Goal: Task Accomplishment & Management: Manage account settings

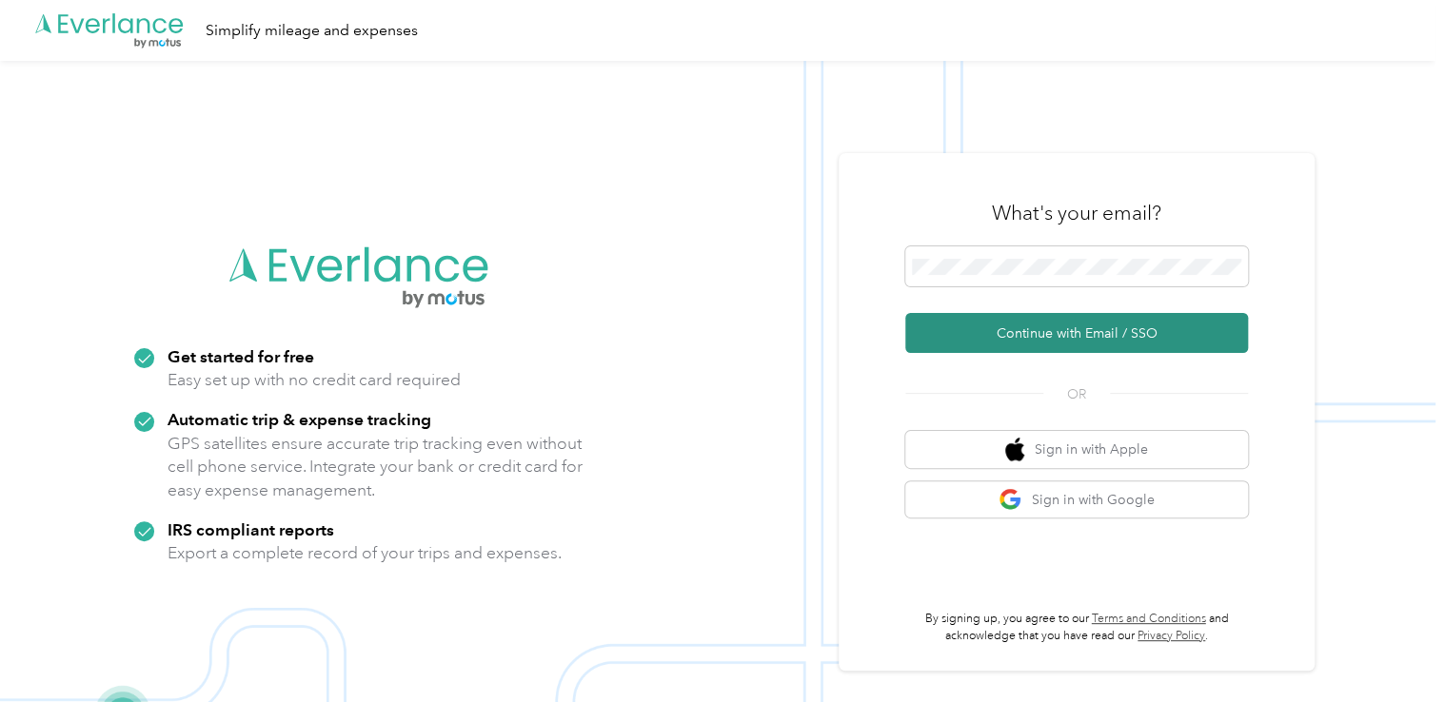
click at [982, 341] on button "Continue with Email / SSO" at bounding box center [1076, 333] width 343 height 40
click at [1076, 339] on button "Continue with Email / SSO" at bounding box center [1076, 333] width 343 height 40
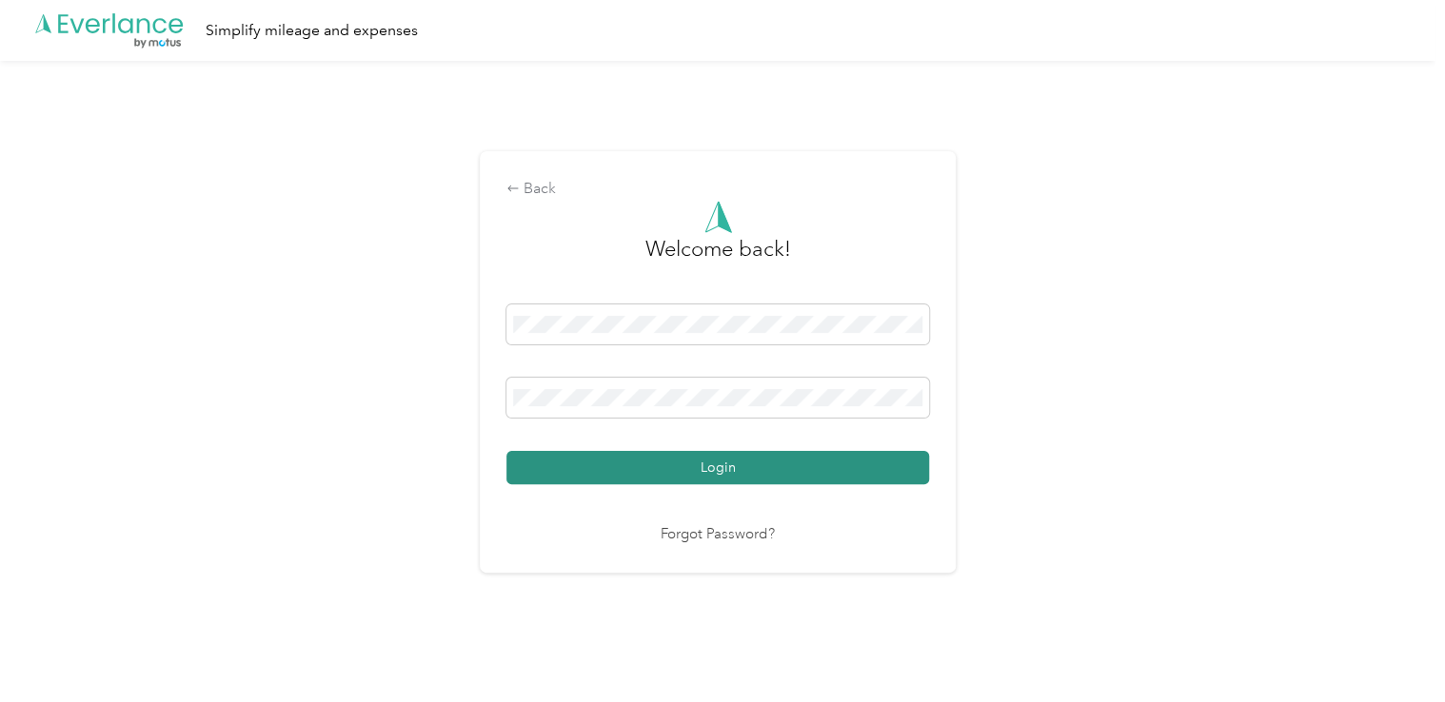
click at [665, 470] on button "Login" at bounding box center [717, 467] width 423 height 33
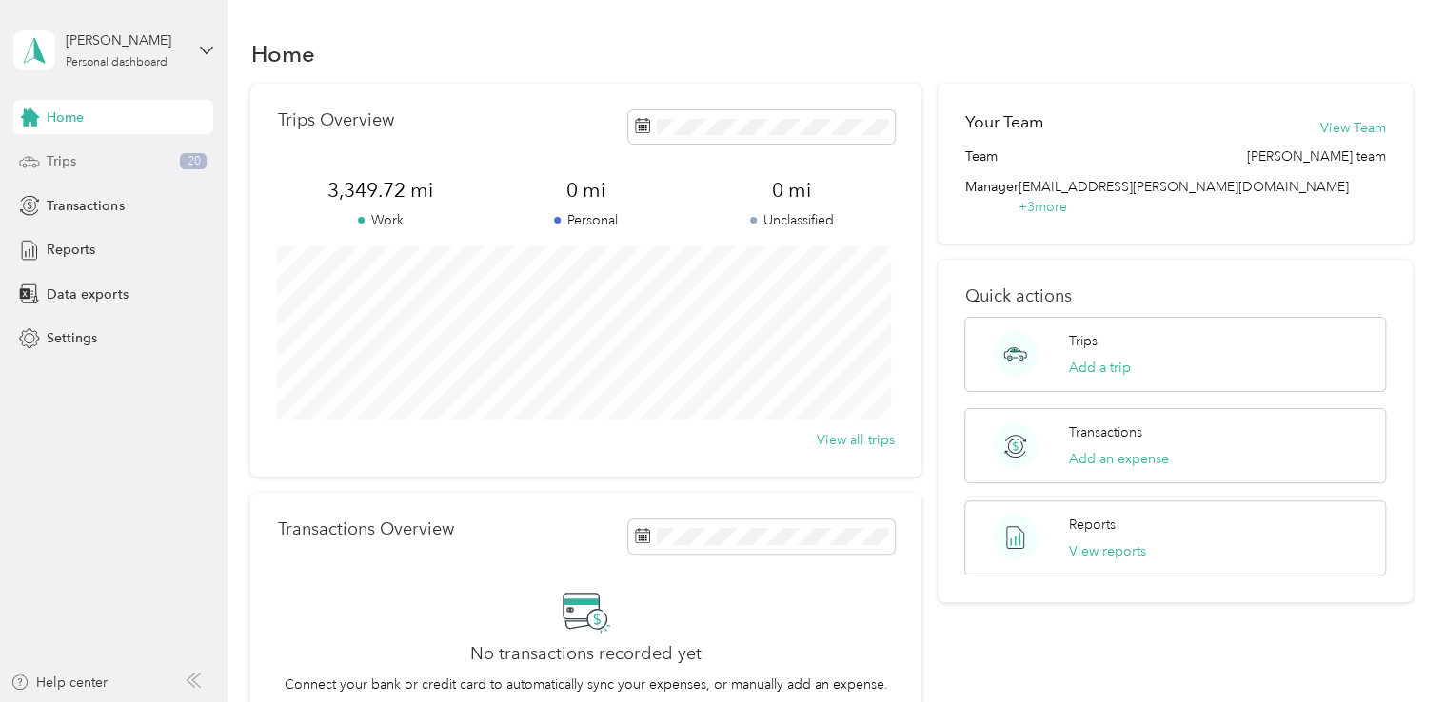
click at [52, 161] on span "Trips" at bounding box center [62, 161] width 30 height 20
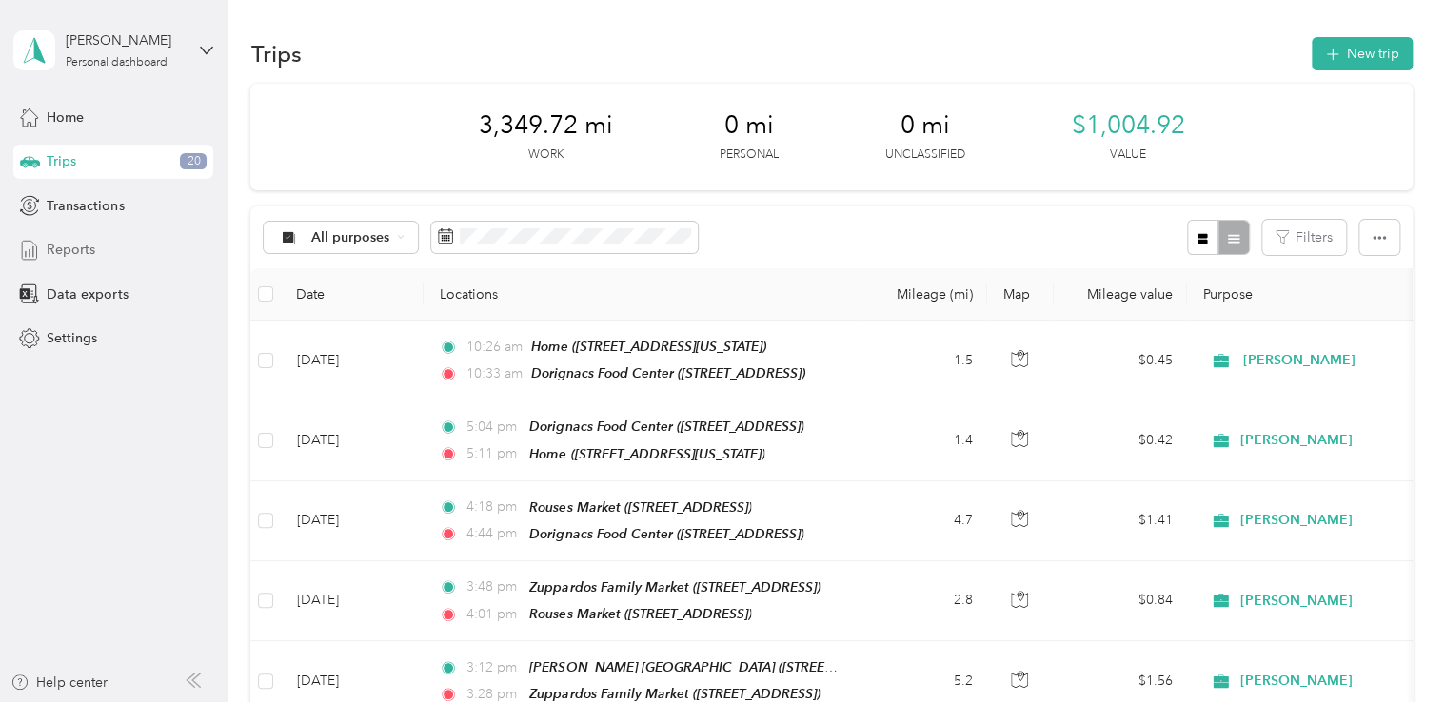
click at [76, 249] on span "Reports" at bounding box center [71, 250] width 49 height 20
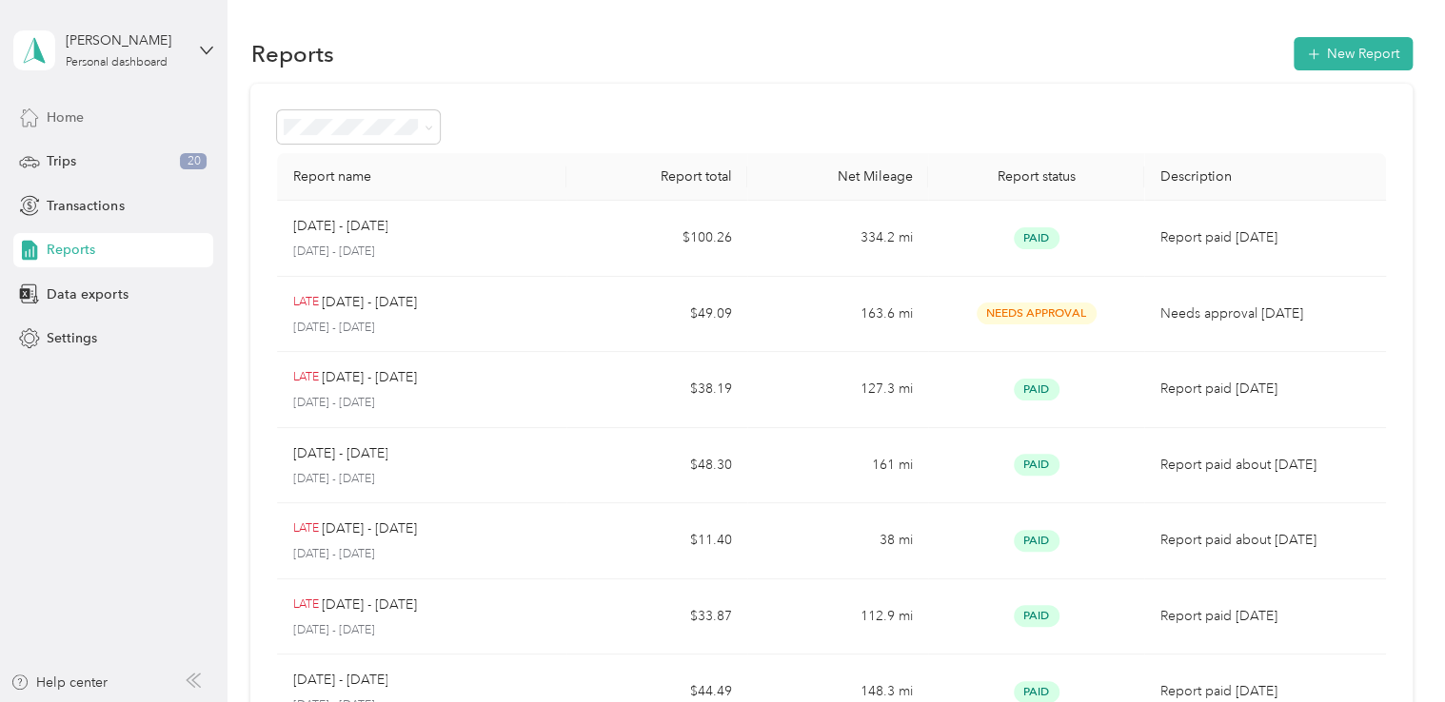
click at [67, 116] on span "Home" at bounding box center [65, 118] width 37 height 20
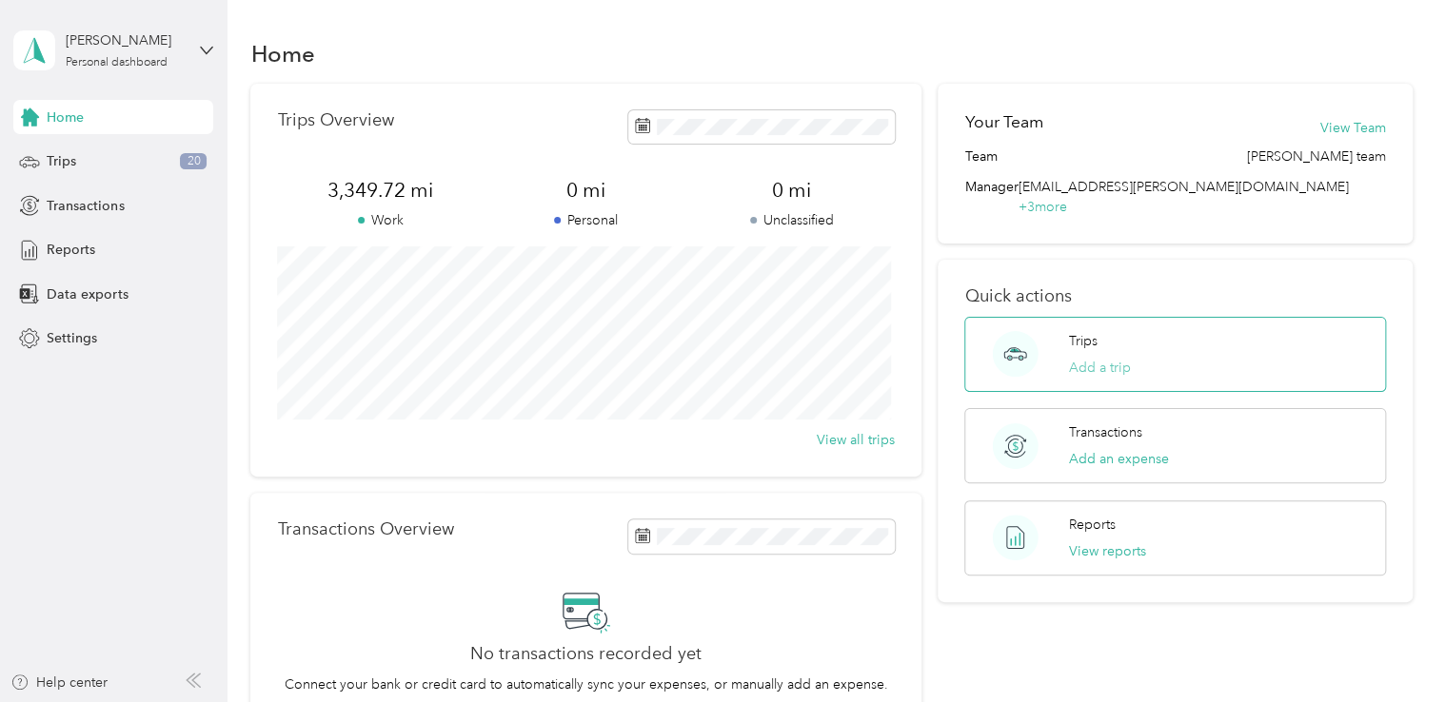
click at [1076, 358] on button "Add a trip" at bounding box center [1100, 368] width 62 height 20
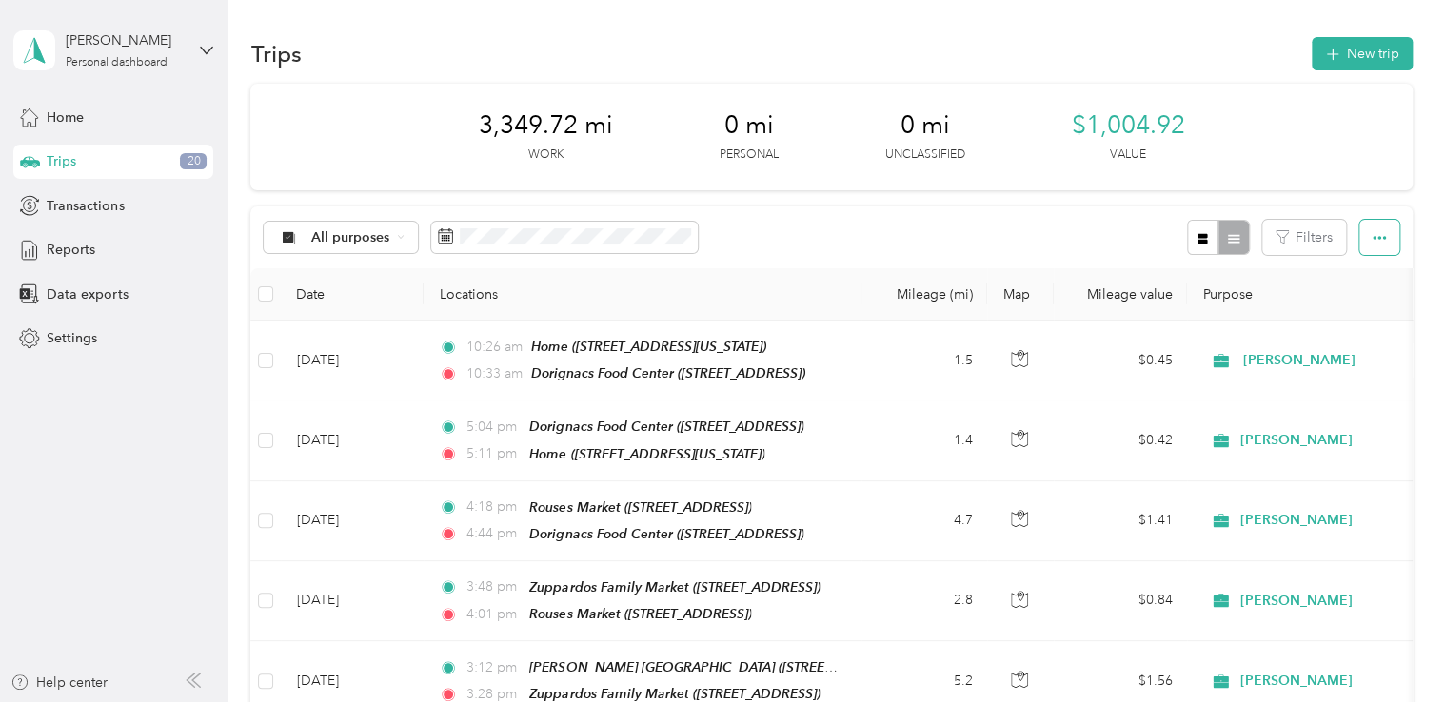
click at [1076, 235] on icon "button" at bounding box center [1378, 237] width 13 height 13
click at [1076, 47] on button "New trip" at bounding box center [1362, 53] width 101 height 33
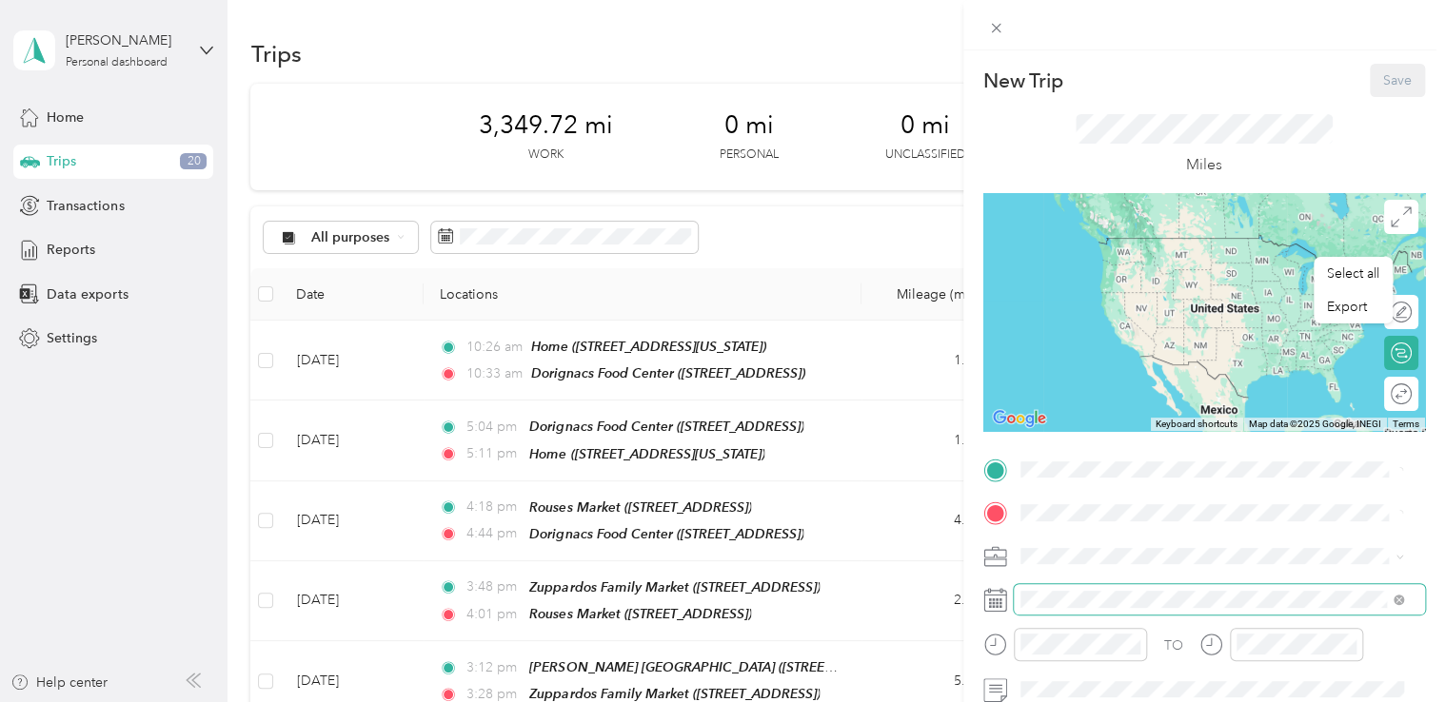
click at [1074, 607] on span at bounding box center [1219, 599] width 411 height 30
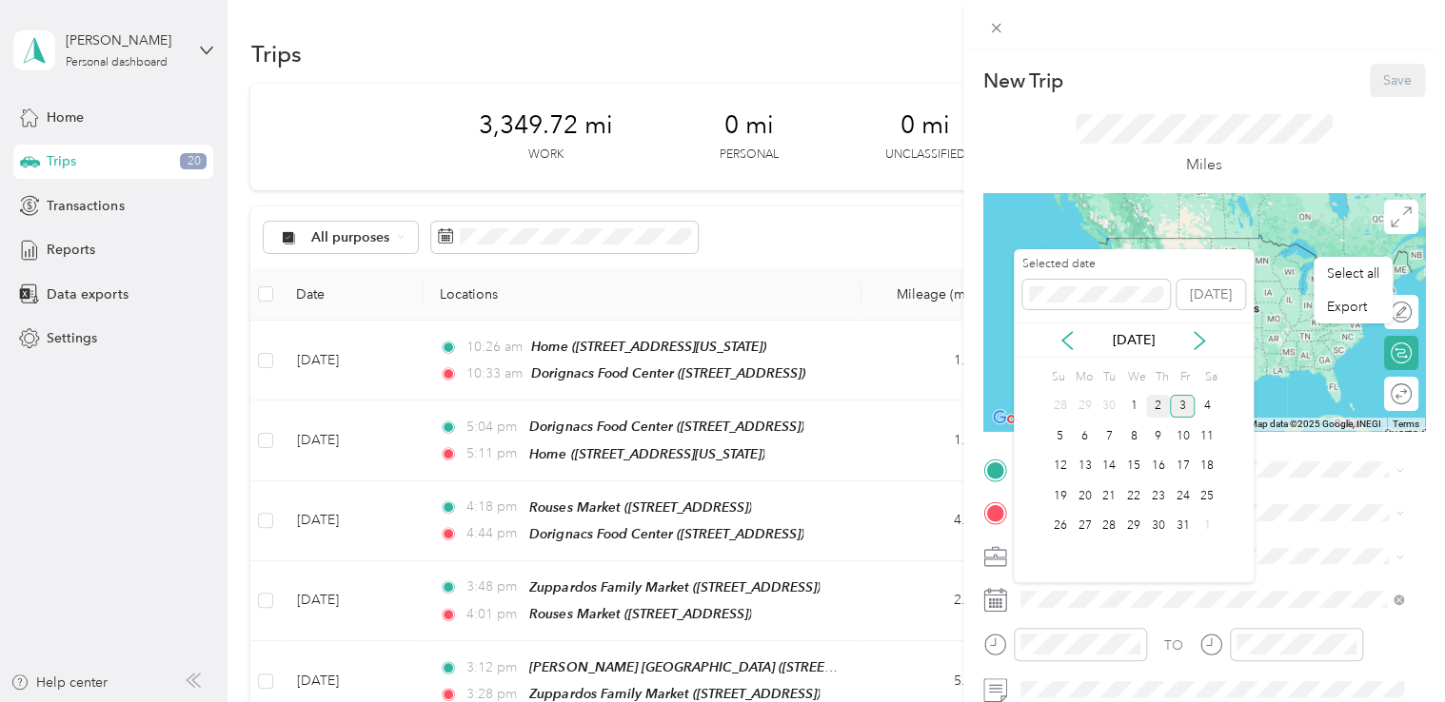
click at [1076, 405] on div "2" at bounding box center [1158, 407] width 25 height 24
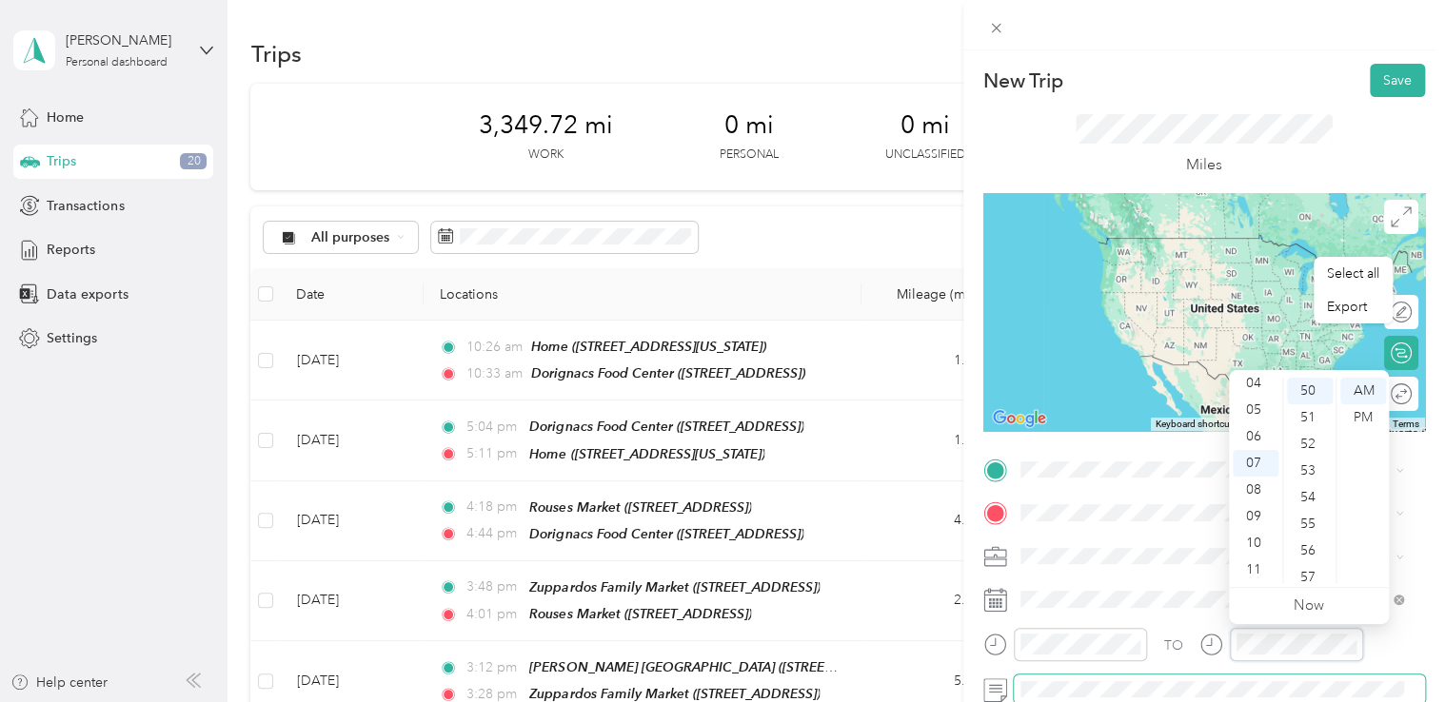
scroll to position [1393, 0]
click at [1076, 389] on div "AM" at bounding box center [1363, 391] width 46 height 27
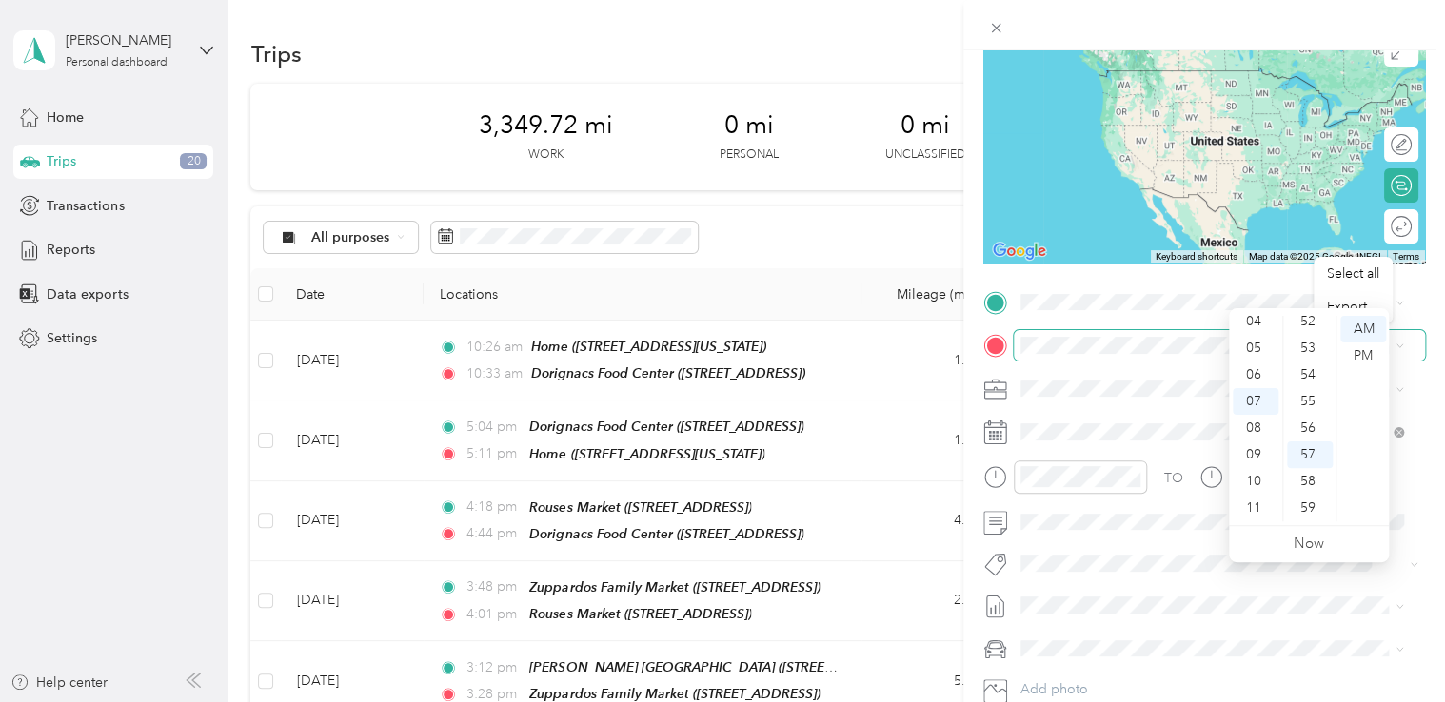
scroll to position [190, 0]
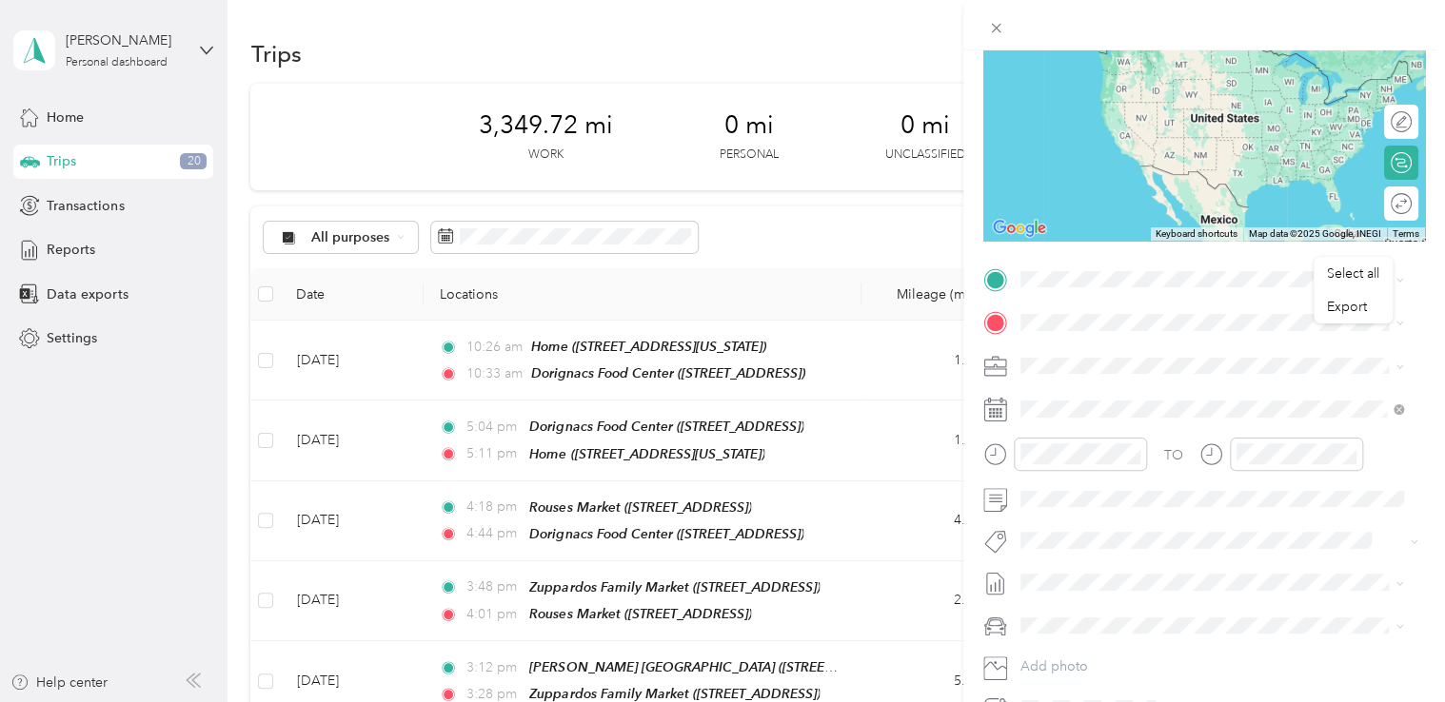
click at [1076, 355] on strong "Home" at bounding box center [1074, 351] width 37 height 17
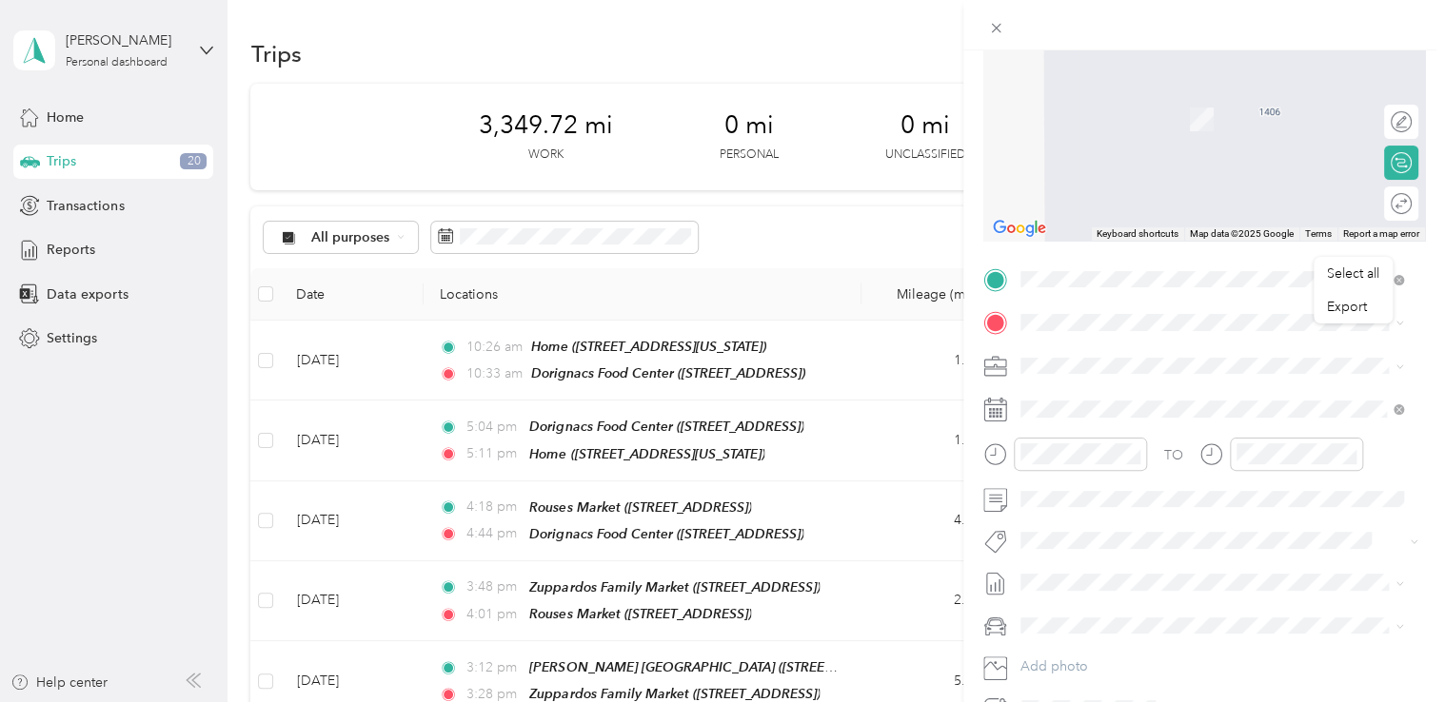
click at [1076, 415] on div "TEAM [PERSON_NAME] Fresh Market [STREET_ADDRESS][PERSON_NAME]" at bounding box center [1187, 410] width 263 height 47
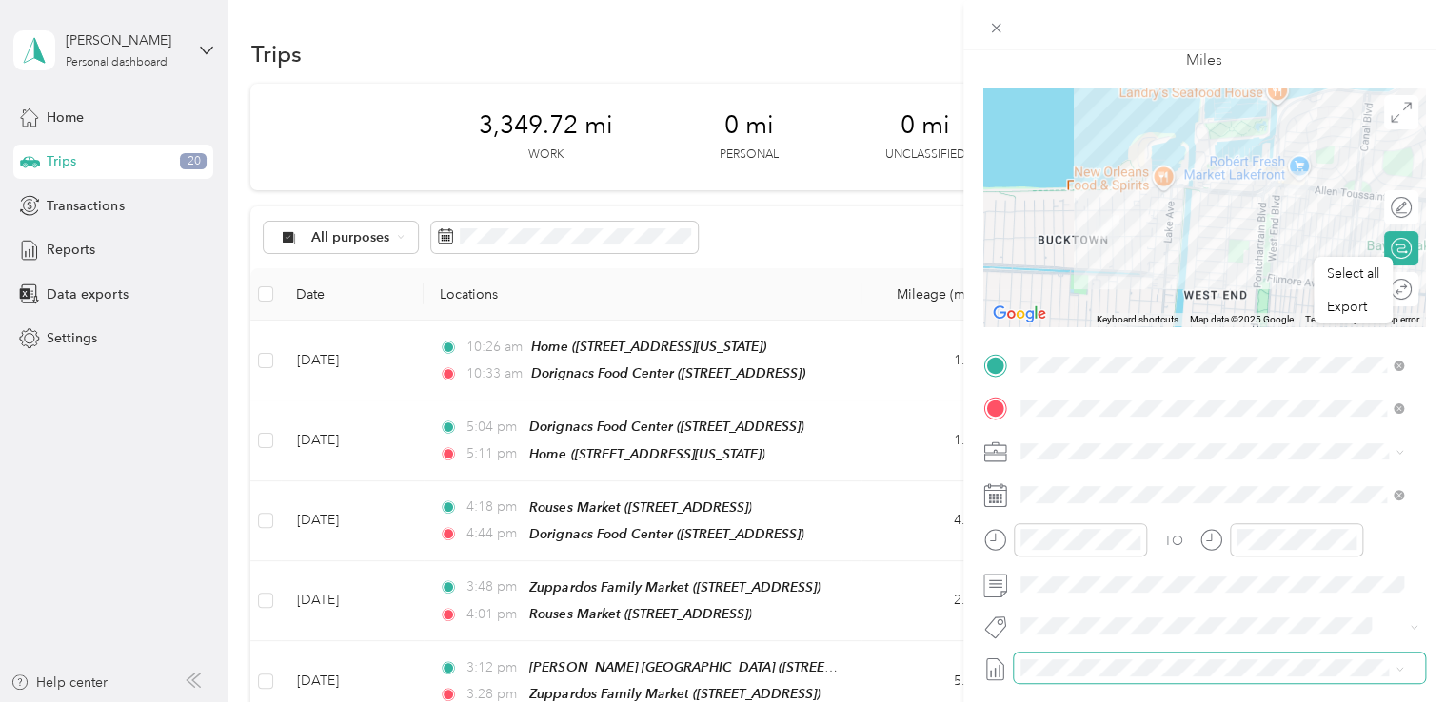
scroll to position [0, 0]
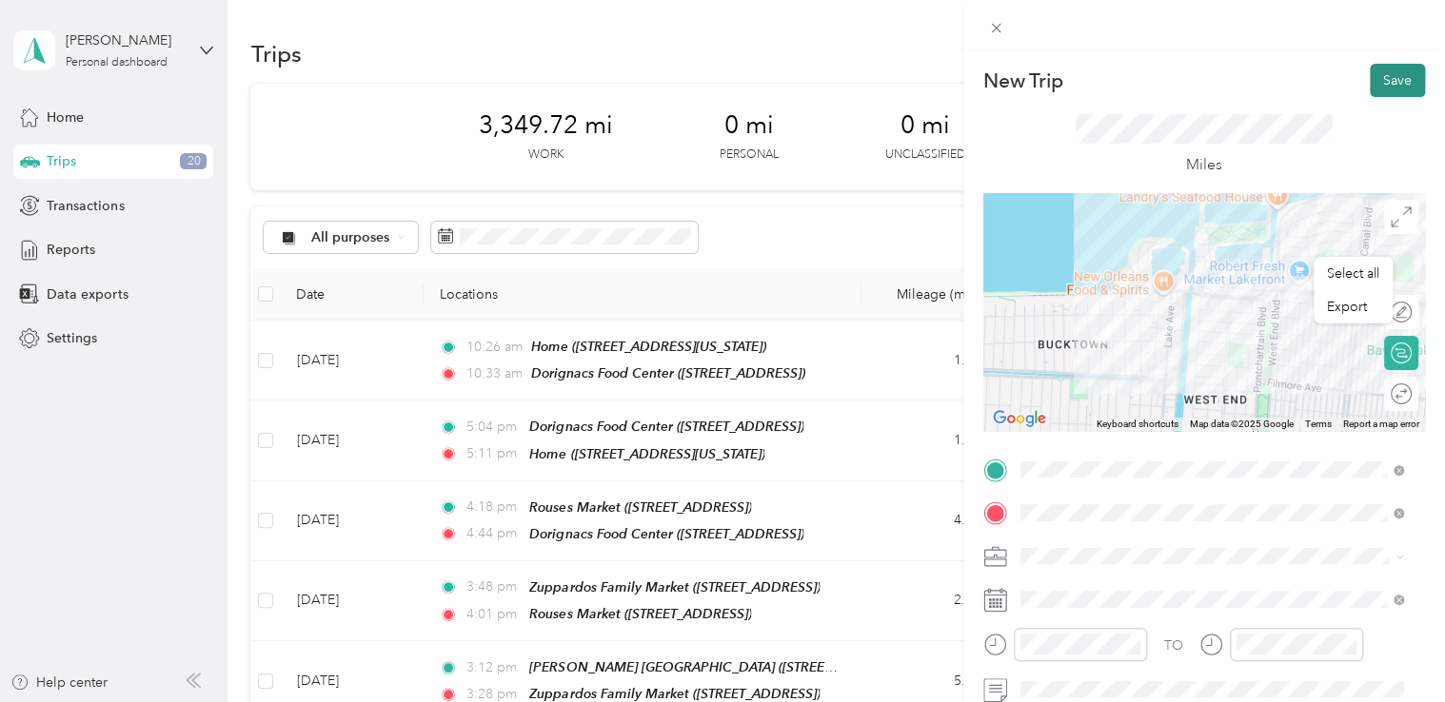
click at [1076, 74] on button "Save" at bounding box center [1397, 80] width 55 height 33
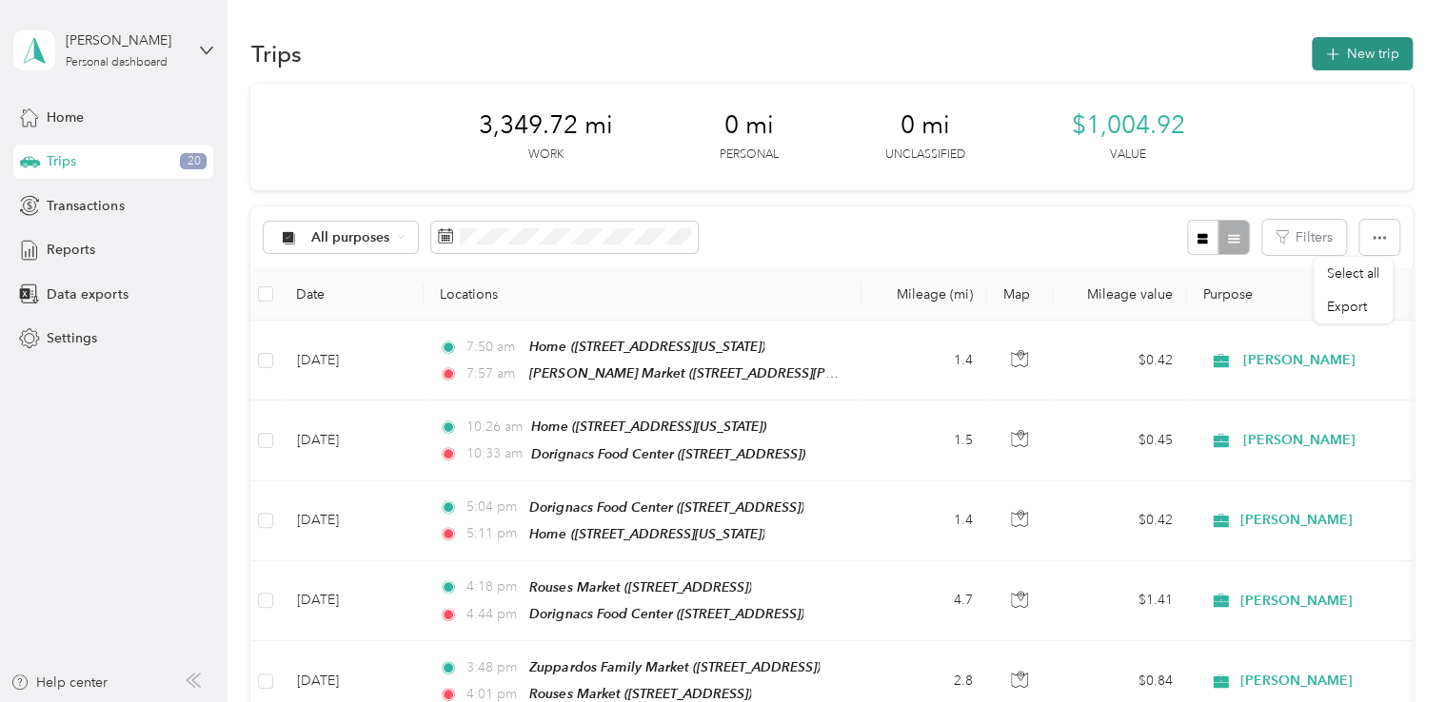
click at [1076, 50] on button "New trip" at bounding box center [1362, 53] width 101 height 33
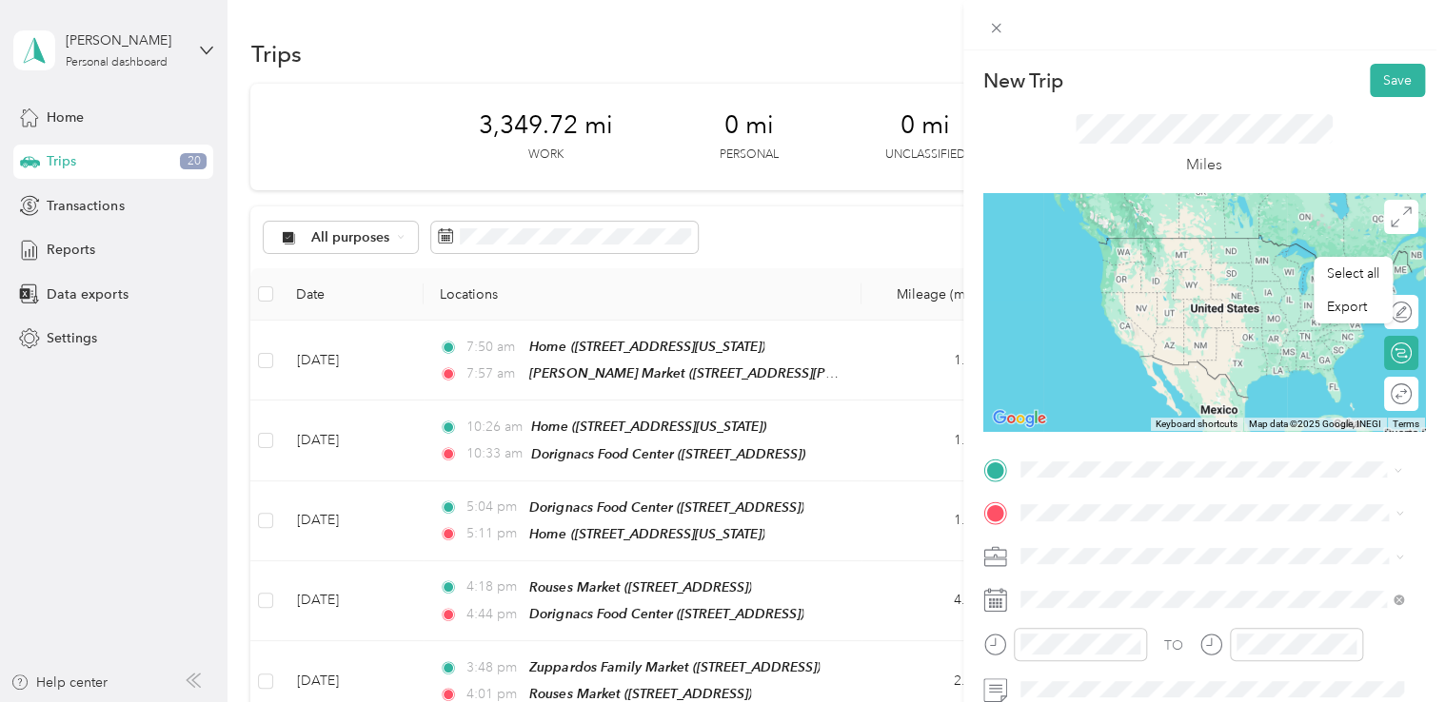
click at [1076, 261] on div "TEAM [PERSON_NAME] Fresh Market [STREET_ADDRESS][PERSON_NAME]" at bounding box center [1187, 259] width 263 height 47
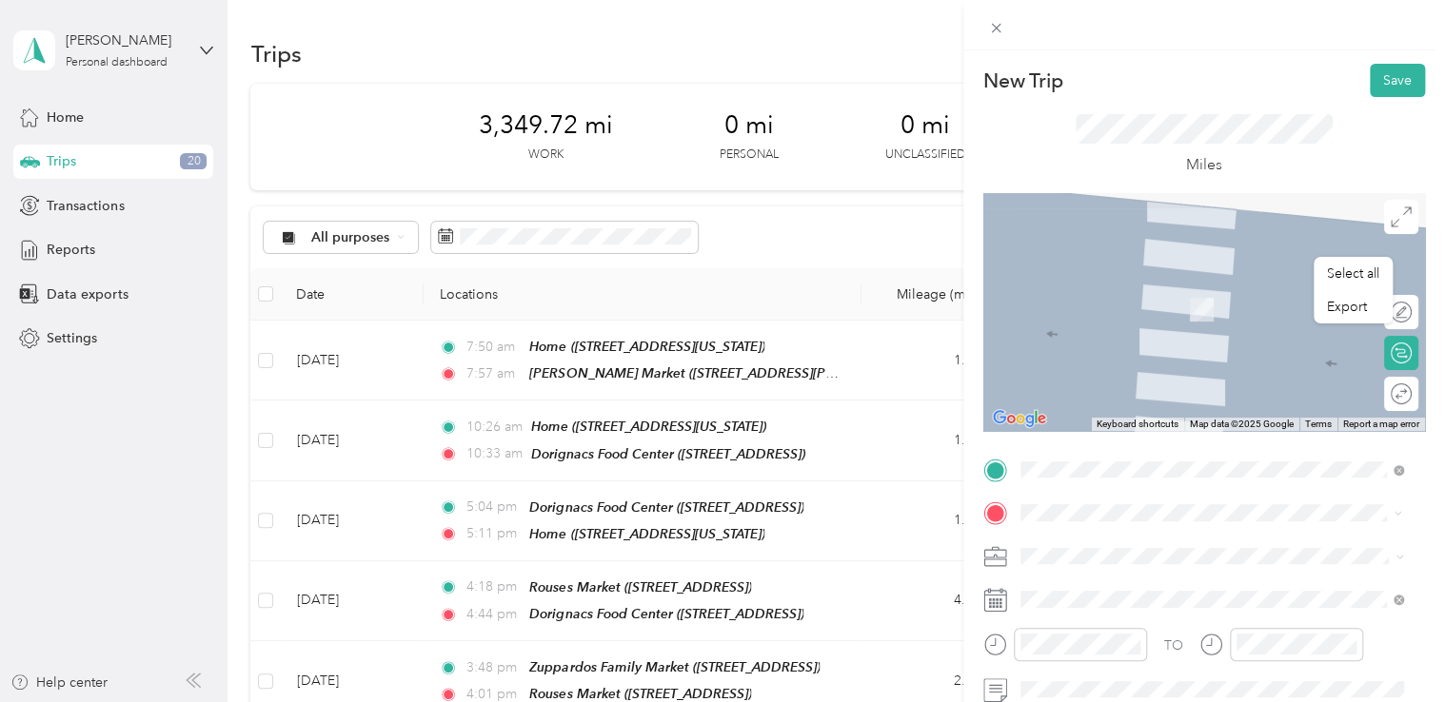
click at [1076, 390] on span "[STREET_ADDRESS][PERSON_NAME][US_STATE]" at bounding box center [1204, 381] width 296 height 17
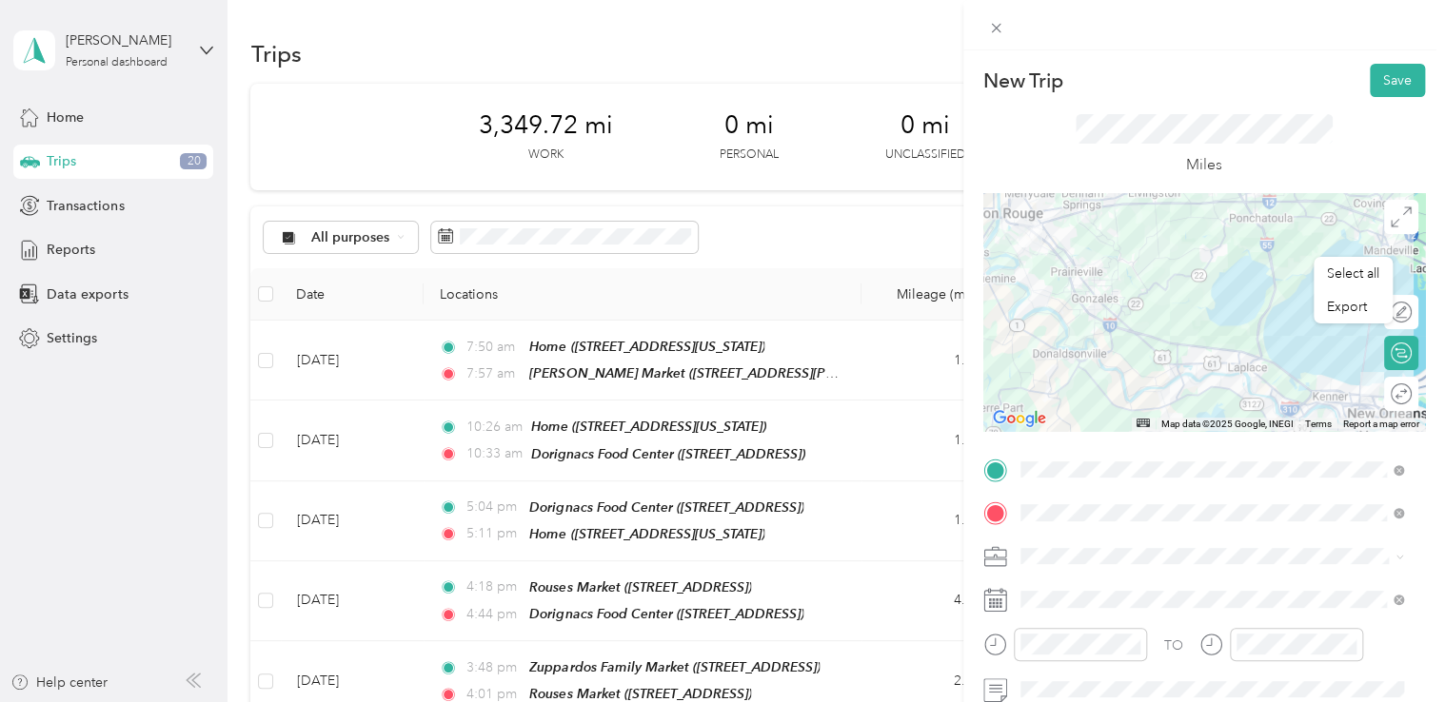
click at [1005, 605] on icon at bounding box center [995, 600] width 24 height 24
click at [1042, 607] on span at bounding box center [1219, 599] width 411 height 30
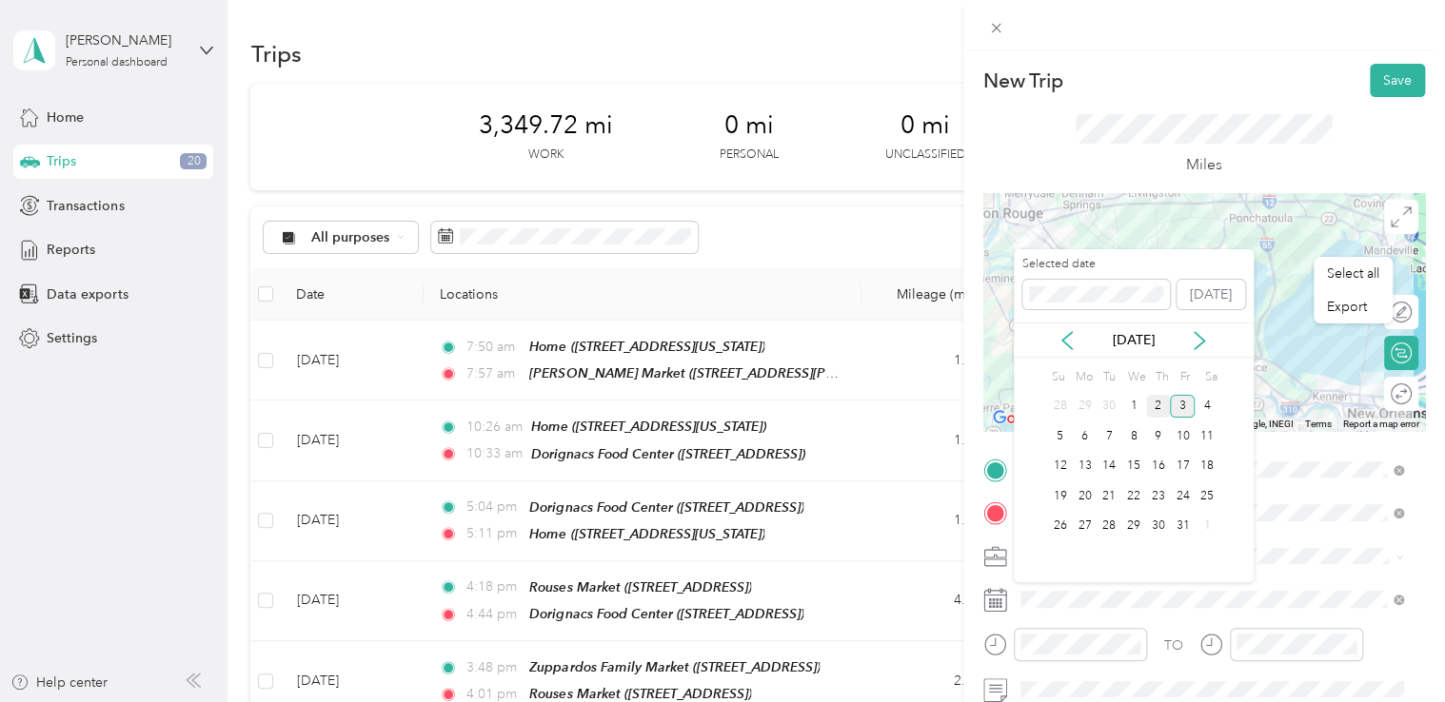
click at [1076, 410] on div "2" at bounding box center [1158, 407] width 25 height 24
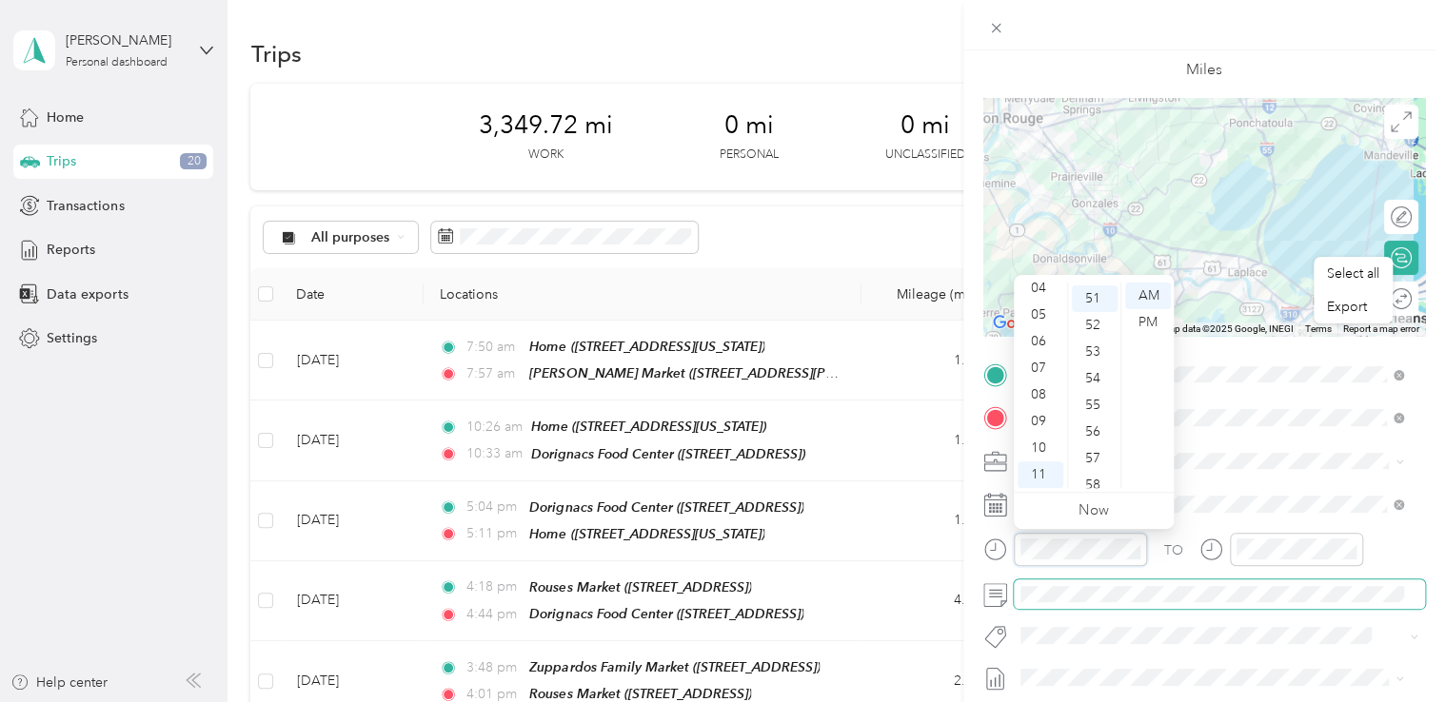
scroll to position [1359, 0]
click at [1040, 396] on div "08" at bounding box center [1040, 395] width 46 height 27
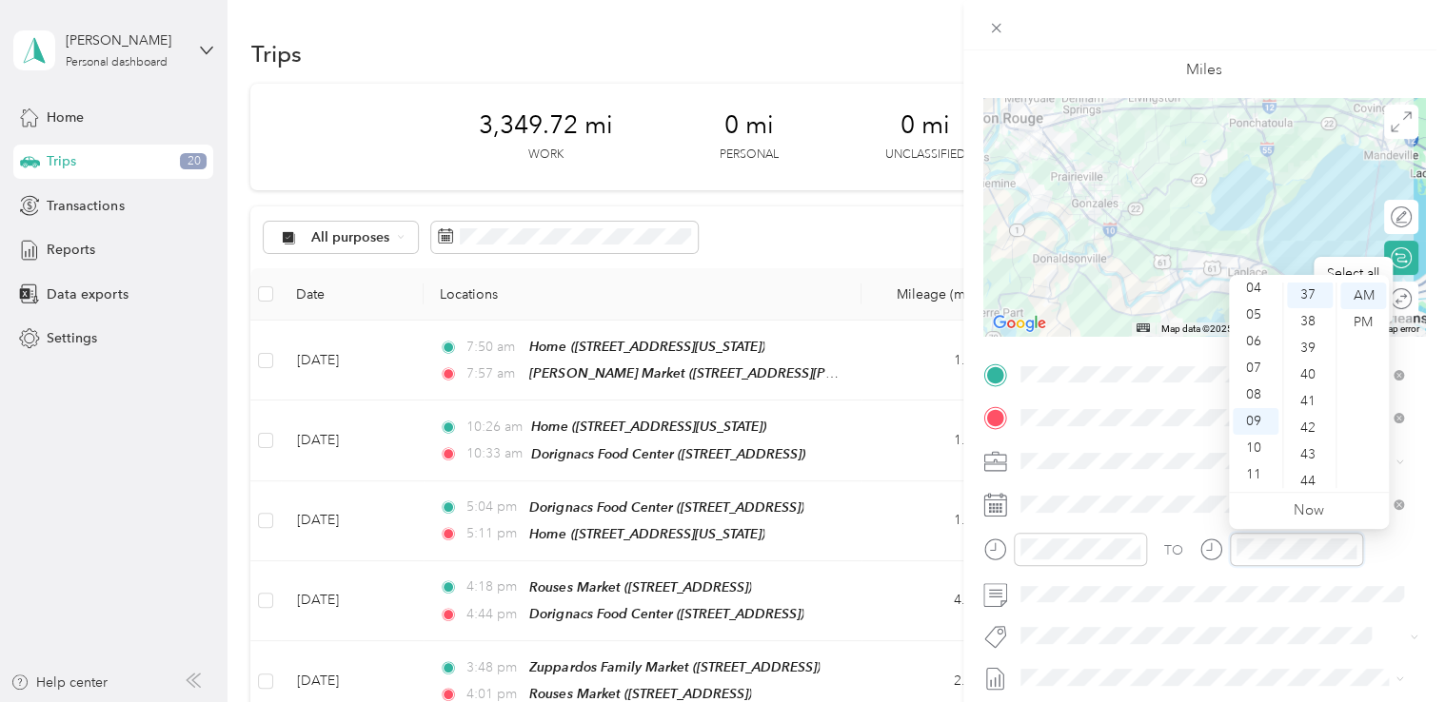
scroll to position [986, 0]
click at [1076, 573] on div at bounding box center [1281, 556] width 164 height 47
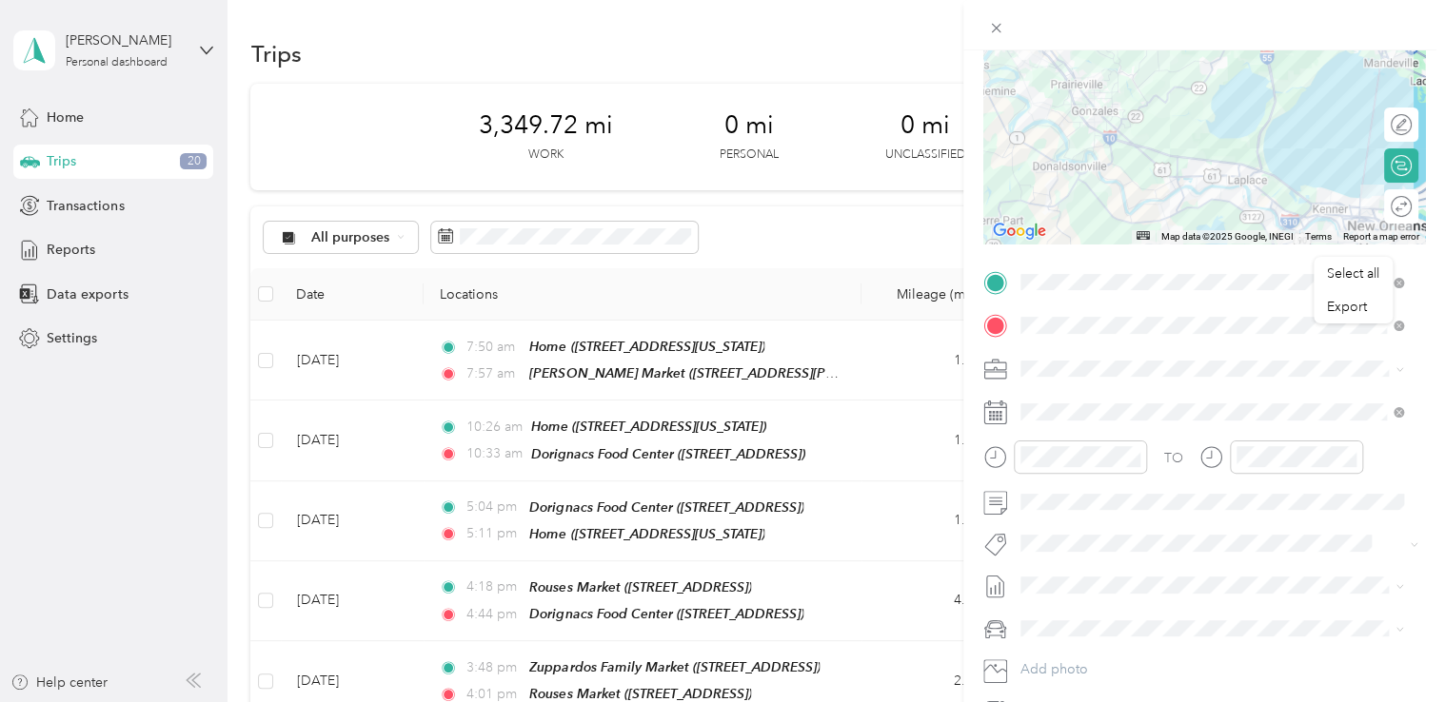
scroll to position [0, 0]
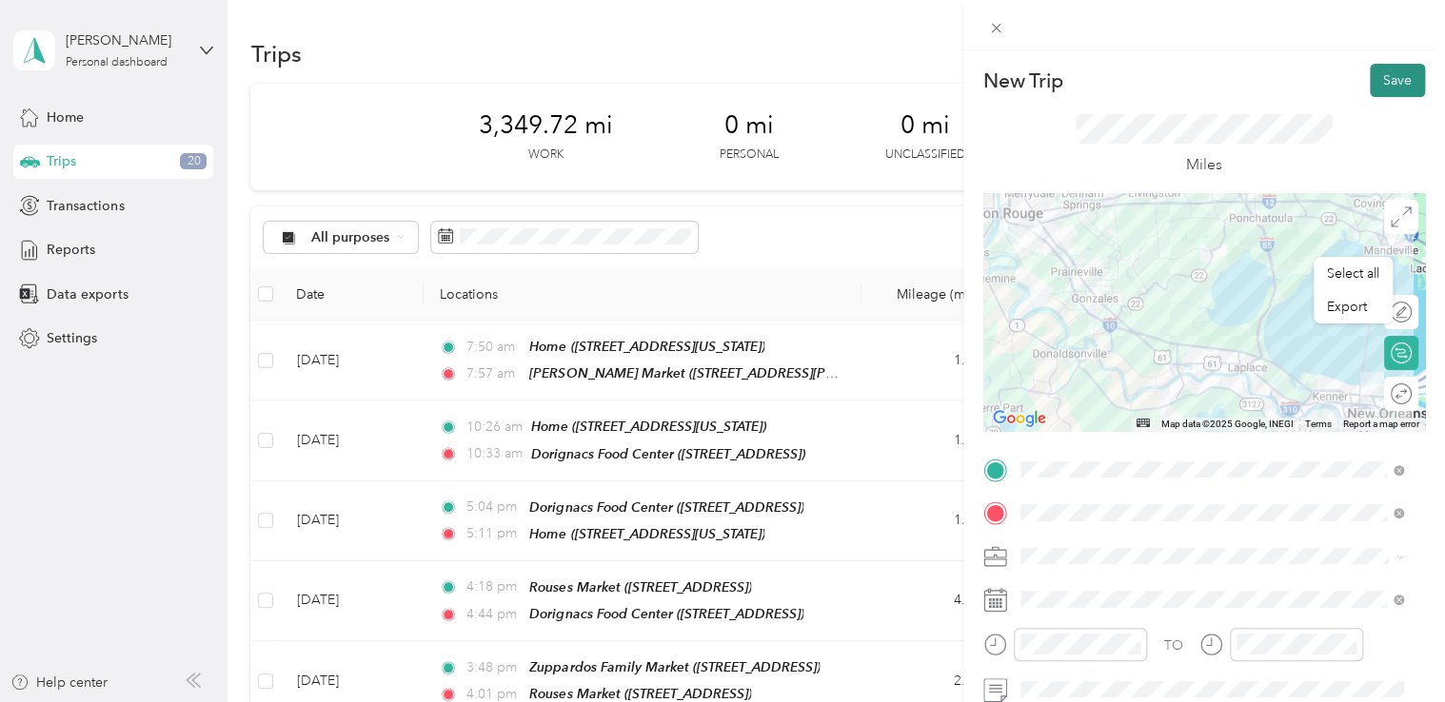
click at [1076, 78] on button "Save" at bounding box center [1397, 80] width 55 height 33
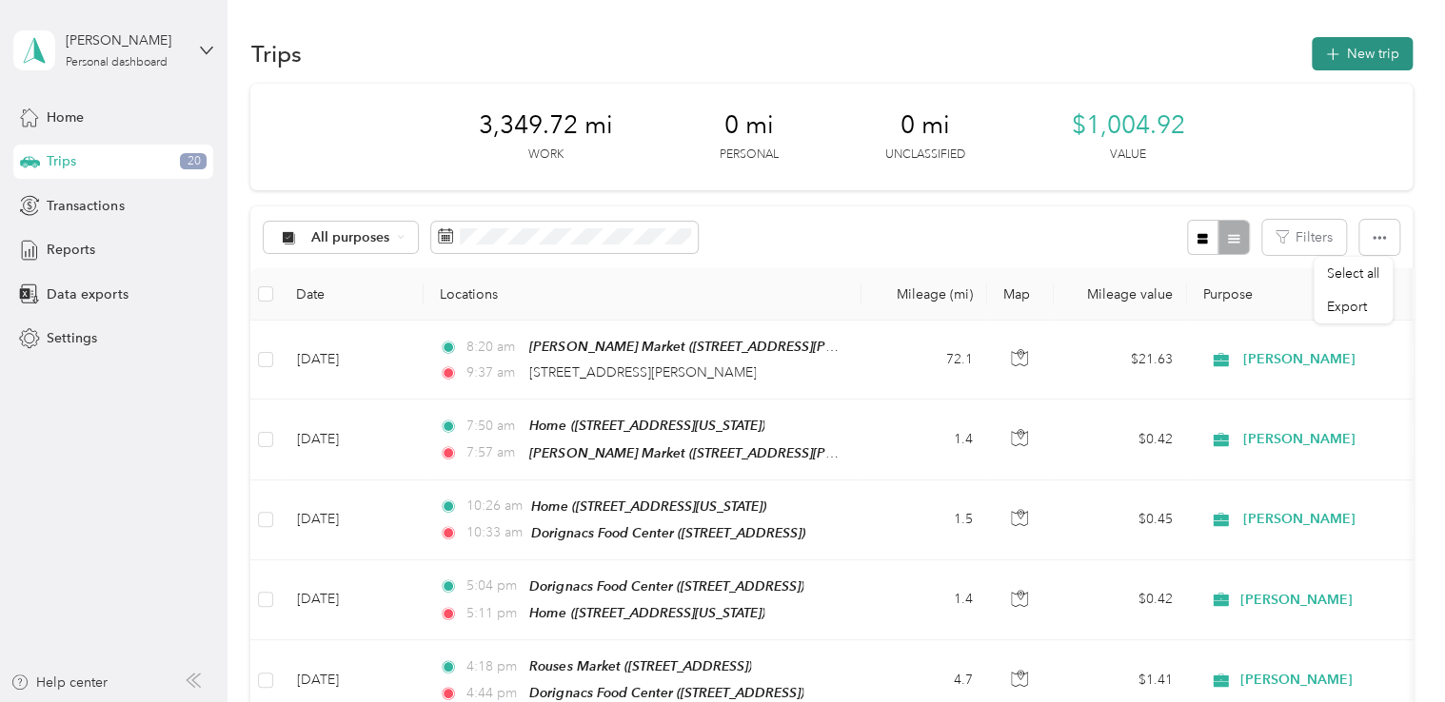
click at [1076, 49] on button "New trip" at bounding box center [1362, 53] width 101 height 33
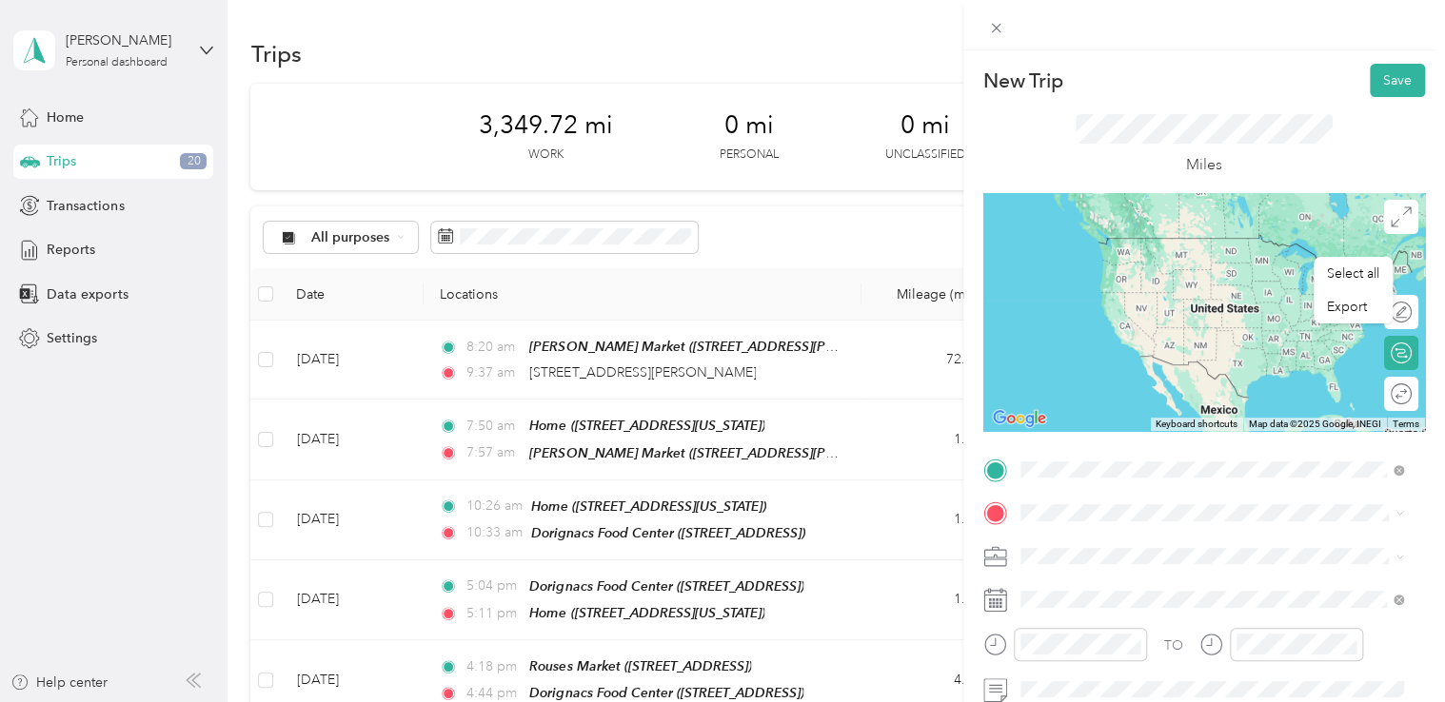
click at [1076, 346] on span "[STREET_ADDRESS][PERSON_NAME][US_STATE]" at bounding box center [1204, 337] width 296 height 17
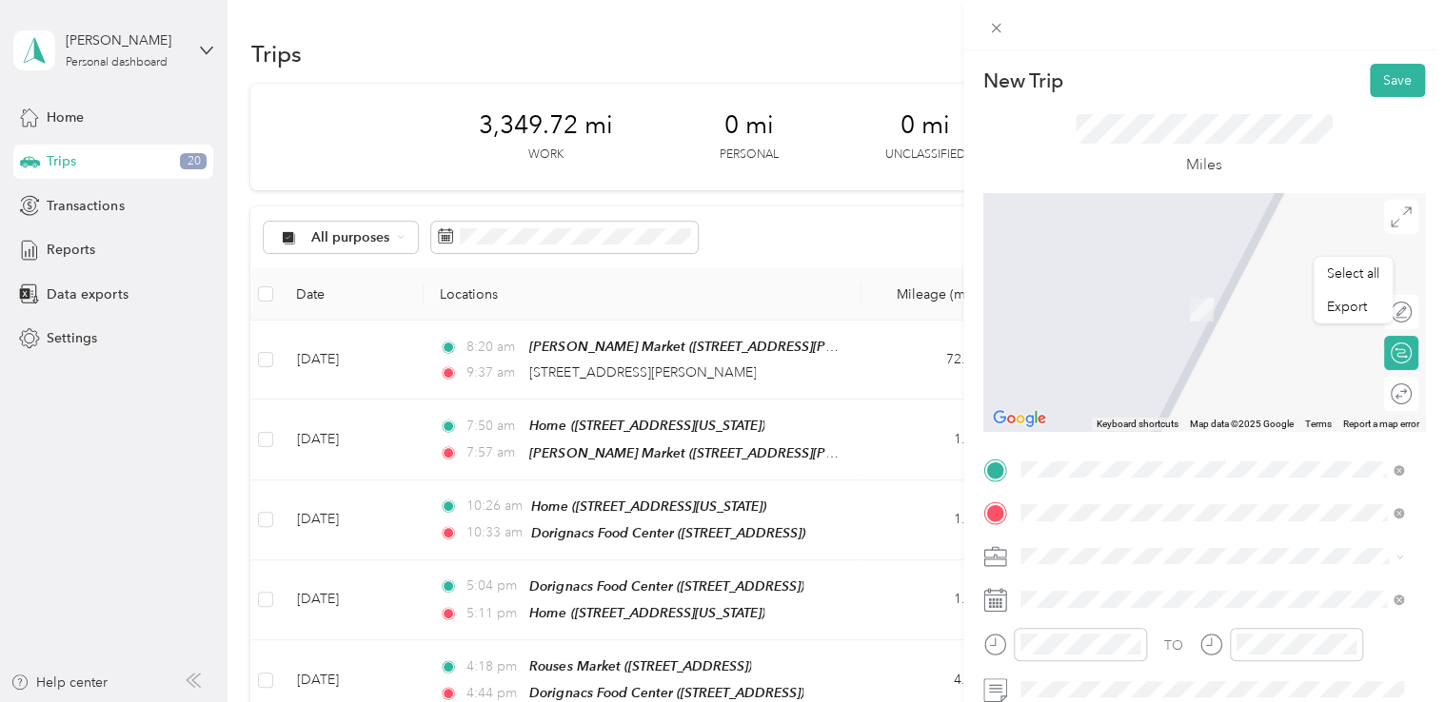
click at [1076, 454] on div "TEAM Alexanders Highland Market [STREET_ADDRESS]" at bounding box center [1179, 436] width 246 height 47
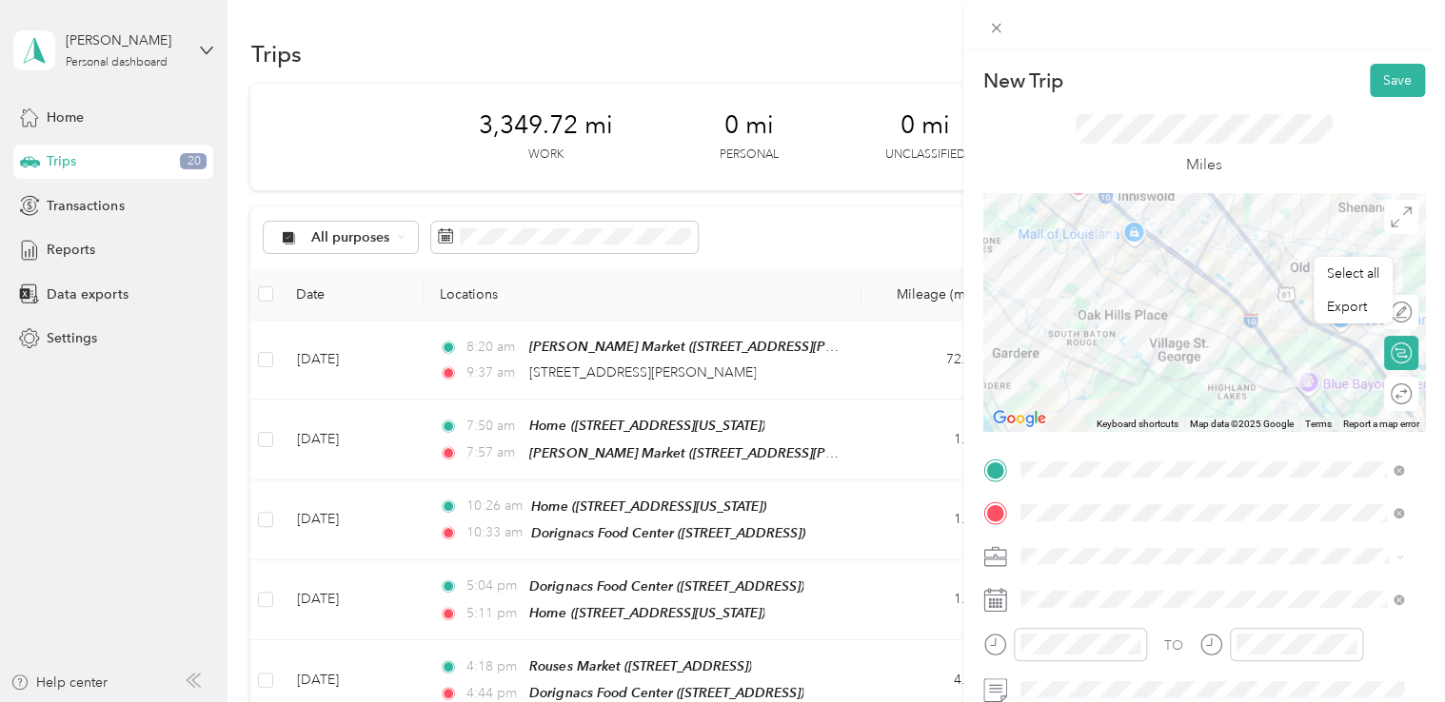
scroll to position [95, 0]
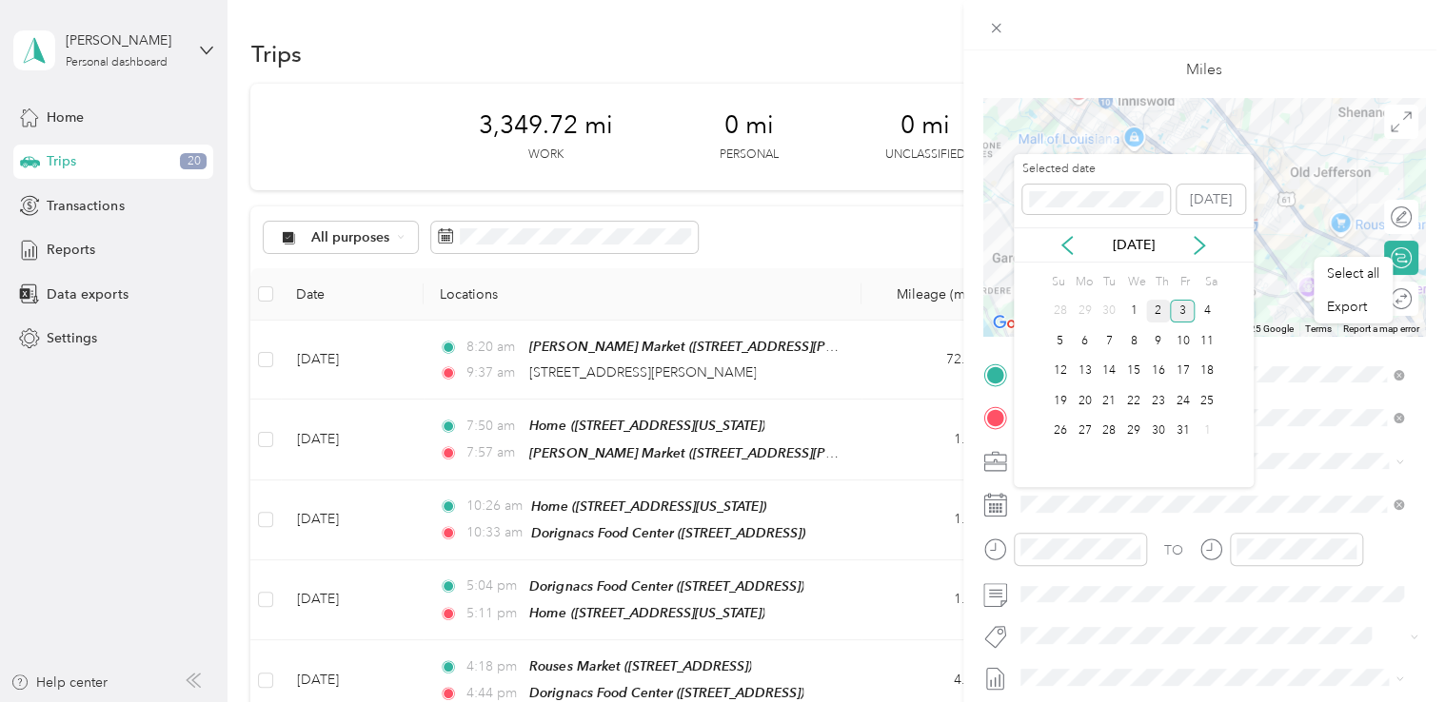
click at [1076, 307] on div "2" at bounding box center [1158, 312] width 25 height 24
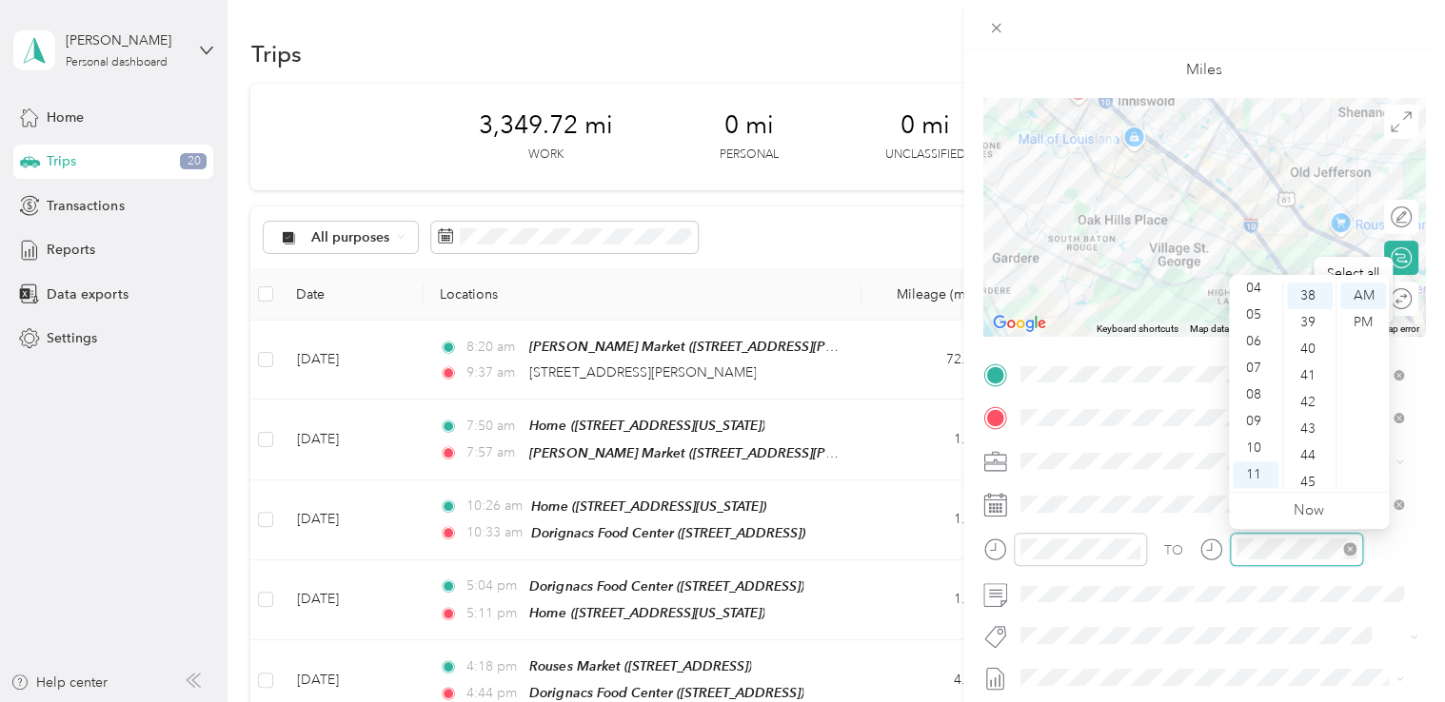
scroll to position [1013, 0]
click at [1076, 295] on div "AM" at bounding box center [1363, 296] width 46 height 27
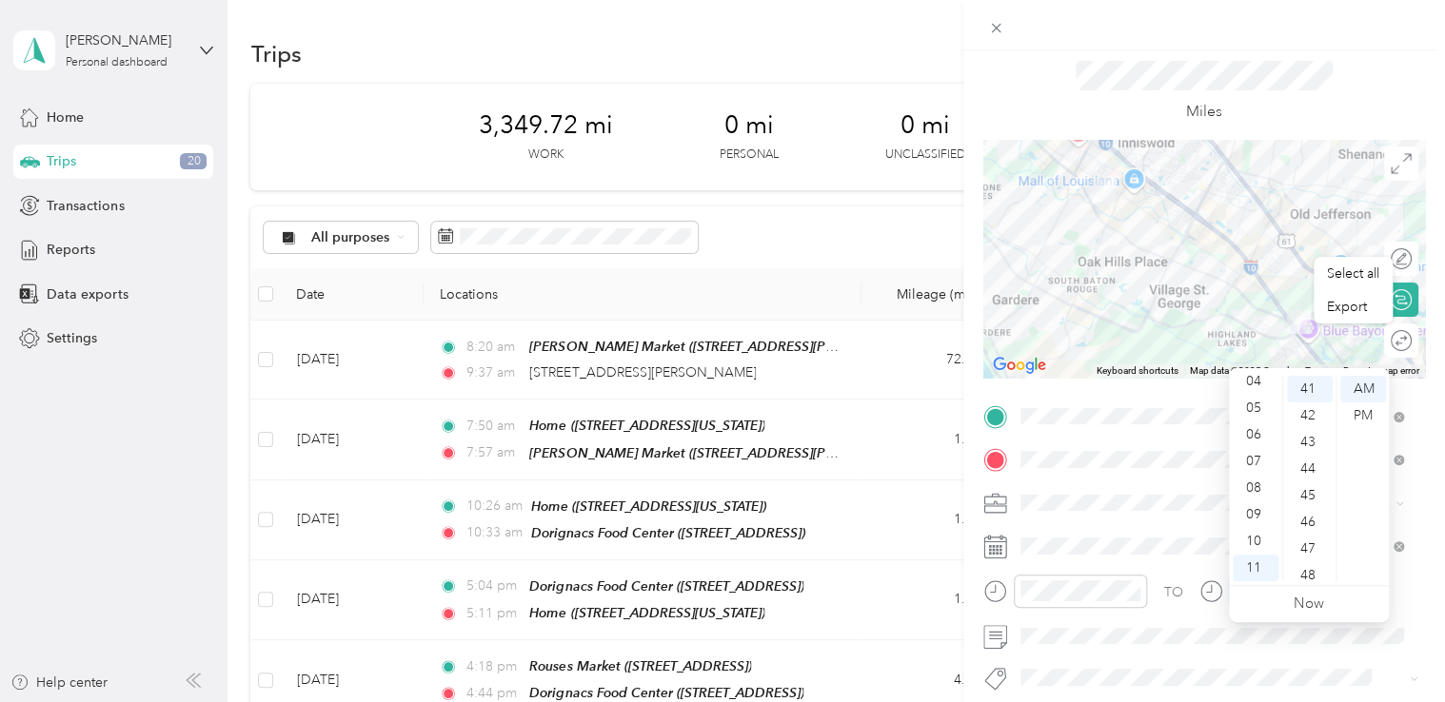
scroll to position [0, 0]
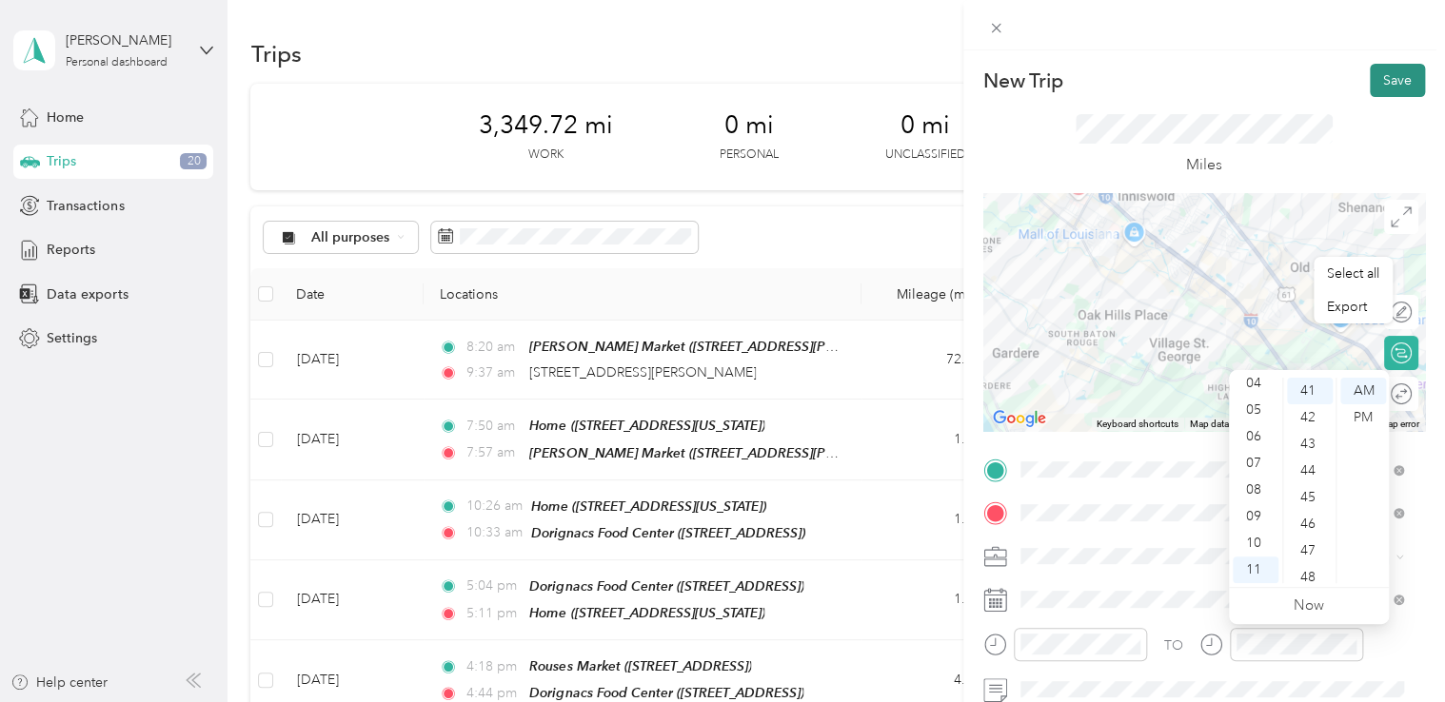
click at [1076, 71] on button "Save" at bounding box center [1397, 80] width 55 height 33
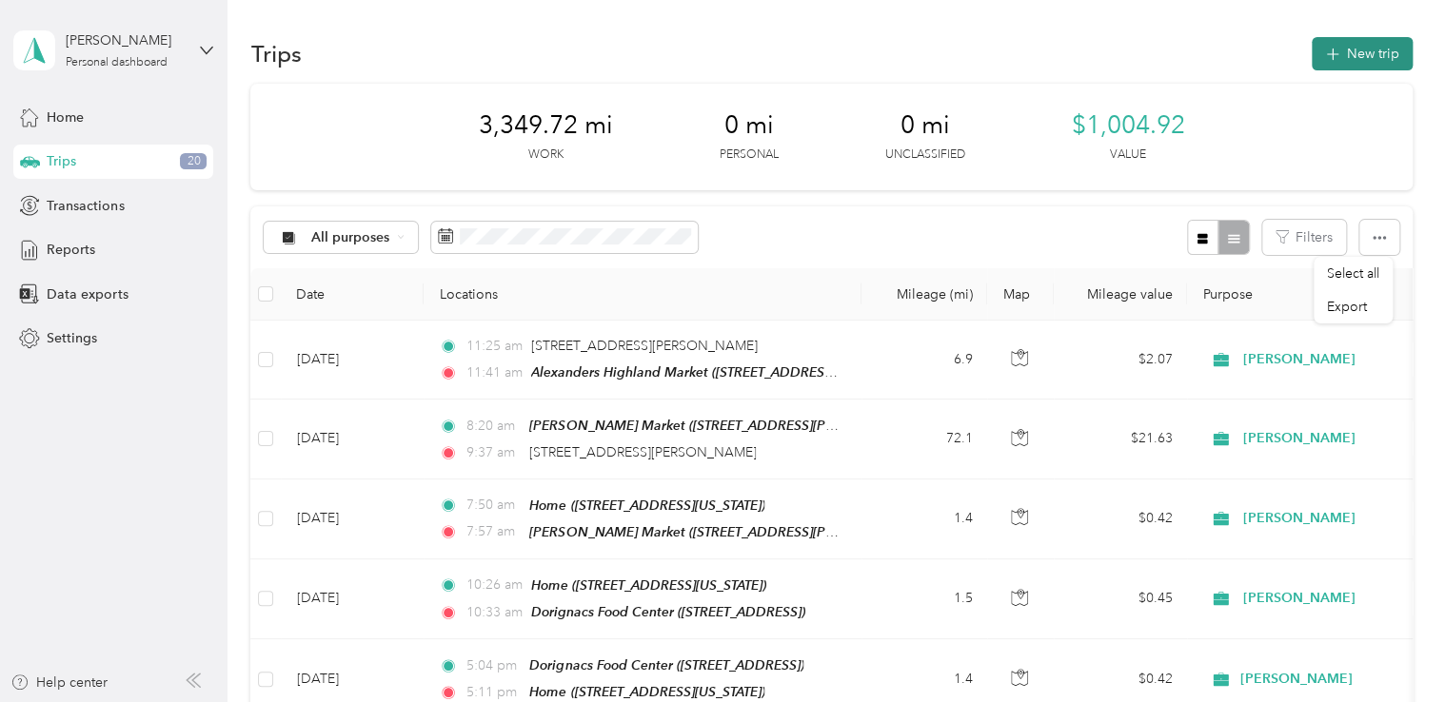
click at [1076, 56] on button "New trip" at bounding box center [1362, 53] width 101 height 33
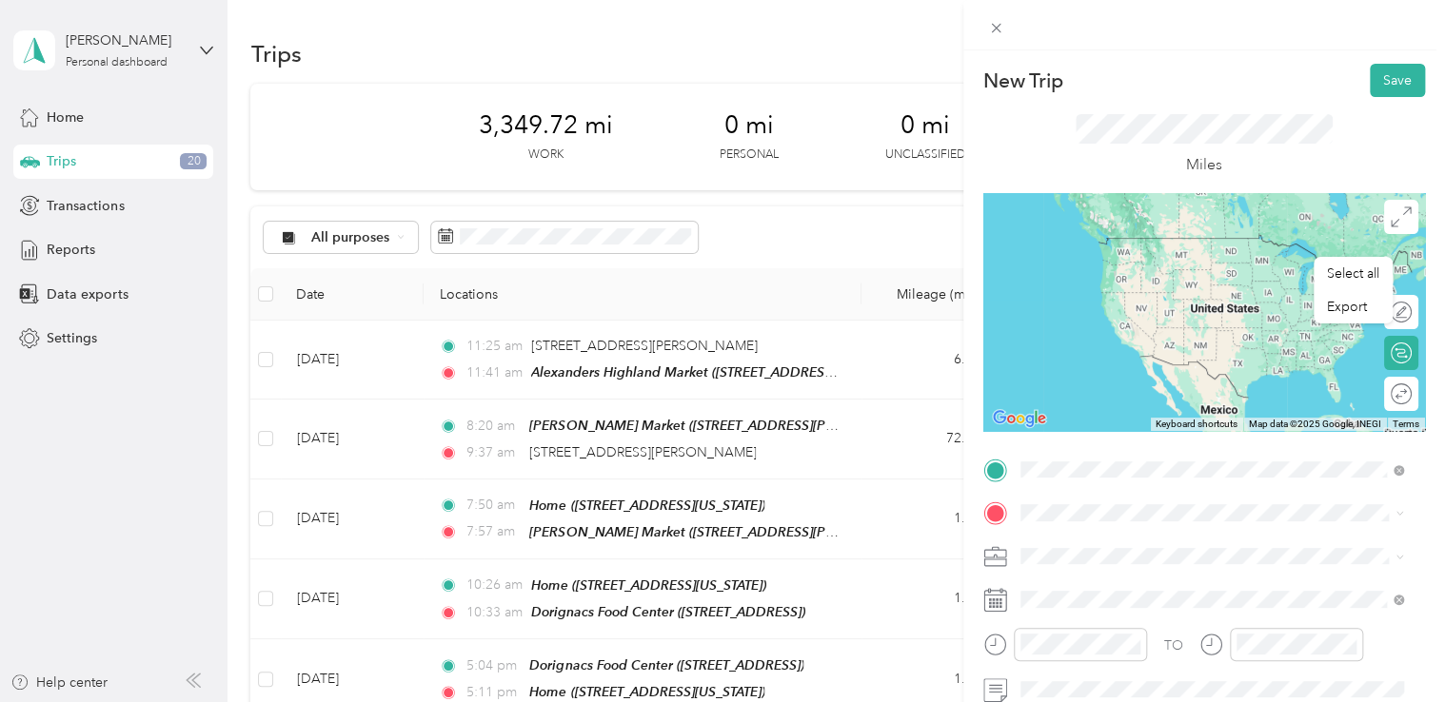
click at [1076, 406] on span "[STREET_ADDRESS]" at bounding box center [1116, 406] width 121 height 16
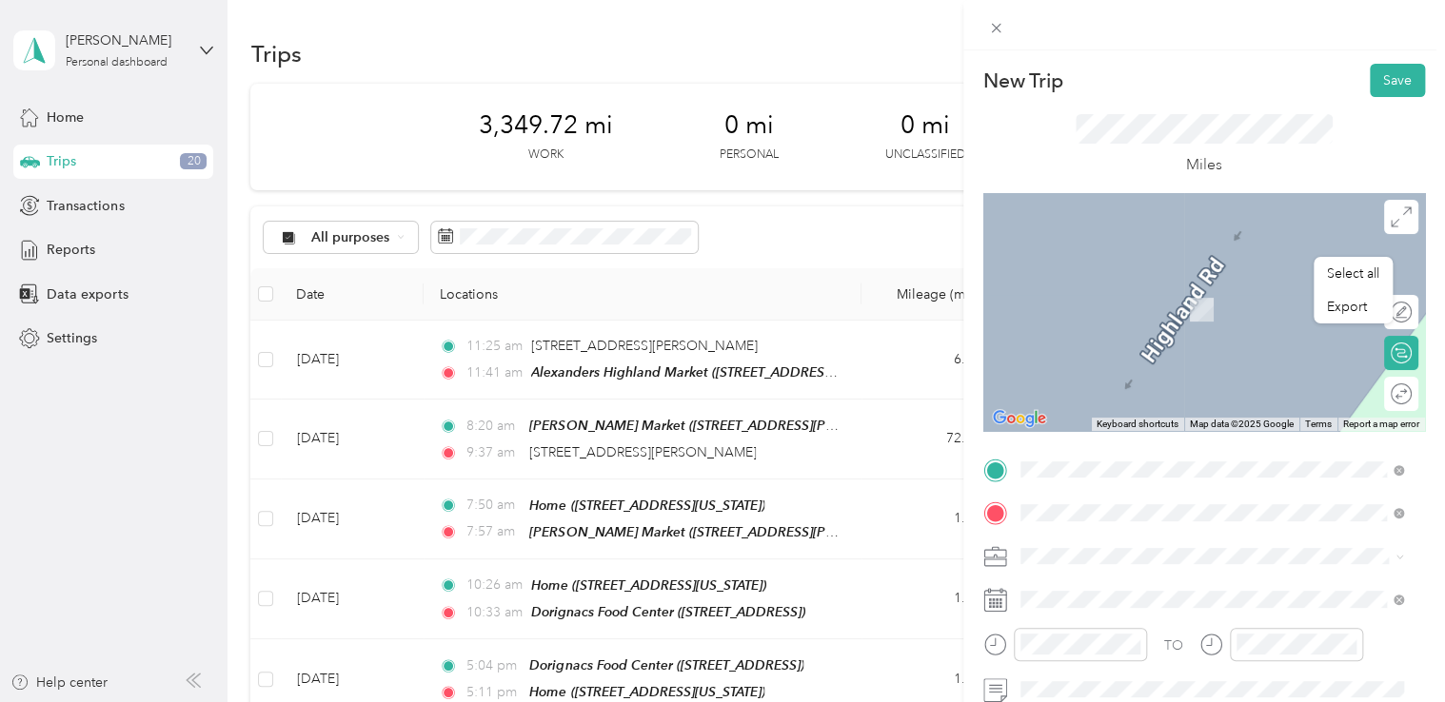
click at [1076, 301] on div "TEAM Alexanders Heritage Market [STREET_ADDRESS][PERSON_NAME][PERSON_NAME]" at bounding box center [1222, 303] width 332 height 47
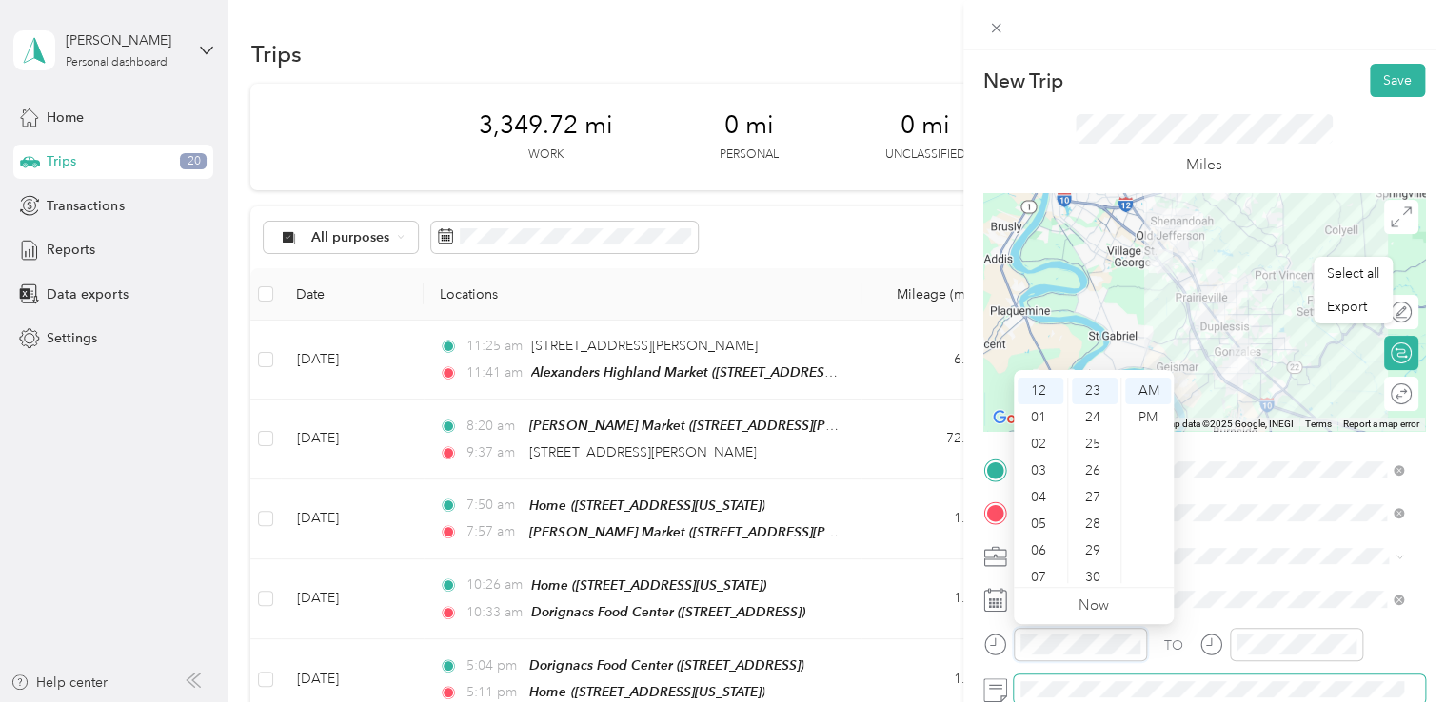
scroll to position [613, 0]
click at [1076, 409] on div "PM" at bounding box center [1148, 418] width 46 height 27
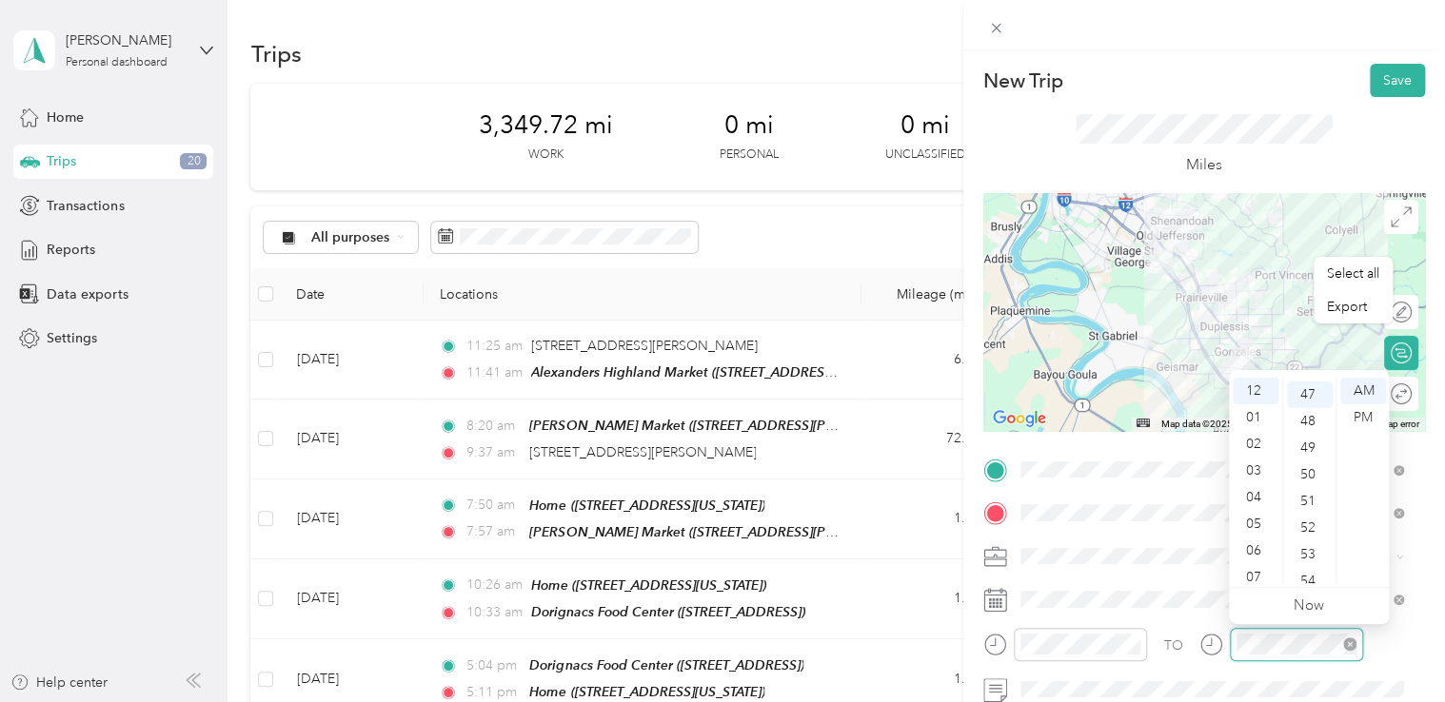
scroll to position [1253, 0]
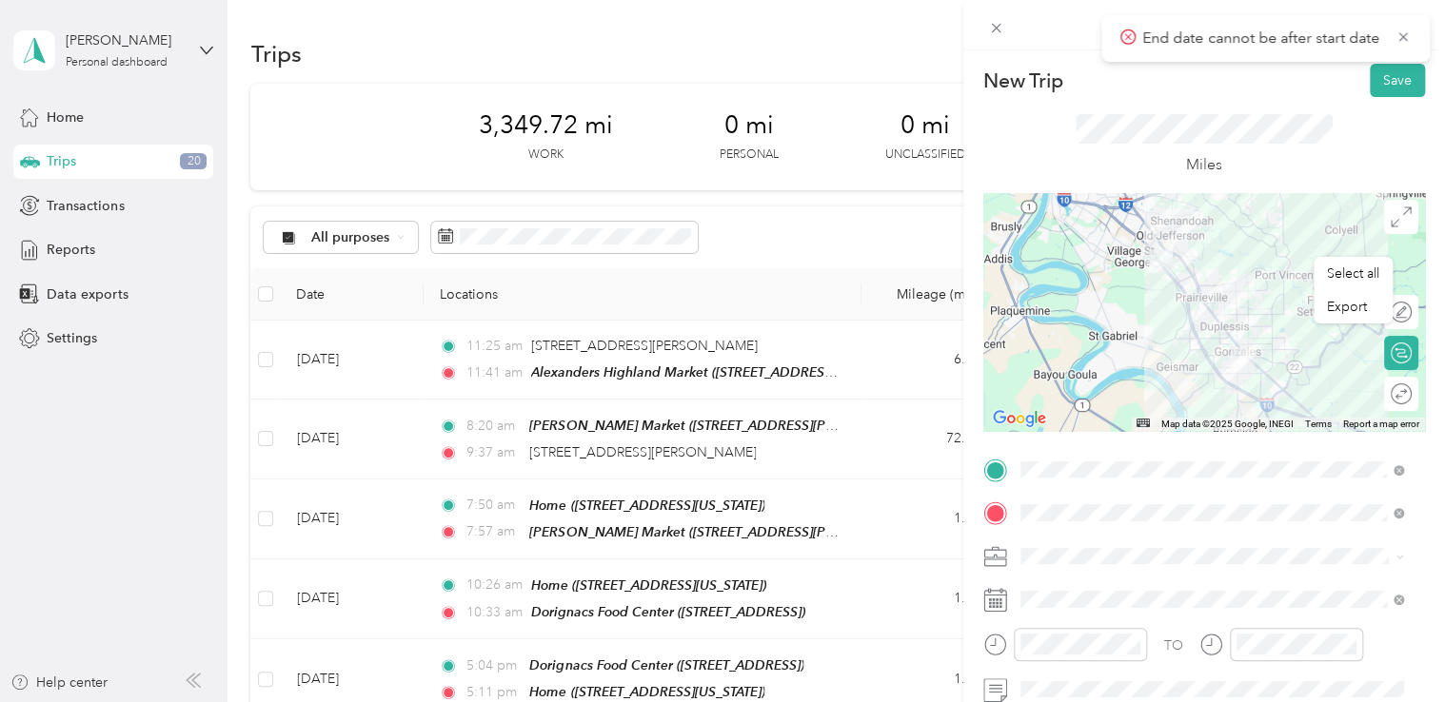
click at [1076, 667] on div at bounding box center [1281, 651] width 164 height 47
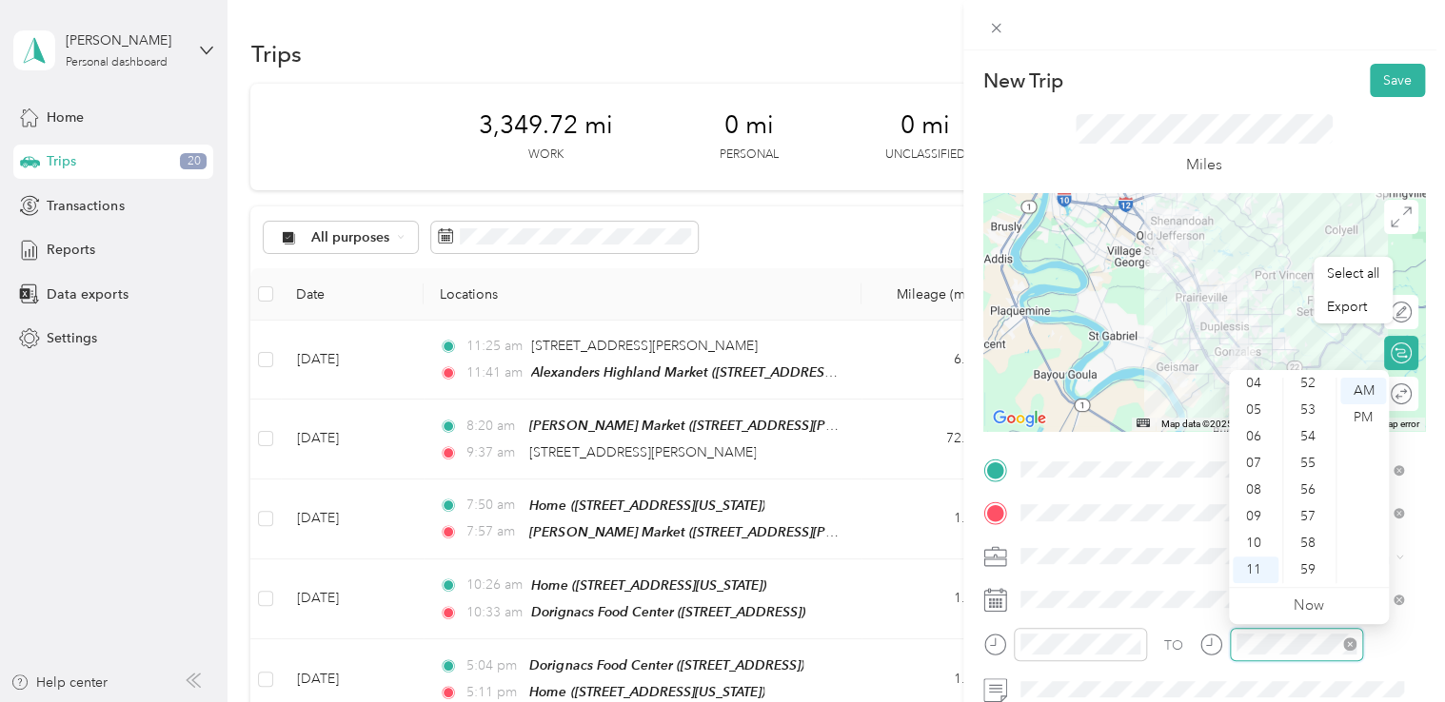
scroll to position [1173, 0]
click at [1076, 671] on div at bounding box center [1281, 651] width 164 height 47
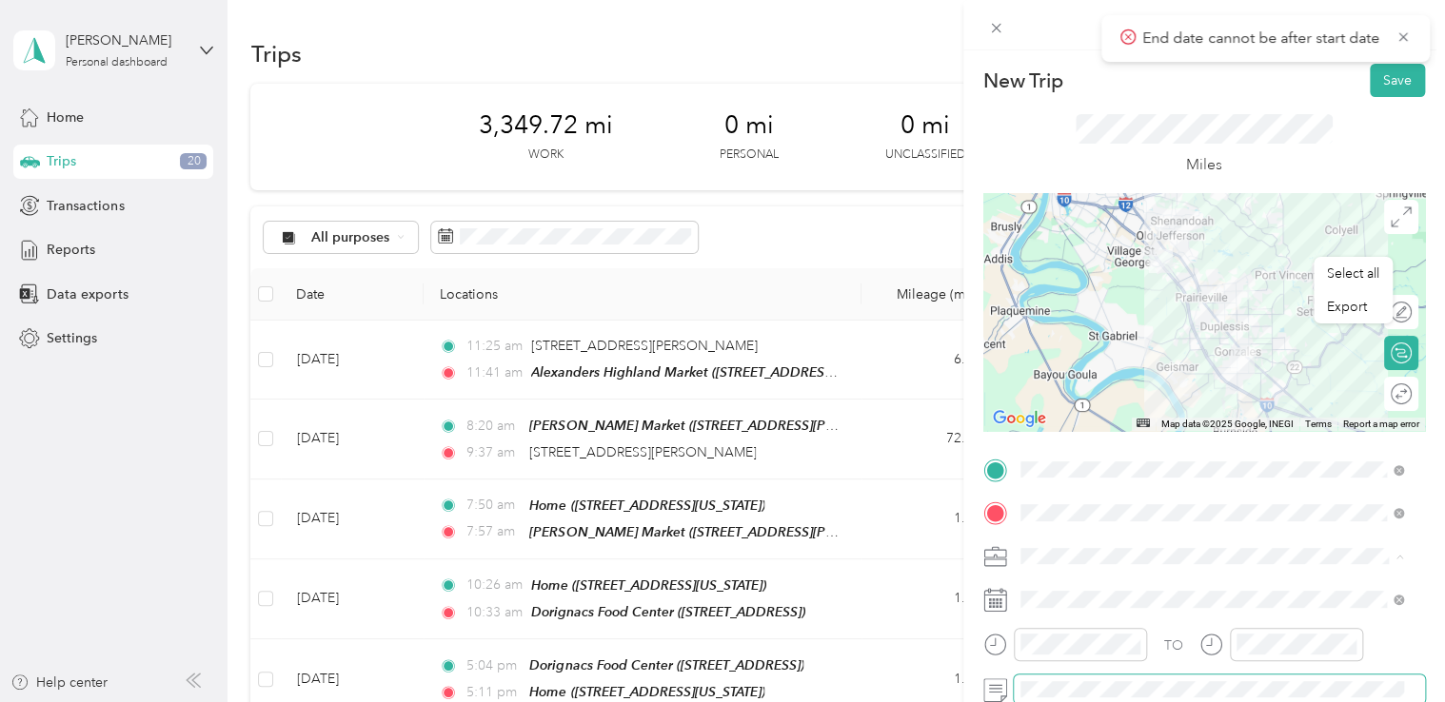
click at [1076, 678] on span at bounding box center [1219, 690] width 411 height 30
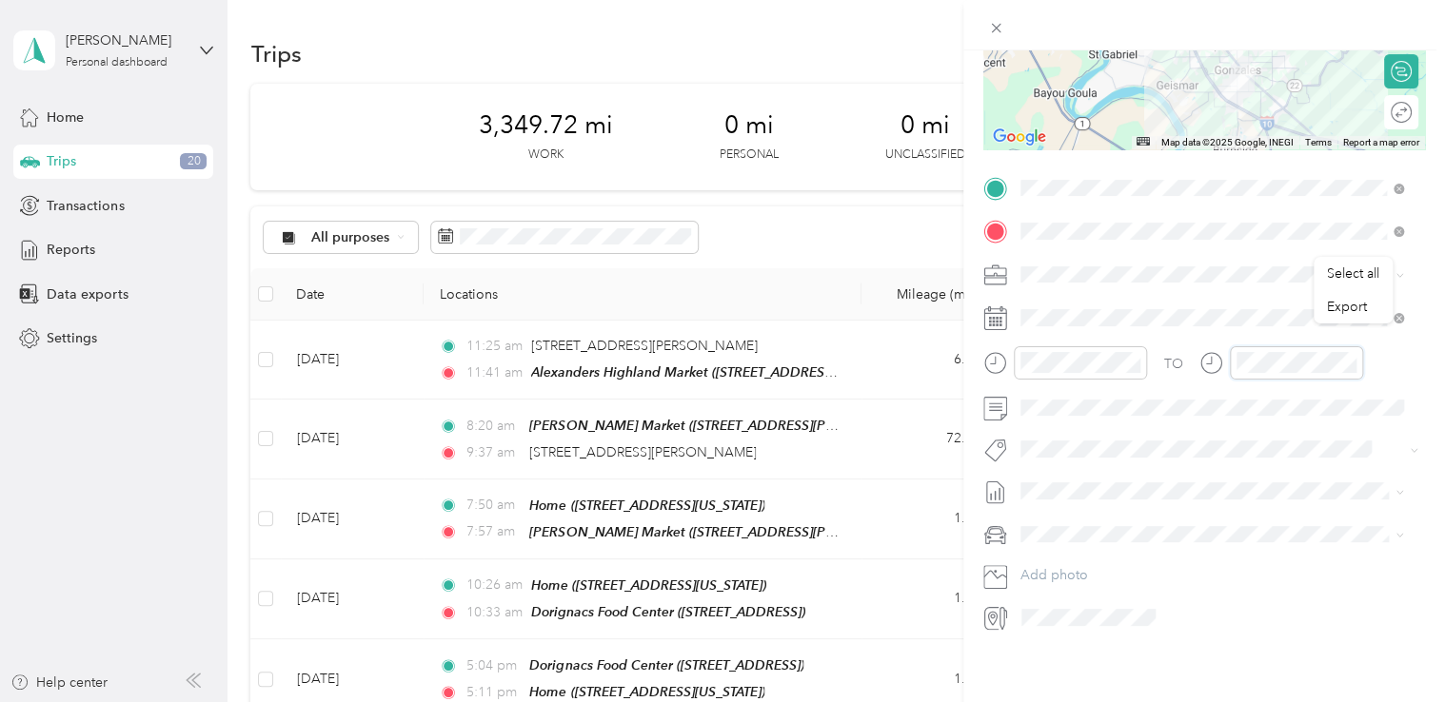
click at [1076, 371] on div at bounding box center [1281, 362] width 164 height 33
click at [1076, 426] on div "PM" at bounding box center [1363, 426] width 46 height 27
click at [1076, 365] on div "TO" at bounding box center [1204, 369] width 442 height 47
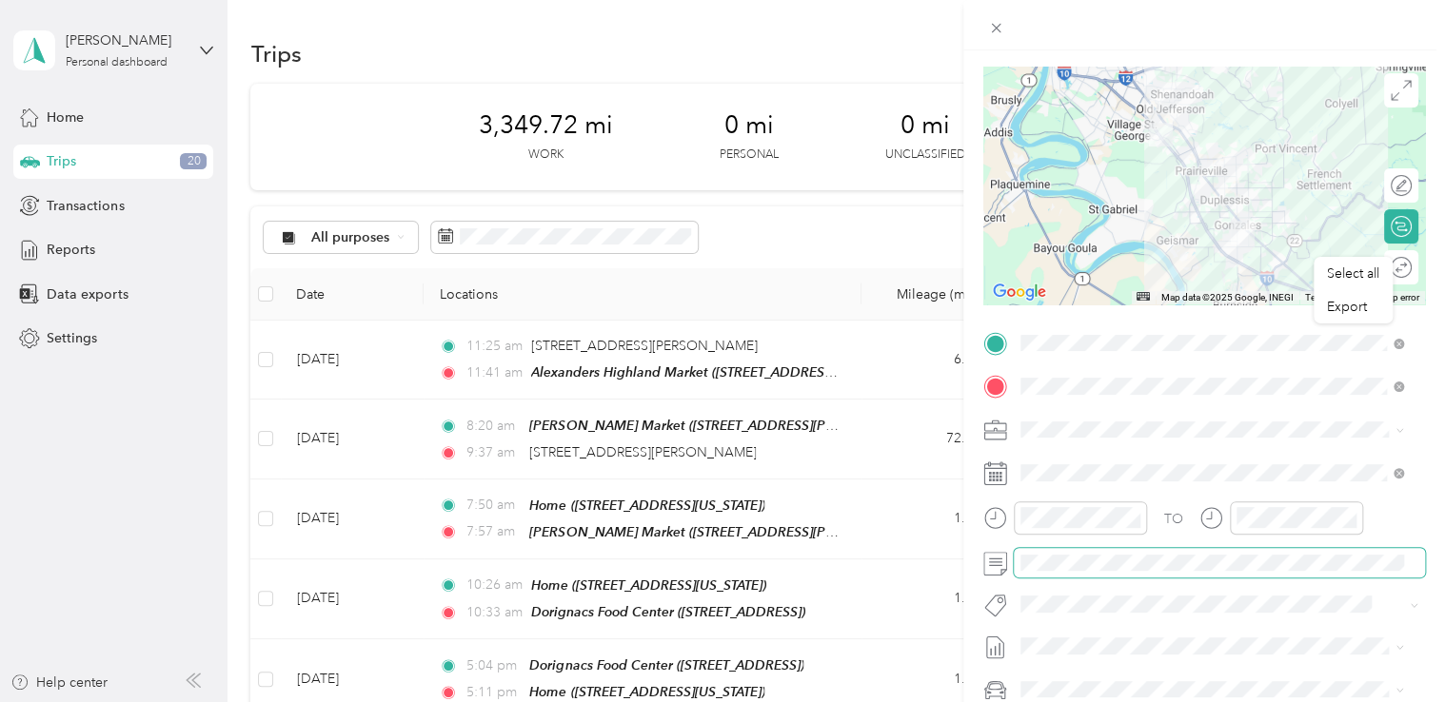
scroll to position [0, 0]
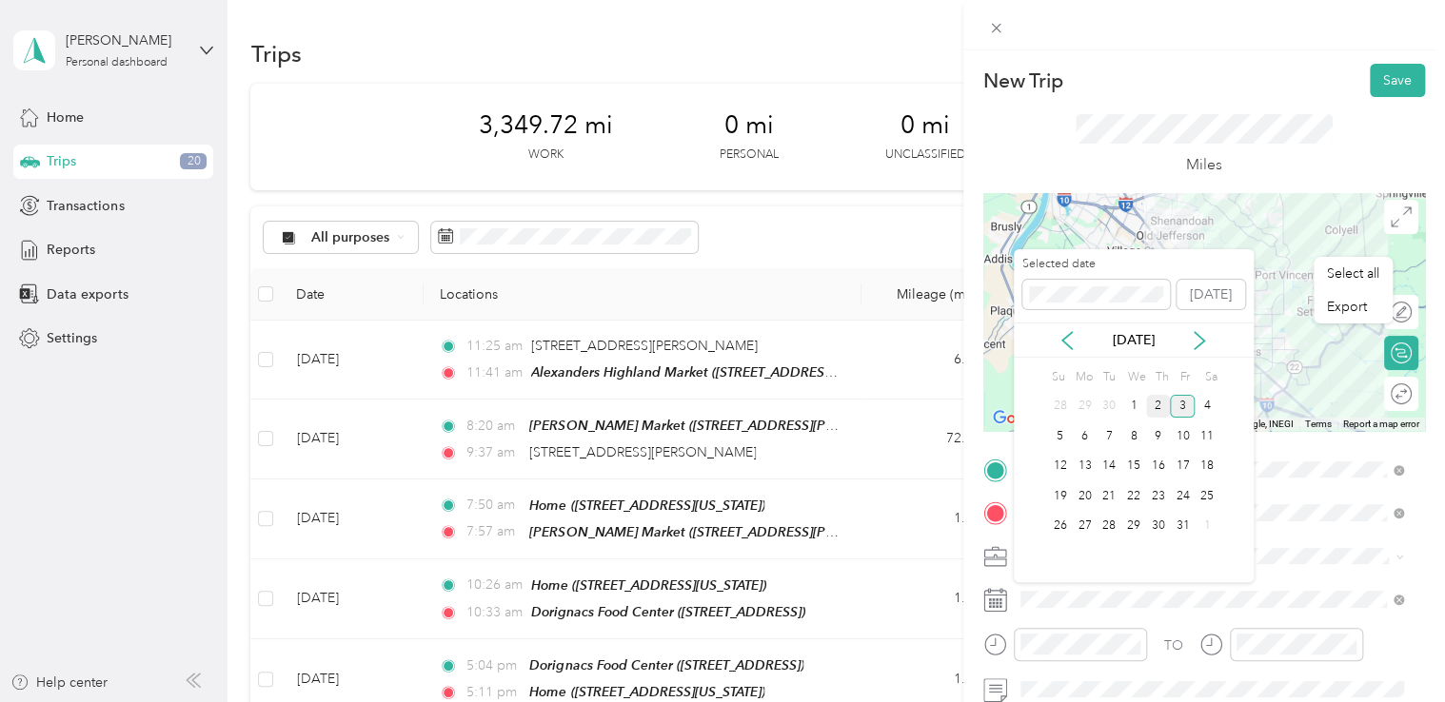
click at [1076, 405] on div "2" at bounding box center [1158, 407] width 25 height 24
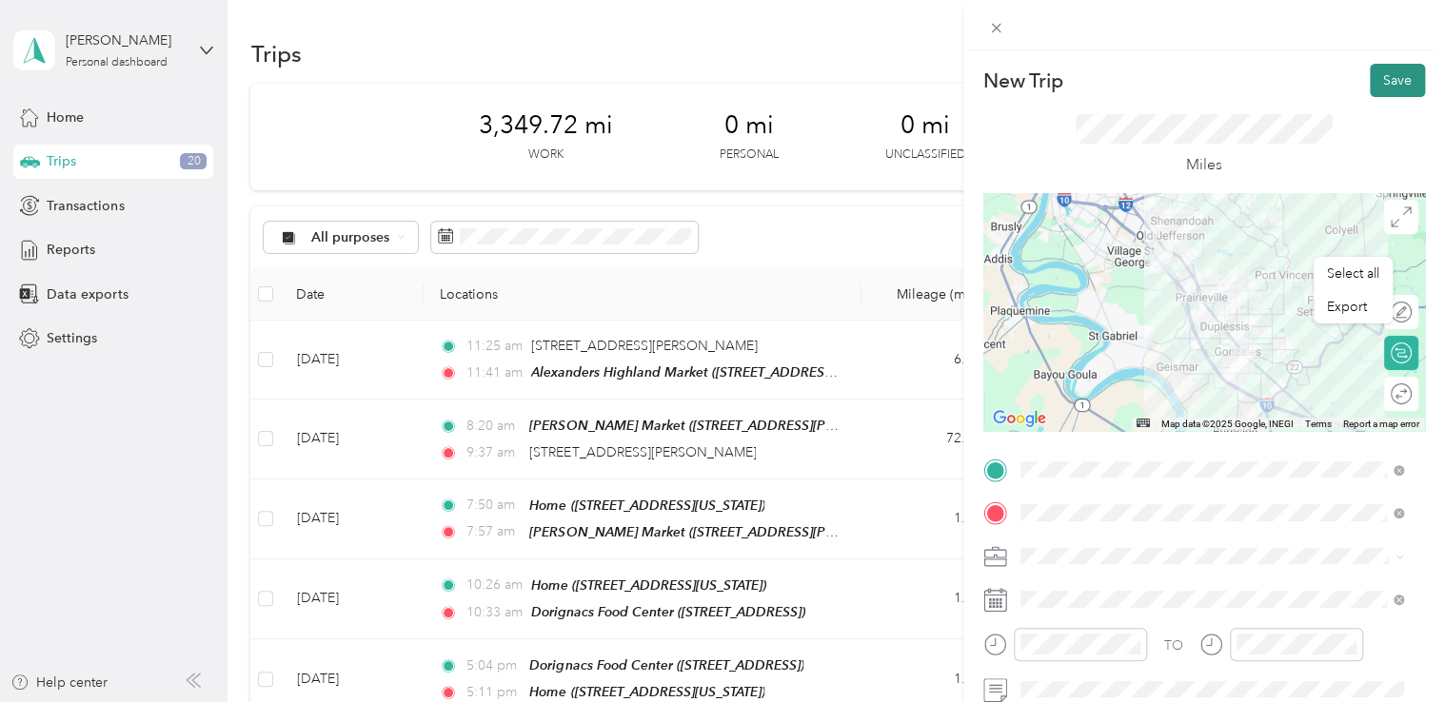
click at [1076, 82] on button "Save" at bounding box center [1397, 80] width 55 height 33
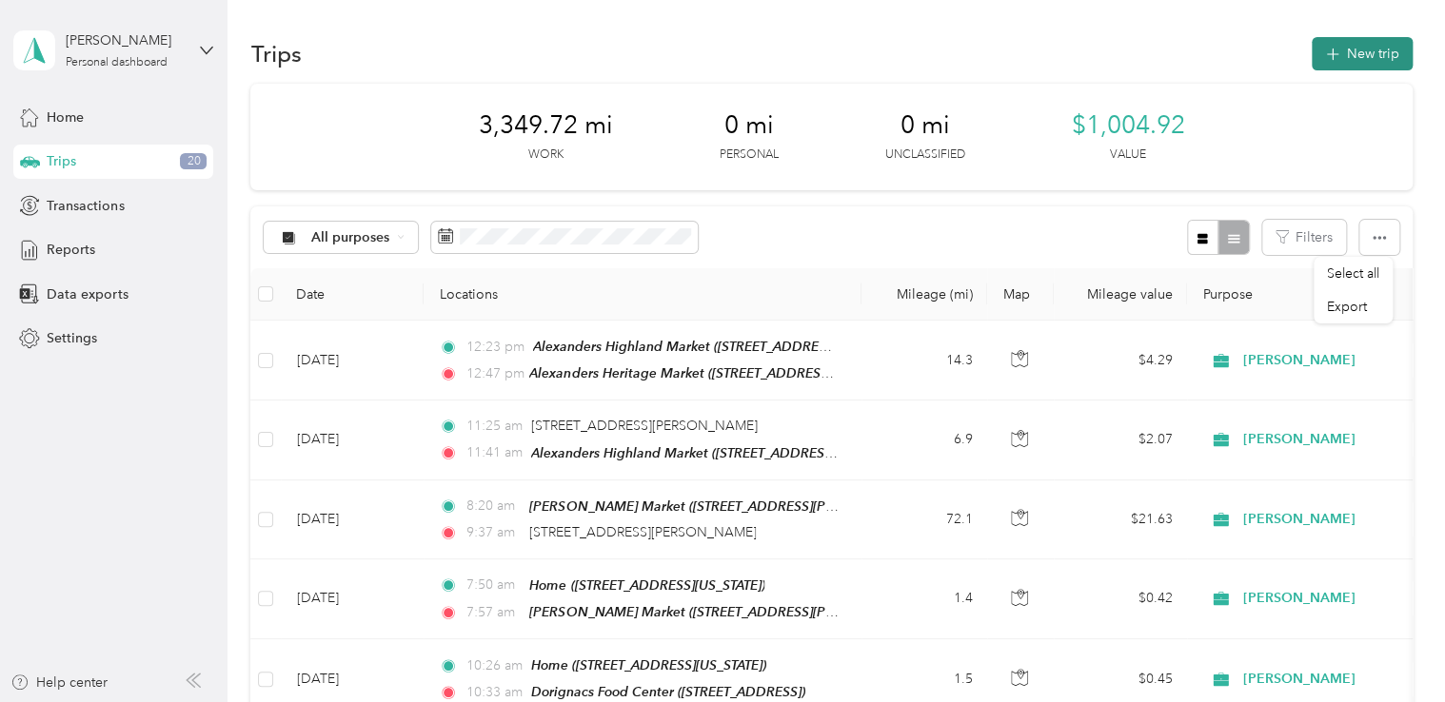
click at [1076, 51] on button "New trip" at bounding box center [1362, 53] width 101 height 33
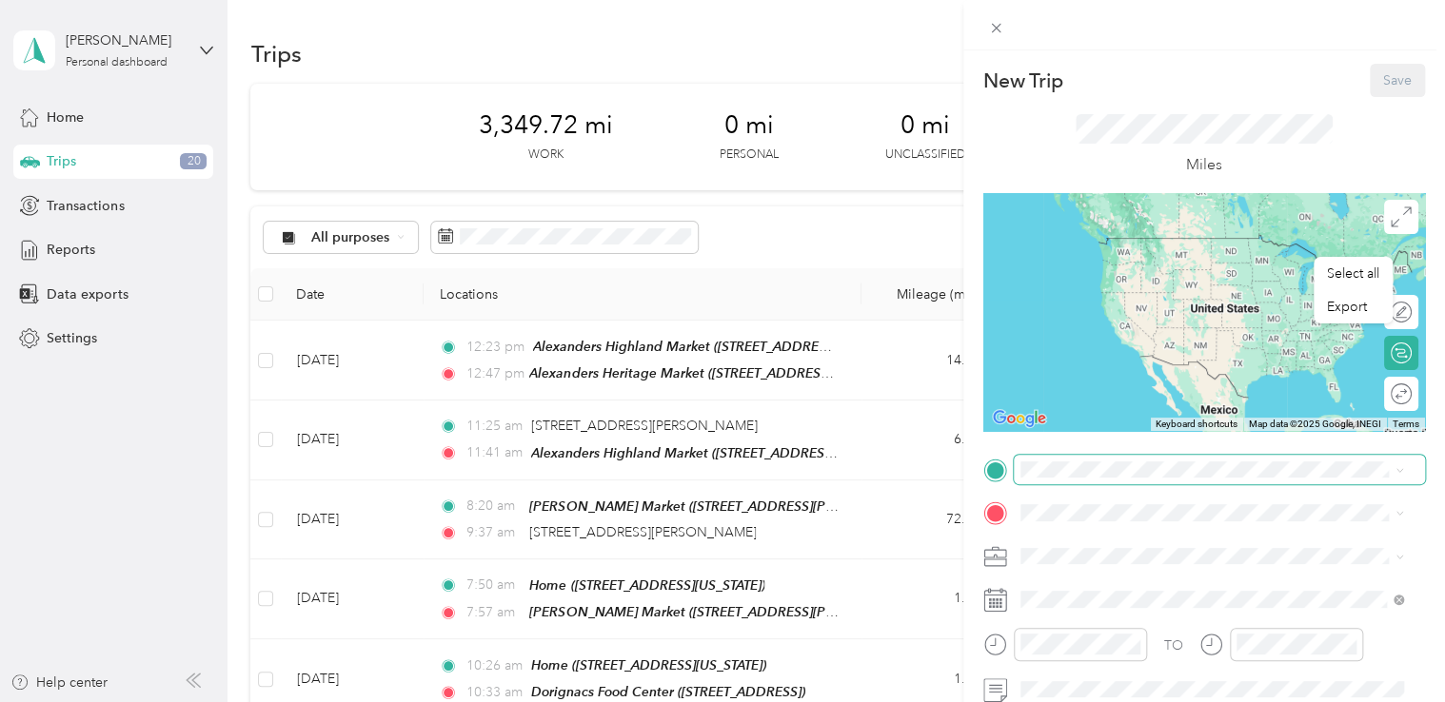
click at [1076, 480] on span at bounding box center [1219, 470] width 411 height 30
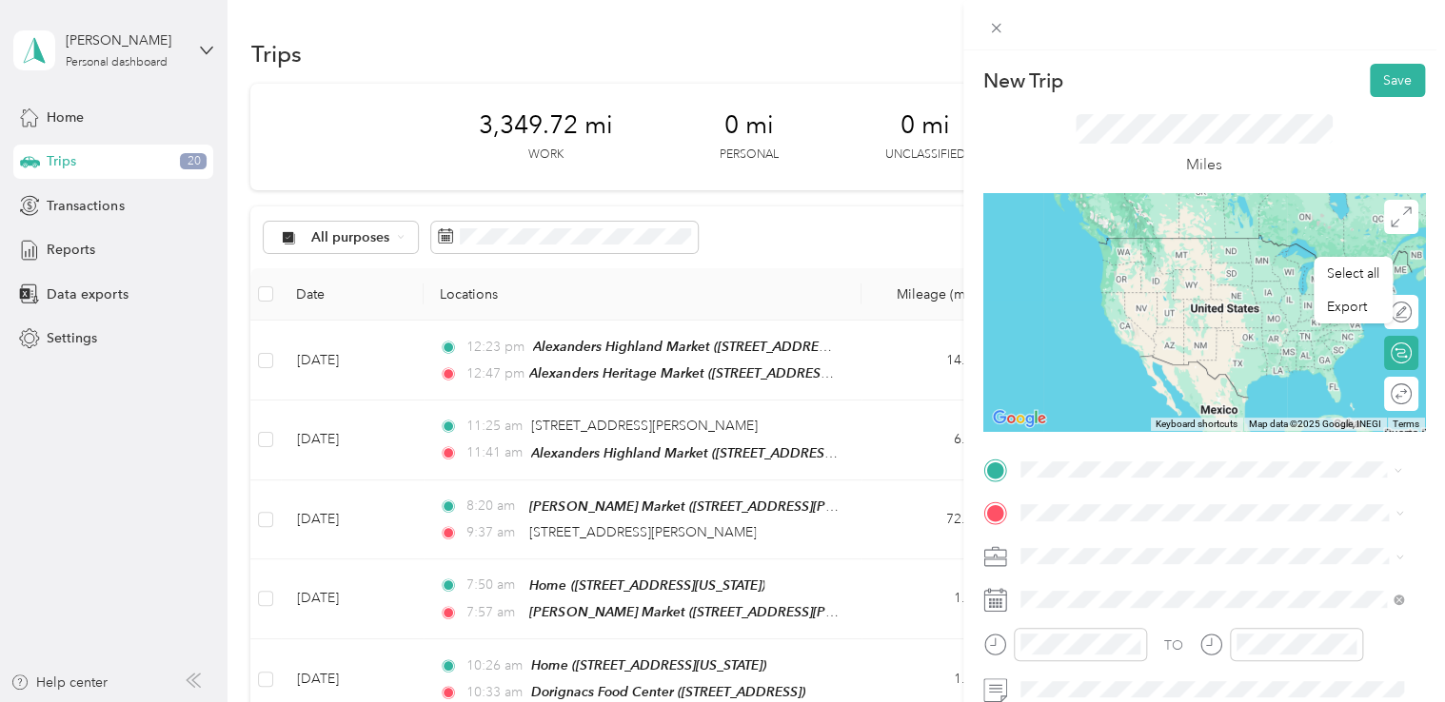
click at [1076, 265] on span "[STREET_ADDRESS][PERSON_NAME][PERSON_NAME]" at bounding box center [1222, 273] width 332 height 16
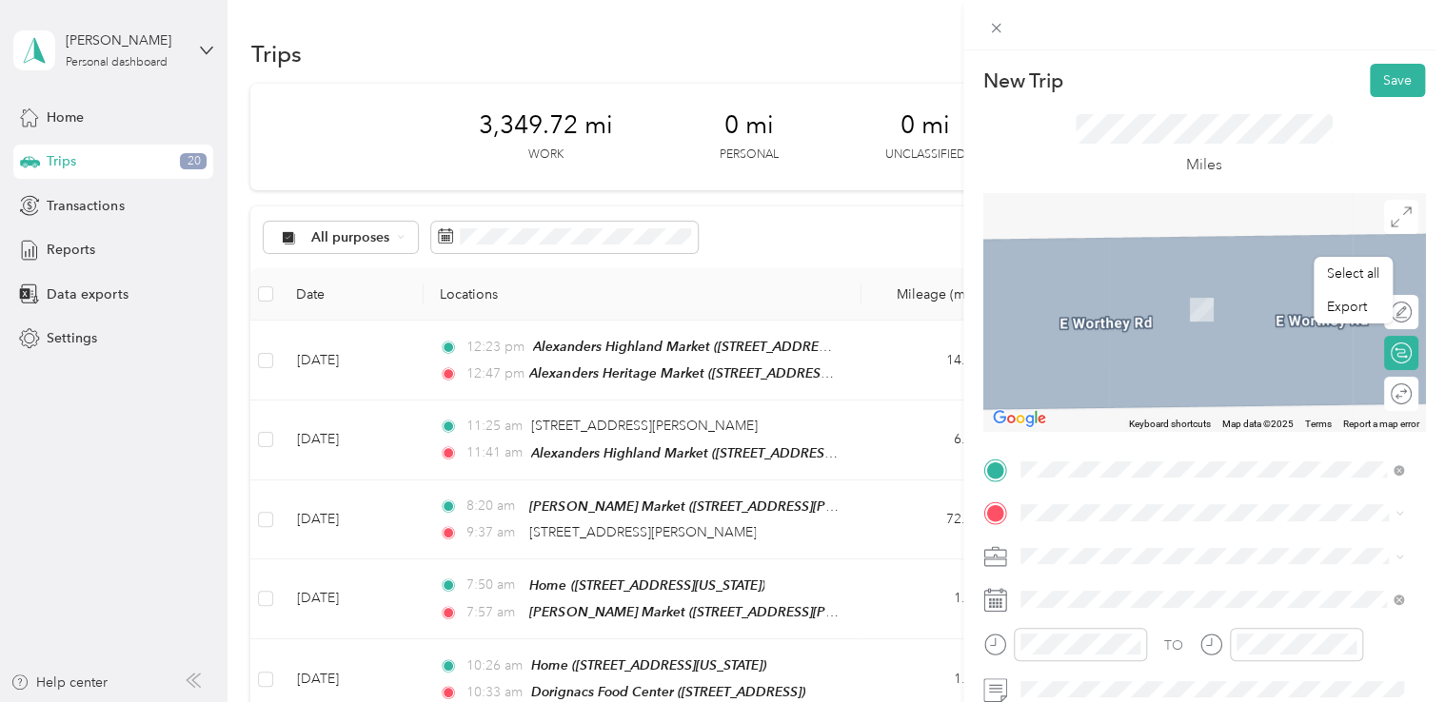
click at [1076, 312] on span "[STREET_ADDRESS]" at bounding box center [1116, 313] width 121 height 16
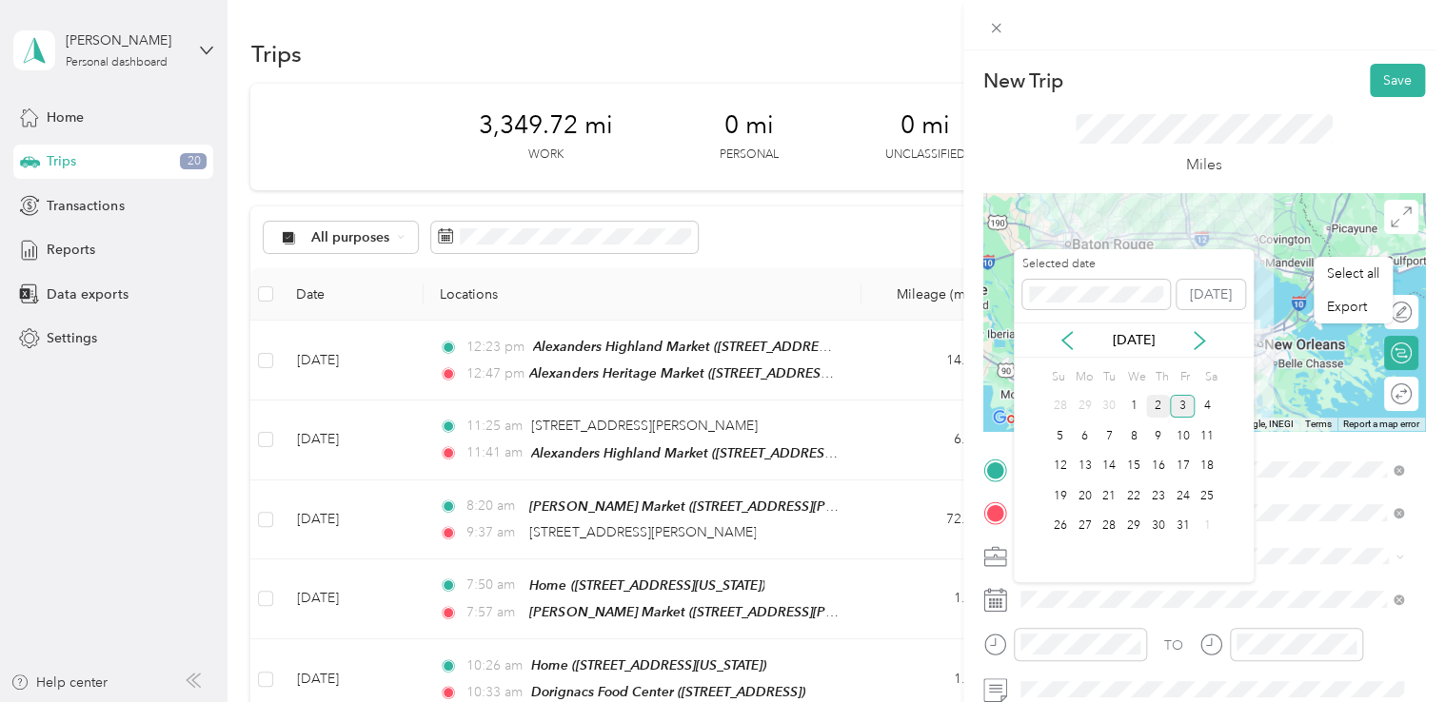
click at [1076, 405] on div "2" at bounding box center [1158, 407] width 25 height 24
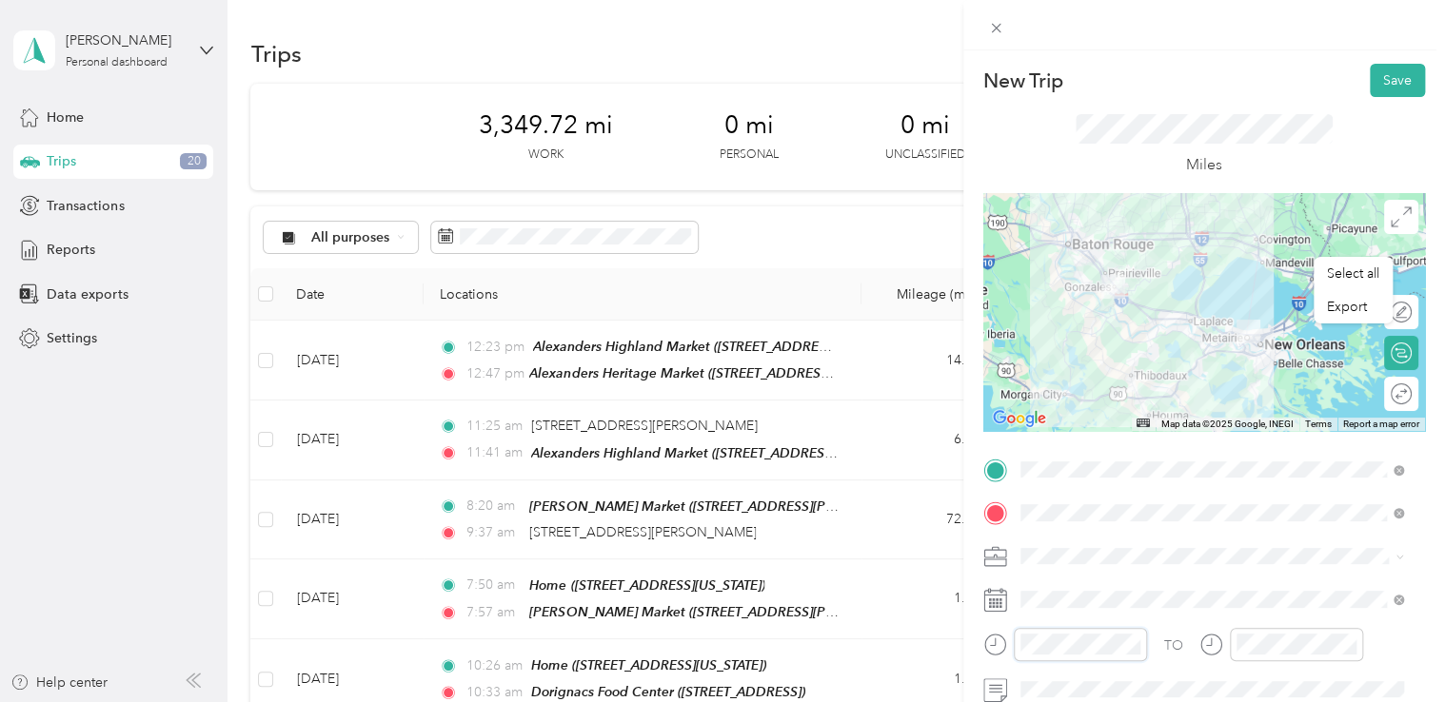
click at [990, 640] on div at bounding box center [1065, 644] width 164 height 33
click at [325, 440] on div "New Trip Save This trip cannot be edited because it is either under review, app…" at bounding box center [722, 351] width 1445 height 702
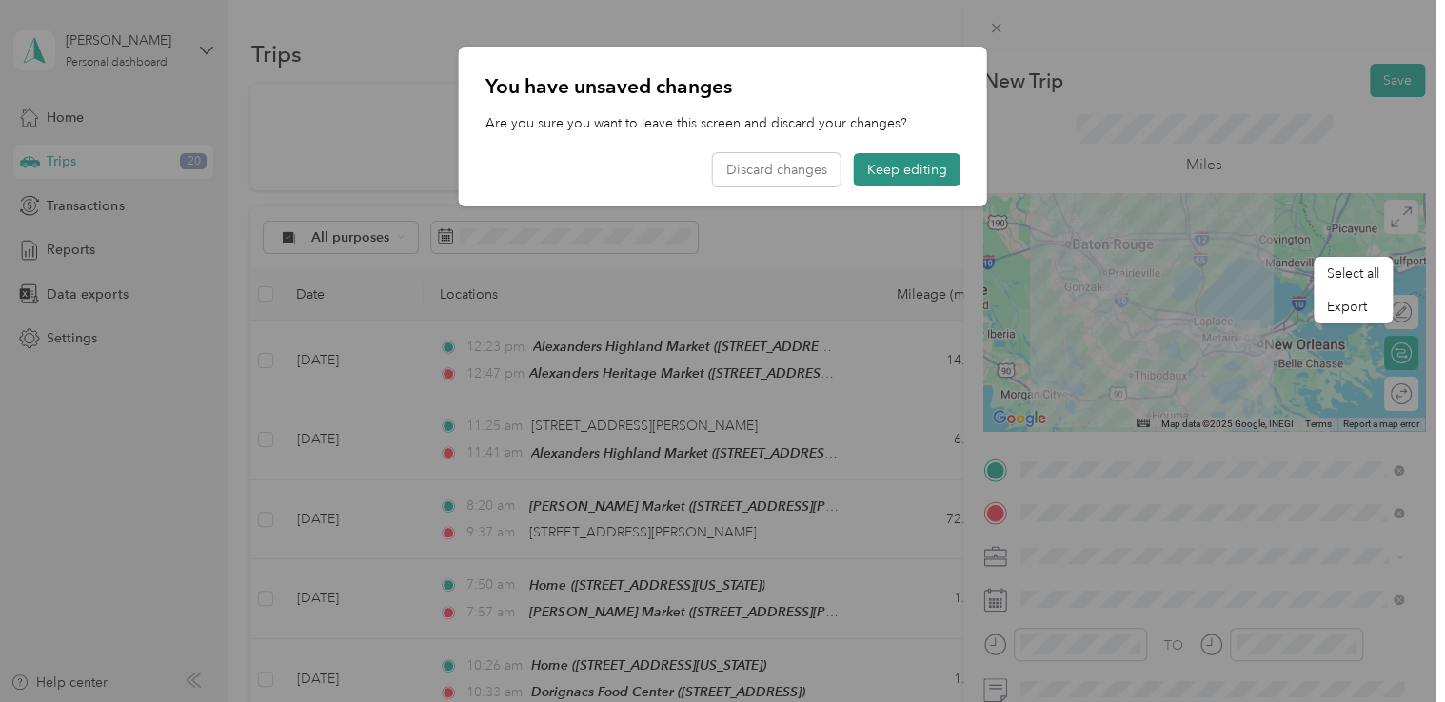
click at [909, 169] on button "Keep editing" at bounding box center [907, 169] width 107 height 33
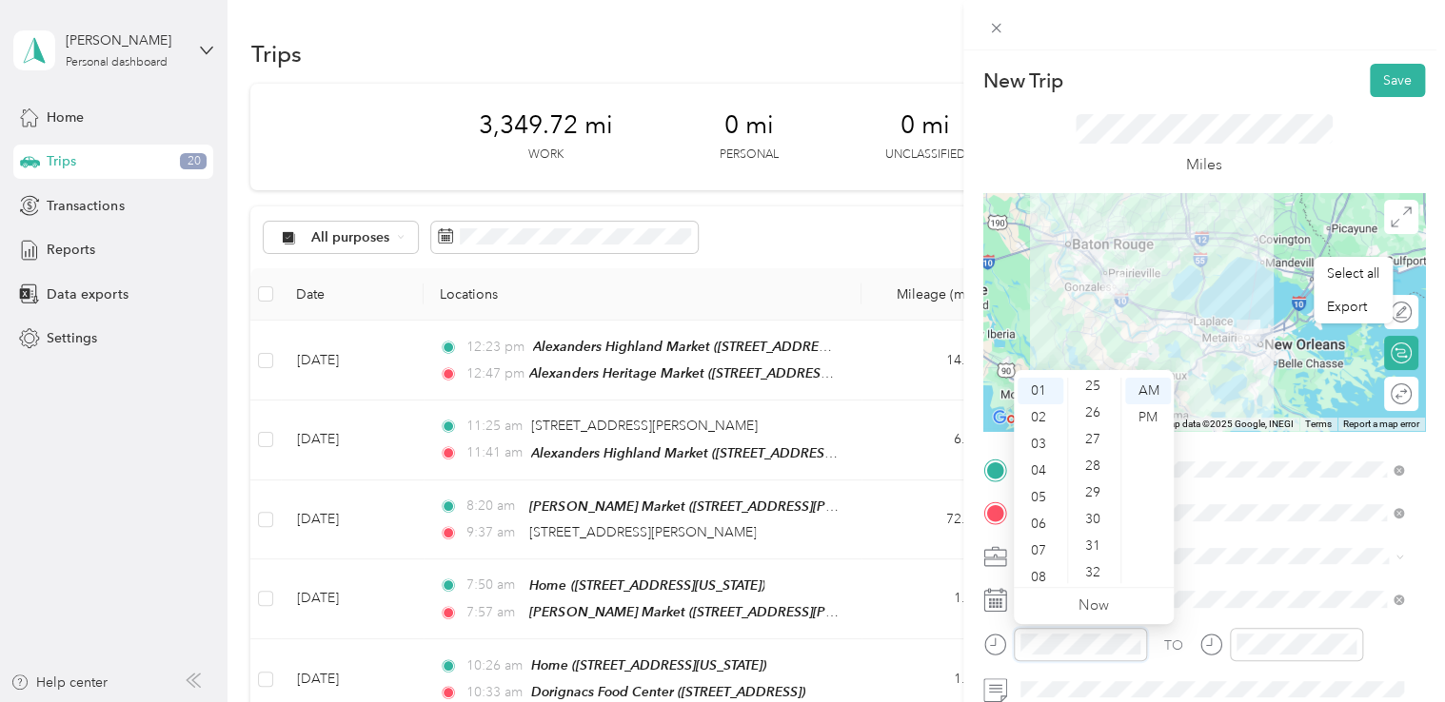
scroll to position [346, 0]
click at [1076, 554] on div "19" at bounding box center [1095, 551] width 46 height 27
click at [1076, 420] on div "PM" at bounding box center [1148, 418] width 46 height 27
click at [1076, 566] on span at bounding box center [1219, 557] width 411 height 30
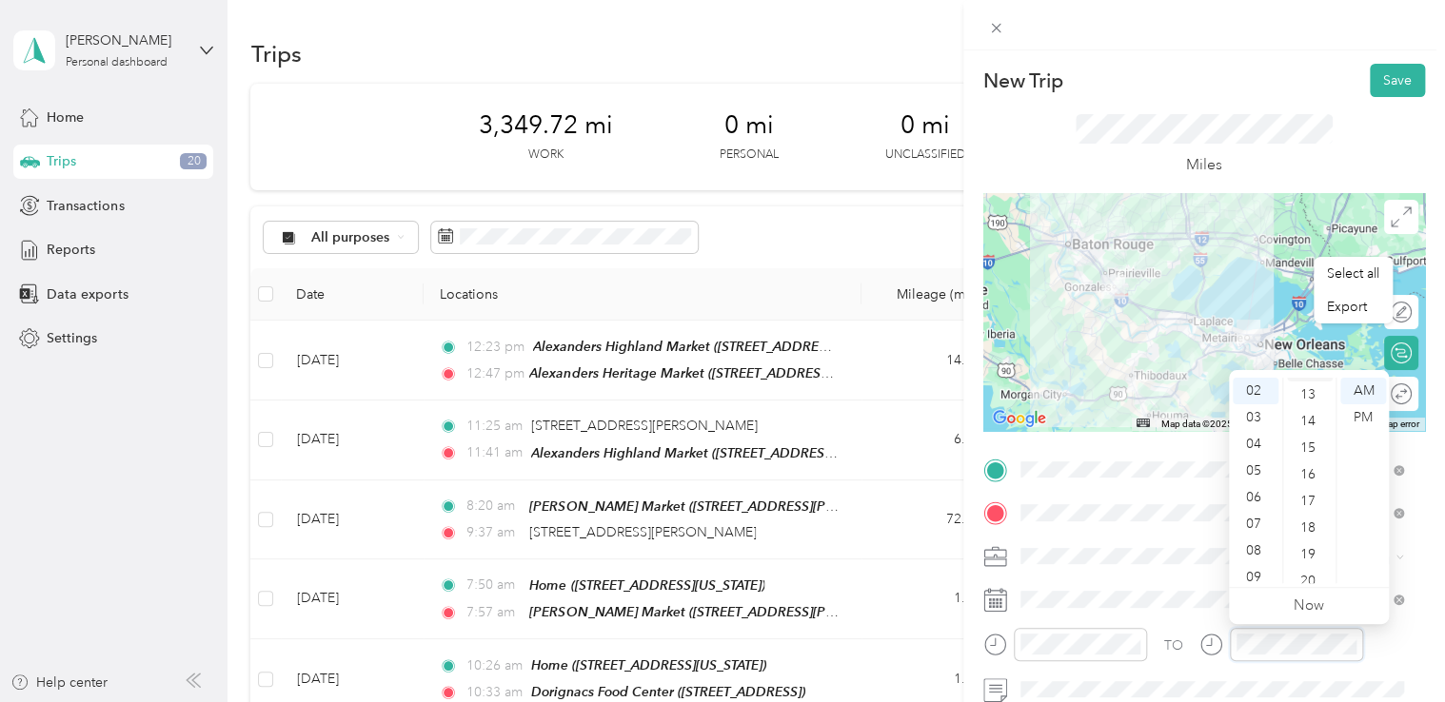
scroll to position [442, 0]
click at [1076, 519] on div "25" at bounding box center [1310, 520] width 46 height 27
click at [1076, 421] on div "PM" at bounding box center [1363, 418] width 46 height 27
click at [1076, 546] on form "New Trip Save This trip cannot be edited because it is either under review, app…" at bounding box center [1204, 489] width 482 height 851
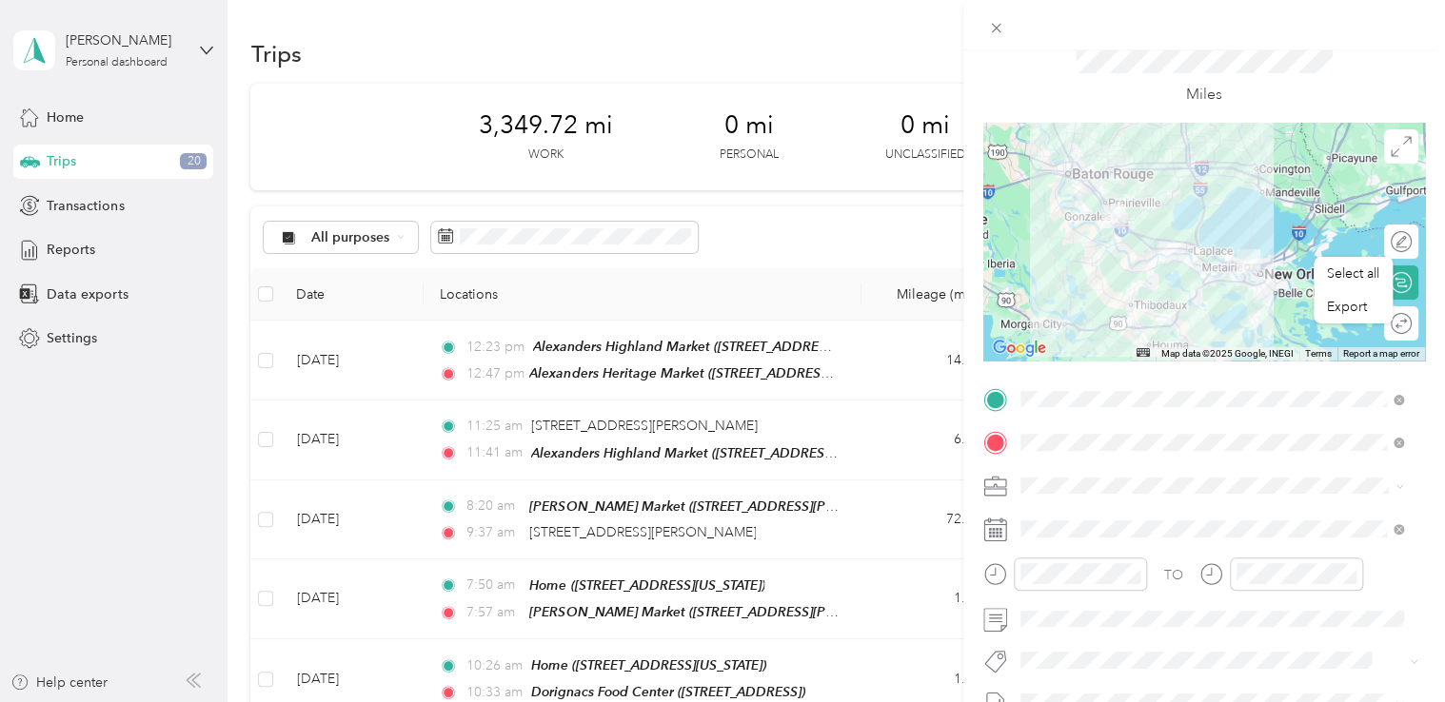
scroll to position [0, 0]
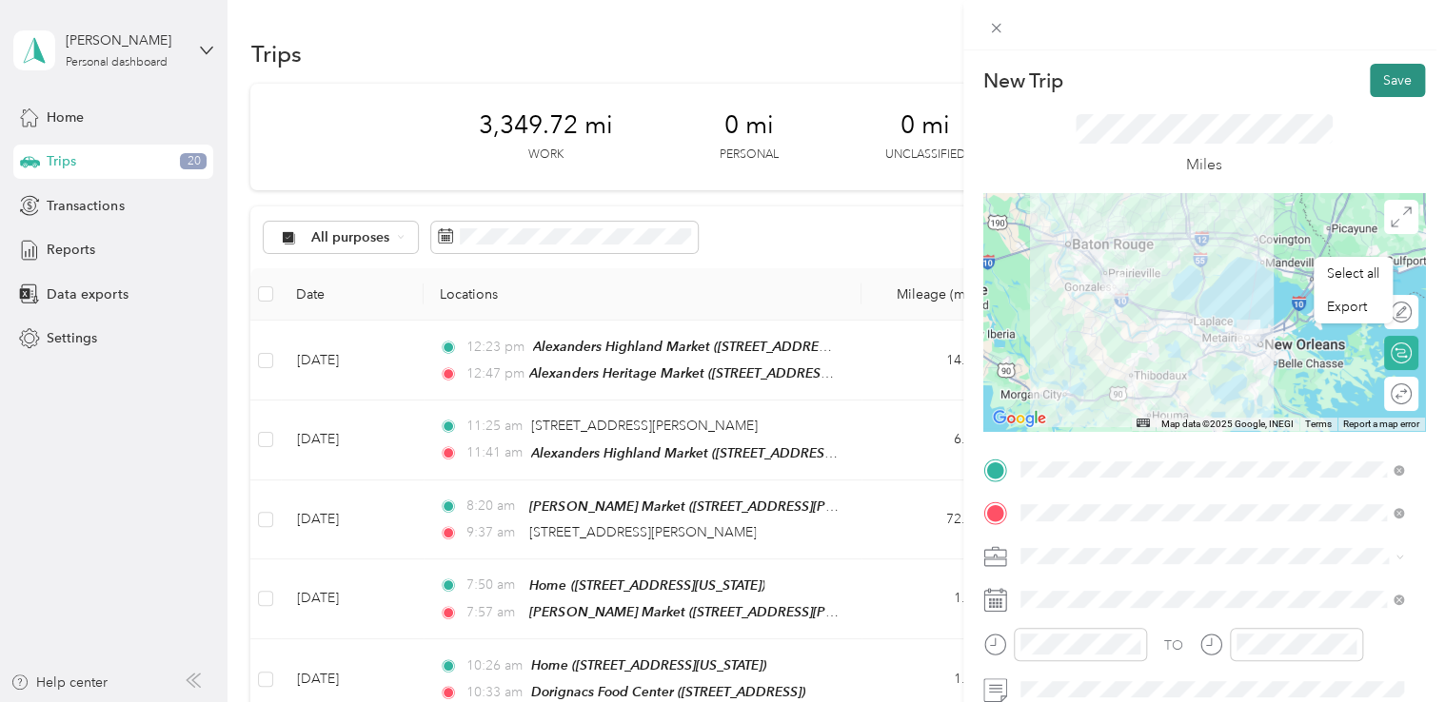
click at [1076, 82] on button "Save" at bounding box center [1397, 80] width 55 height 33
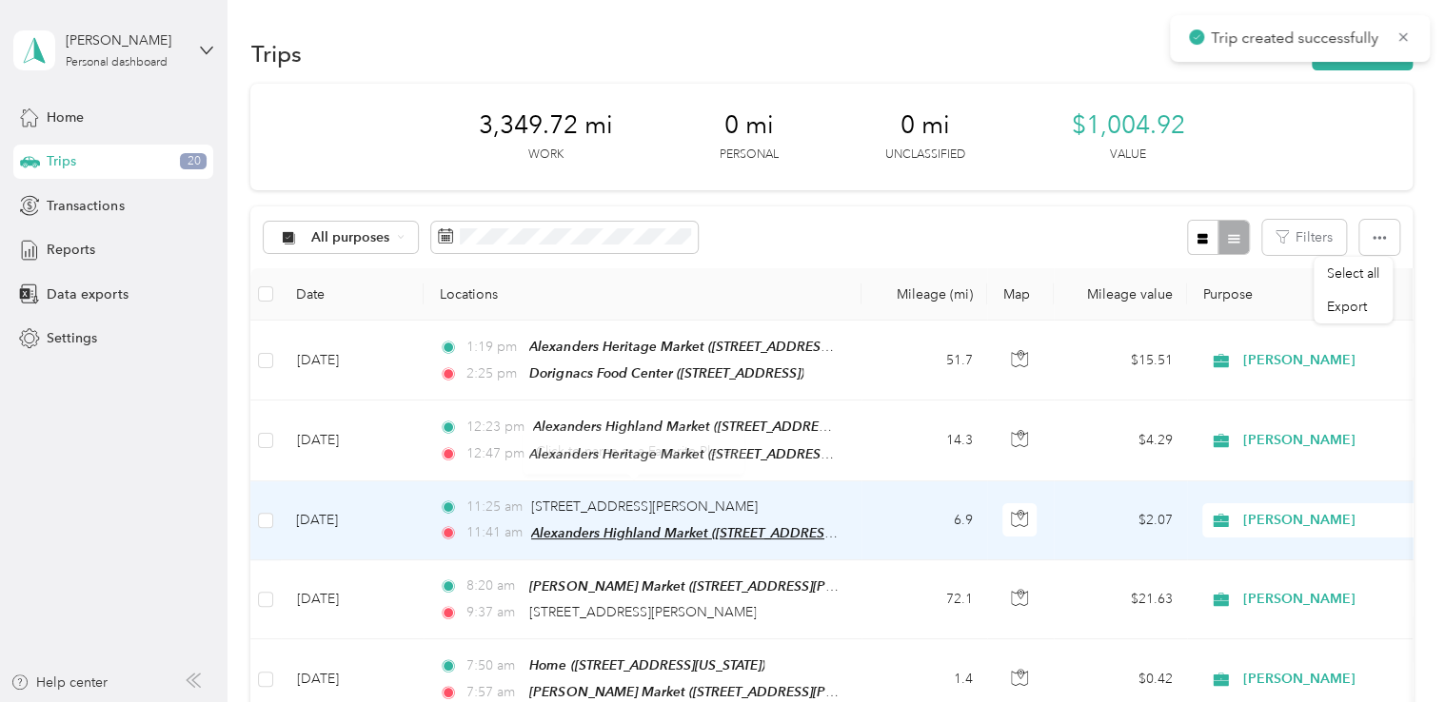
scroll to position [95, 0]
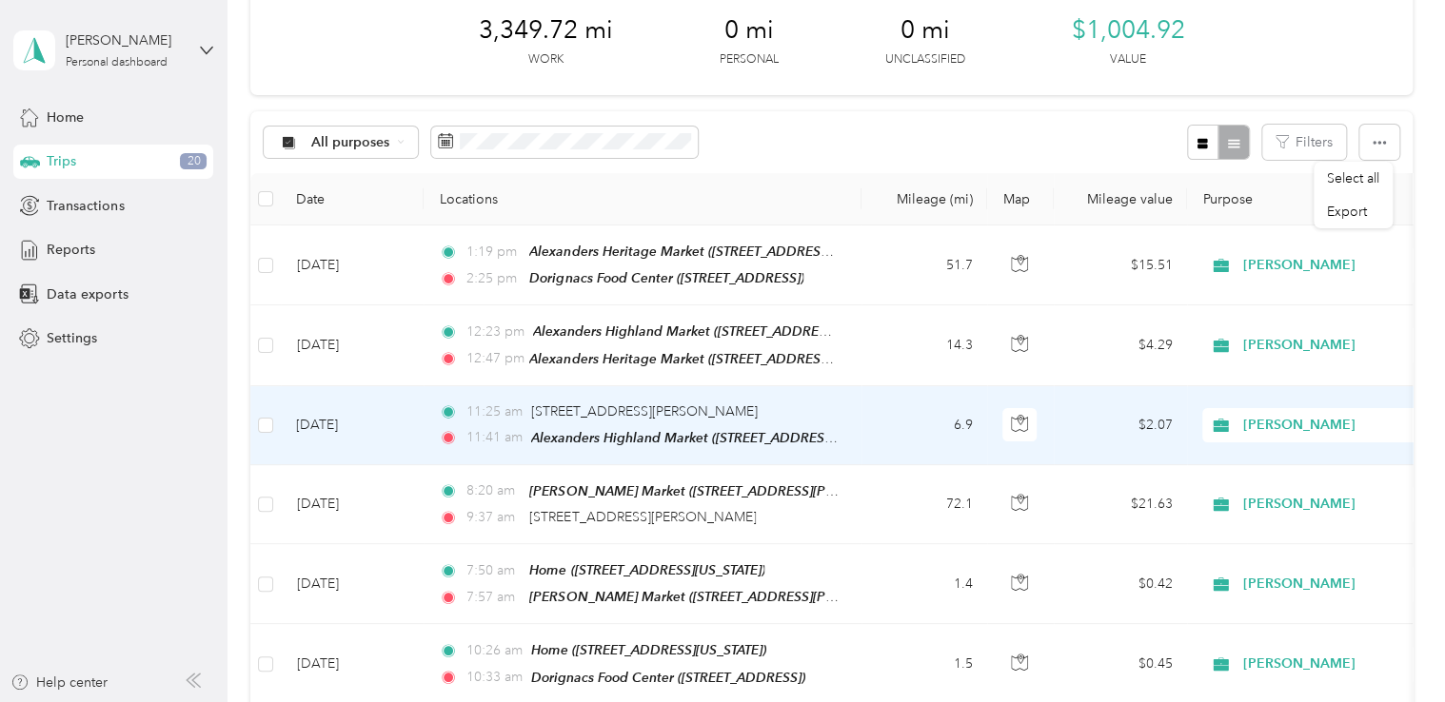
click at [507, 410] on span "11:25 am" at bounding box center [494, 412] width 56 height 21
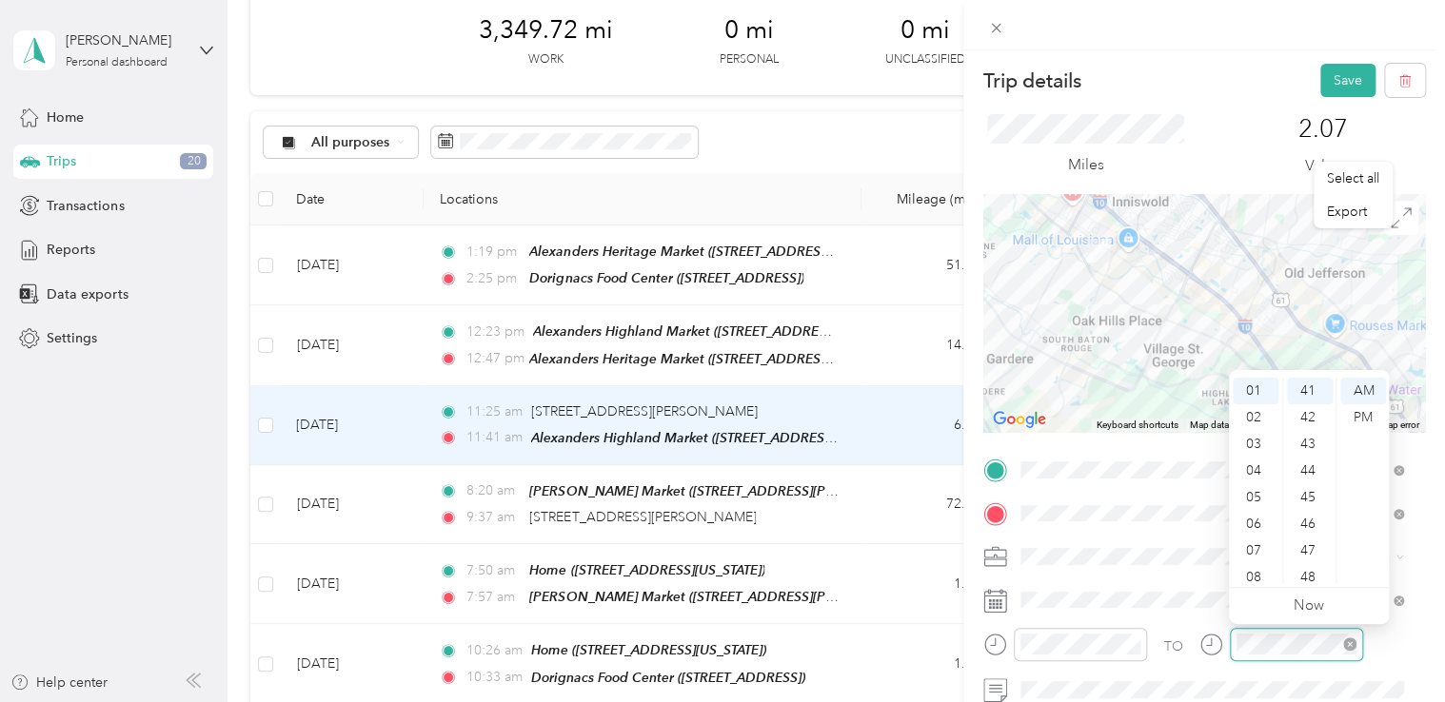
scroll to position [114, 0]
click at [1076, 76] on button "Save" at bounding box center [1347, 80] width 55 height 33
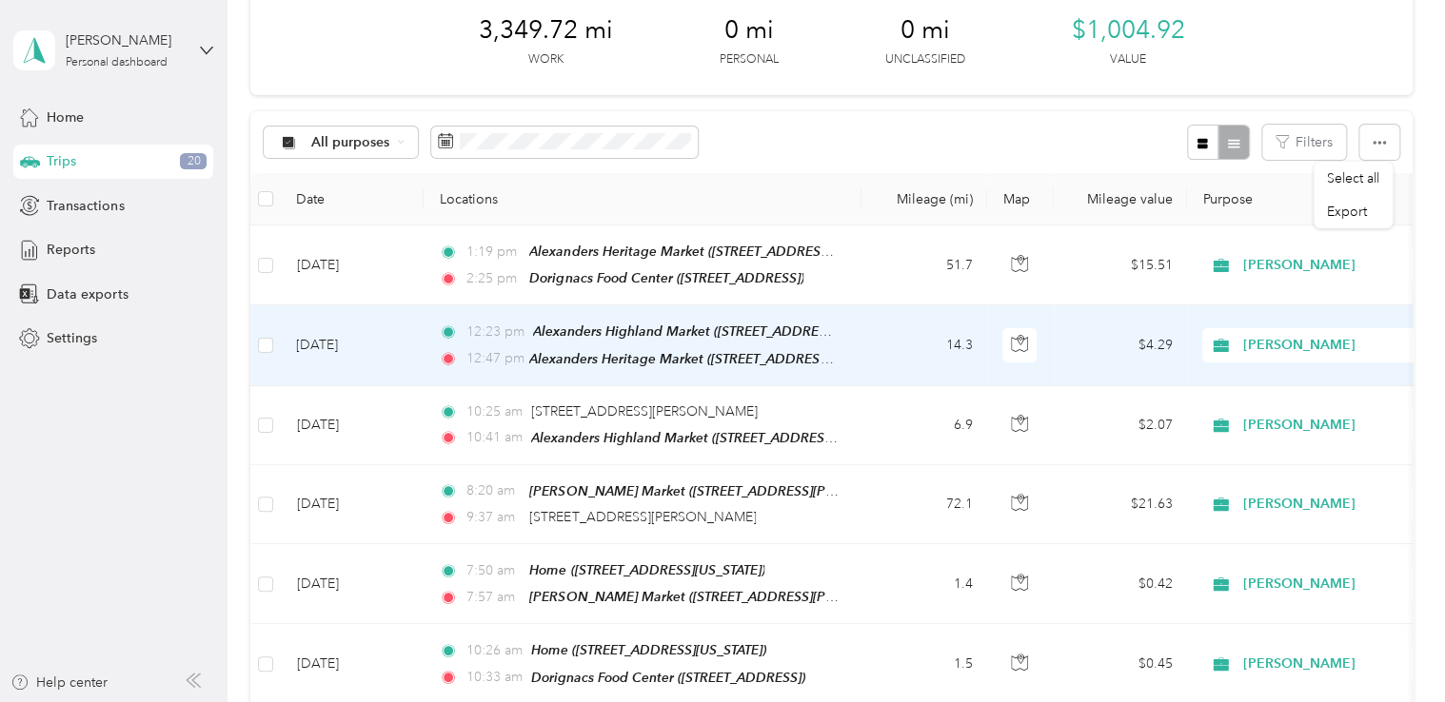
click at [485, 333] on span "12:23 pm" at bounding box center [495, 332] width 58 height 21
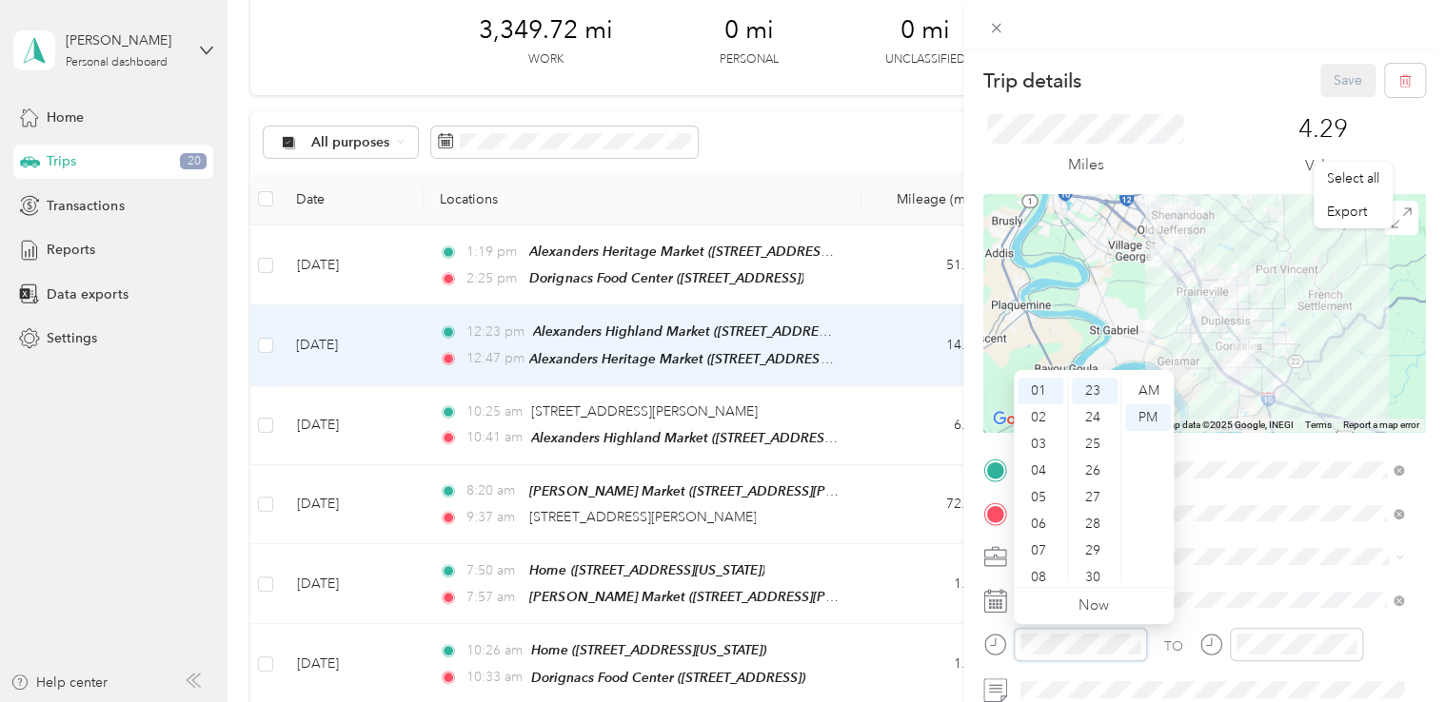
scroll to position [114, 0]
click at [1076, 392] on div "AM" at bounding box center [1148, 391] width 46 height 27
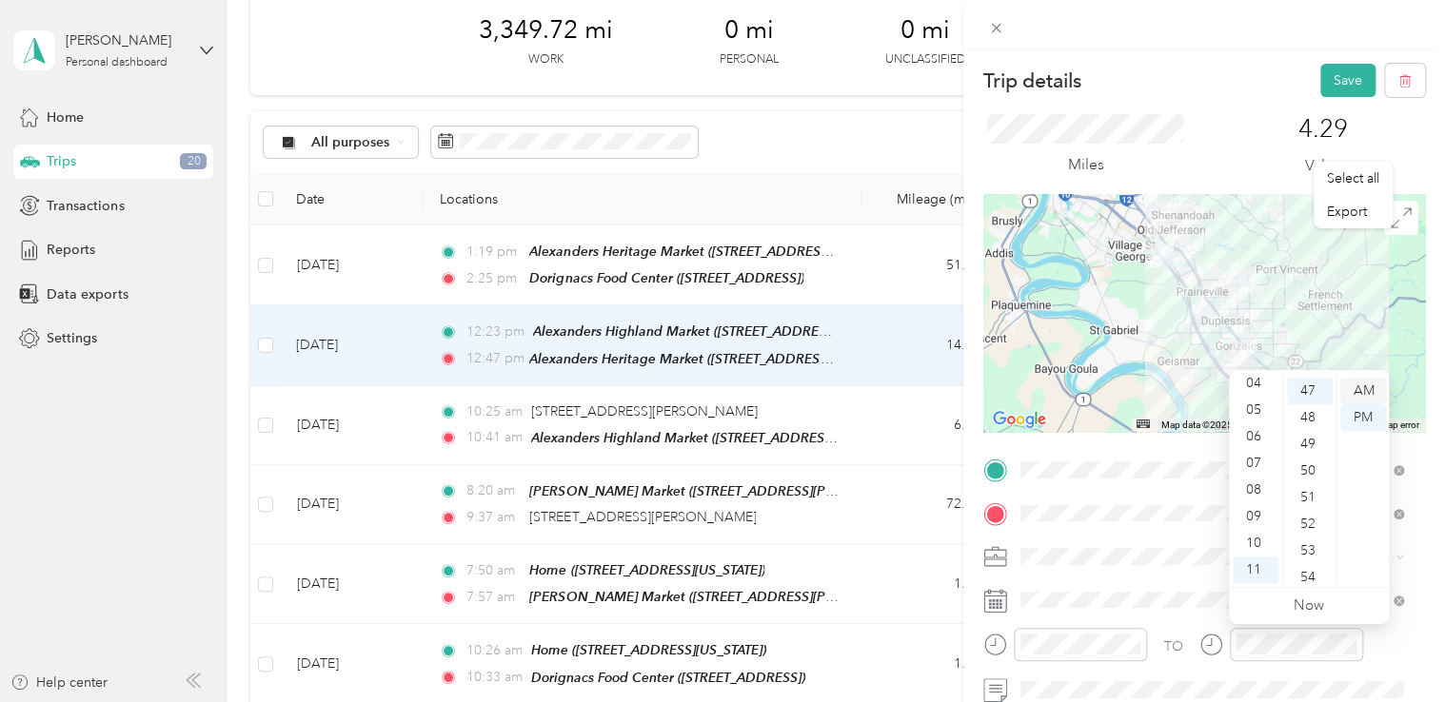
click at [1076, 386] on div "AM" at bounding box center [1363, 391] width 46 height 27
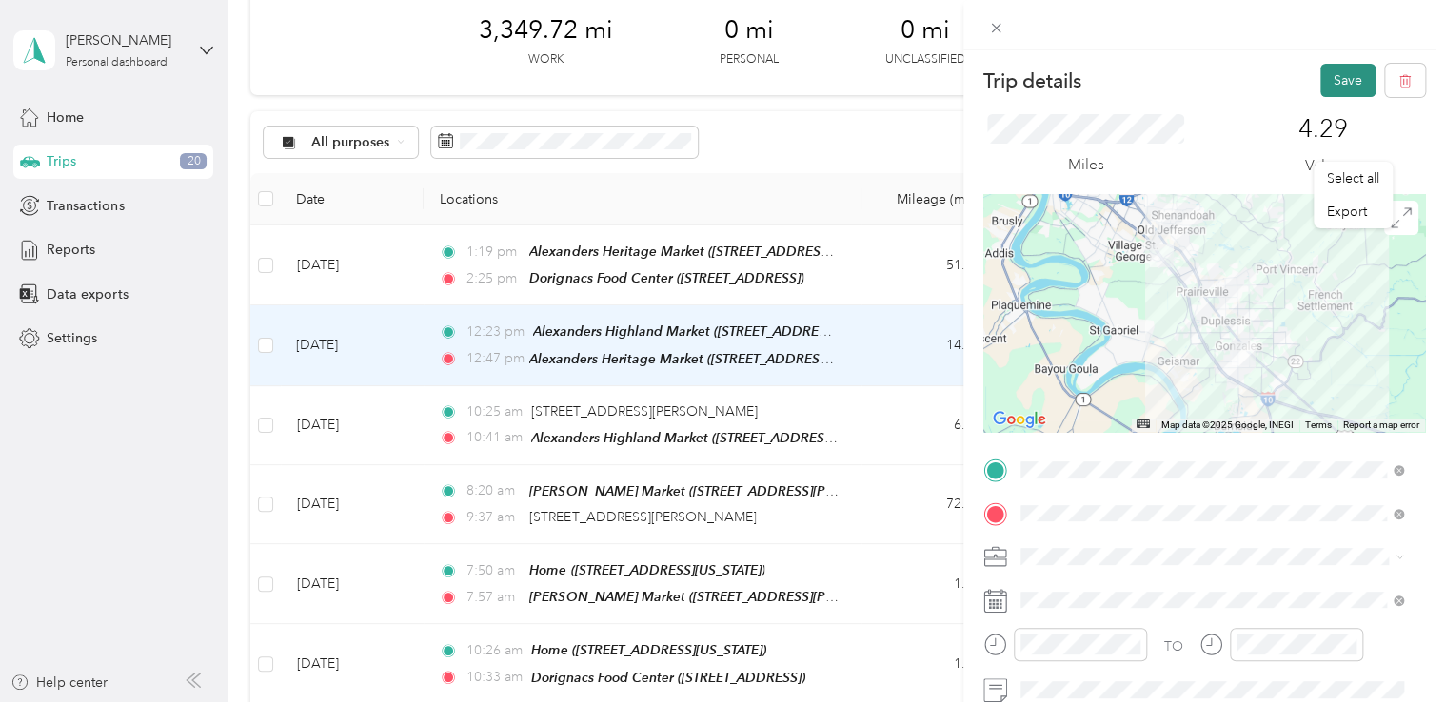
click at [1076, 76] on button "Save" at bounding box center [1347, 80] width 55 height 33
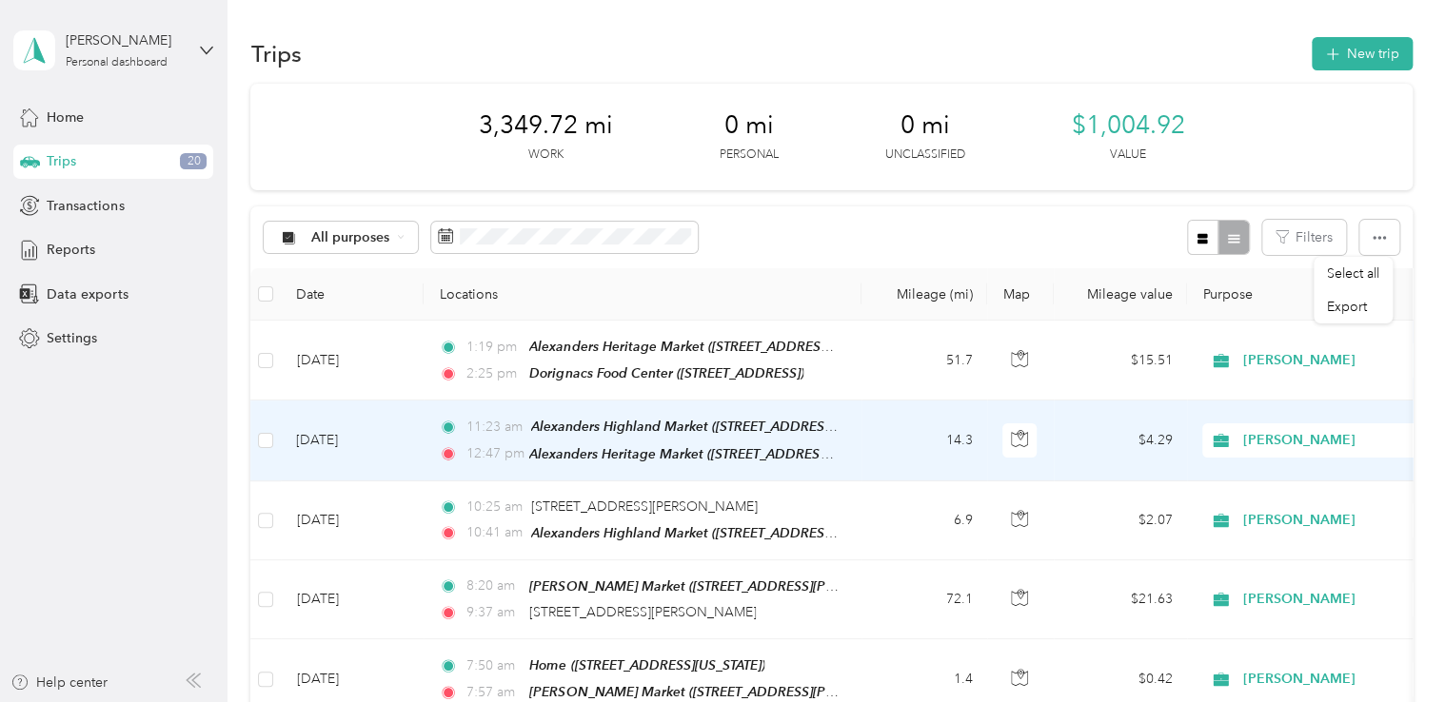
click at [489, 427] on span "11:23 am" at bounding box center [494, 427] width 56 height 21
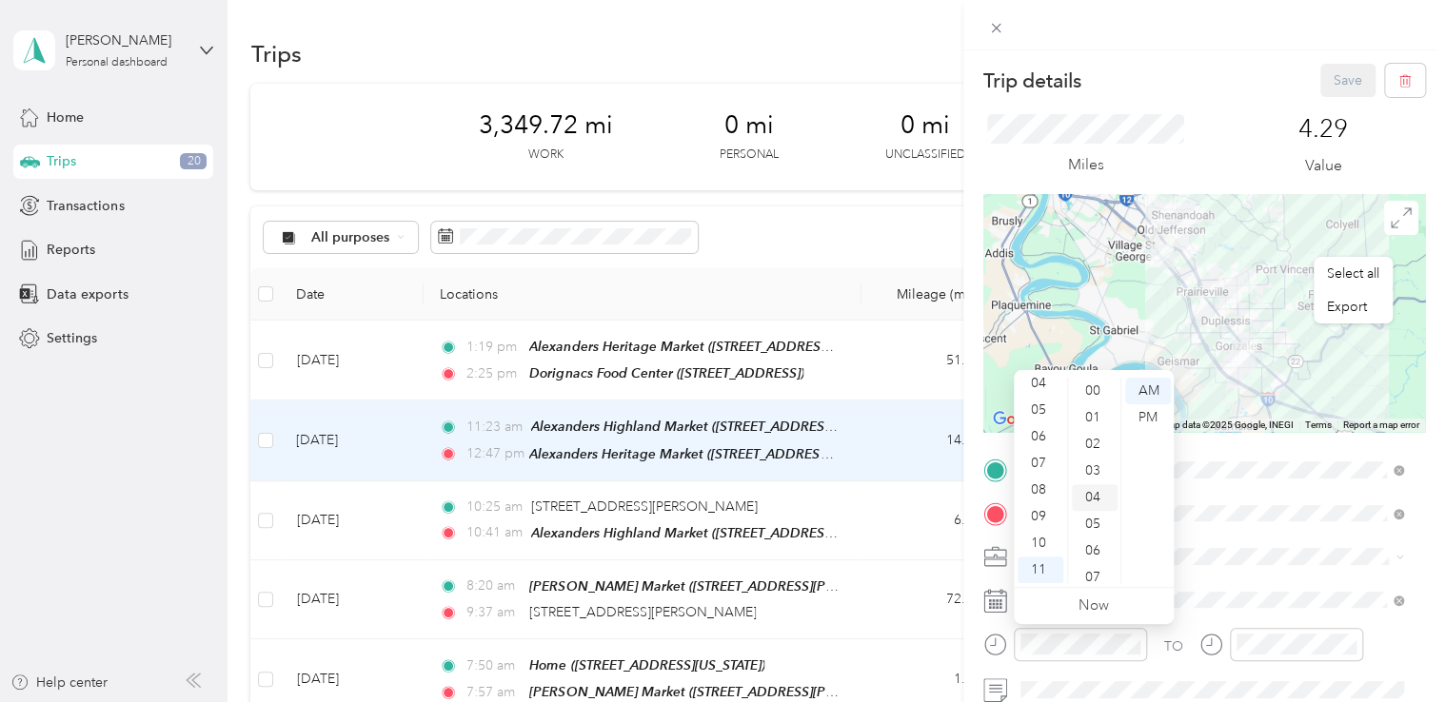
click at [1076, 464] on div "03" at bounding box center [1095, 471] width 46 height 27
click at [1076, 384] on div "AM" at bounding box center [1148, 391] width 46 height 27
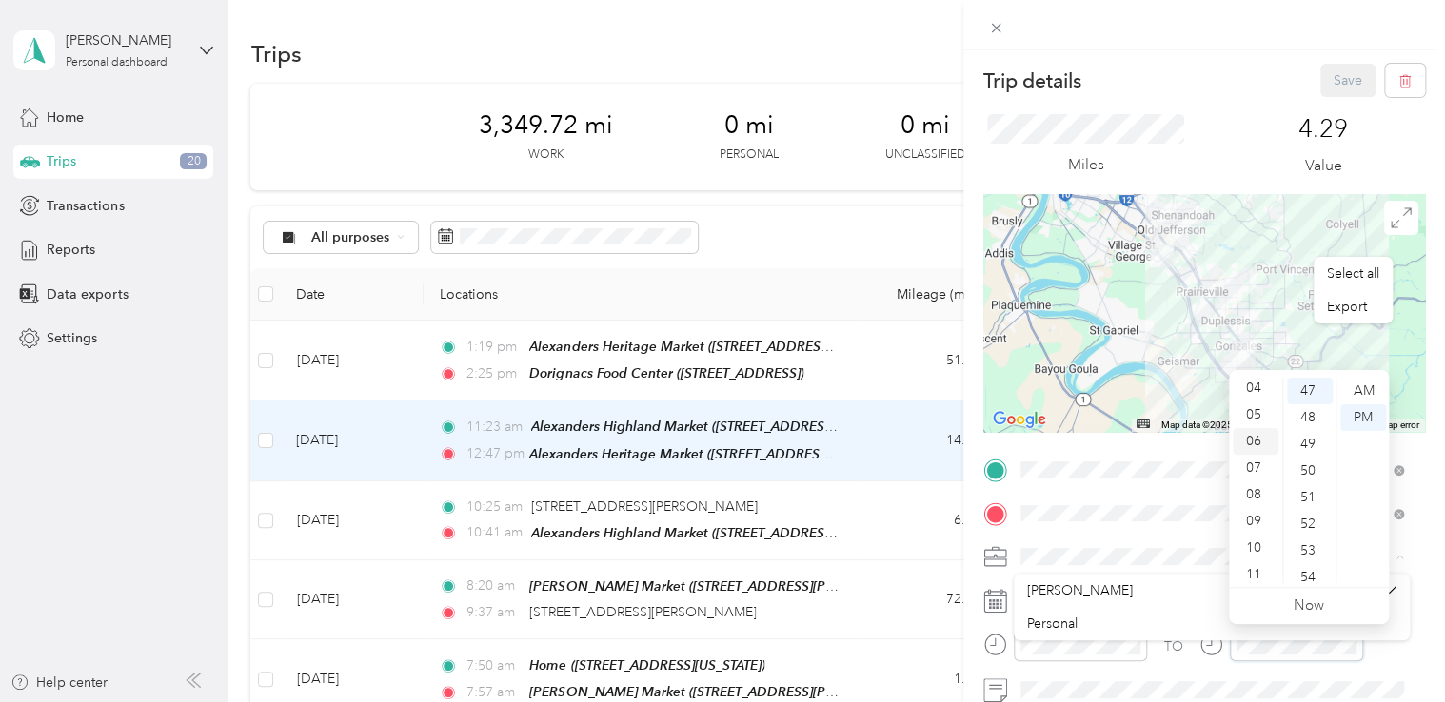
scroll to position [114, 0]
click at [1076, 565] on div "11" at bounding box center [1256, 570] width 46 height 27
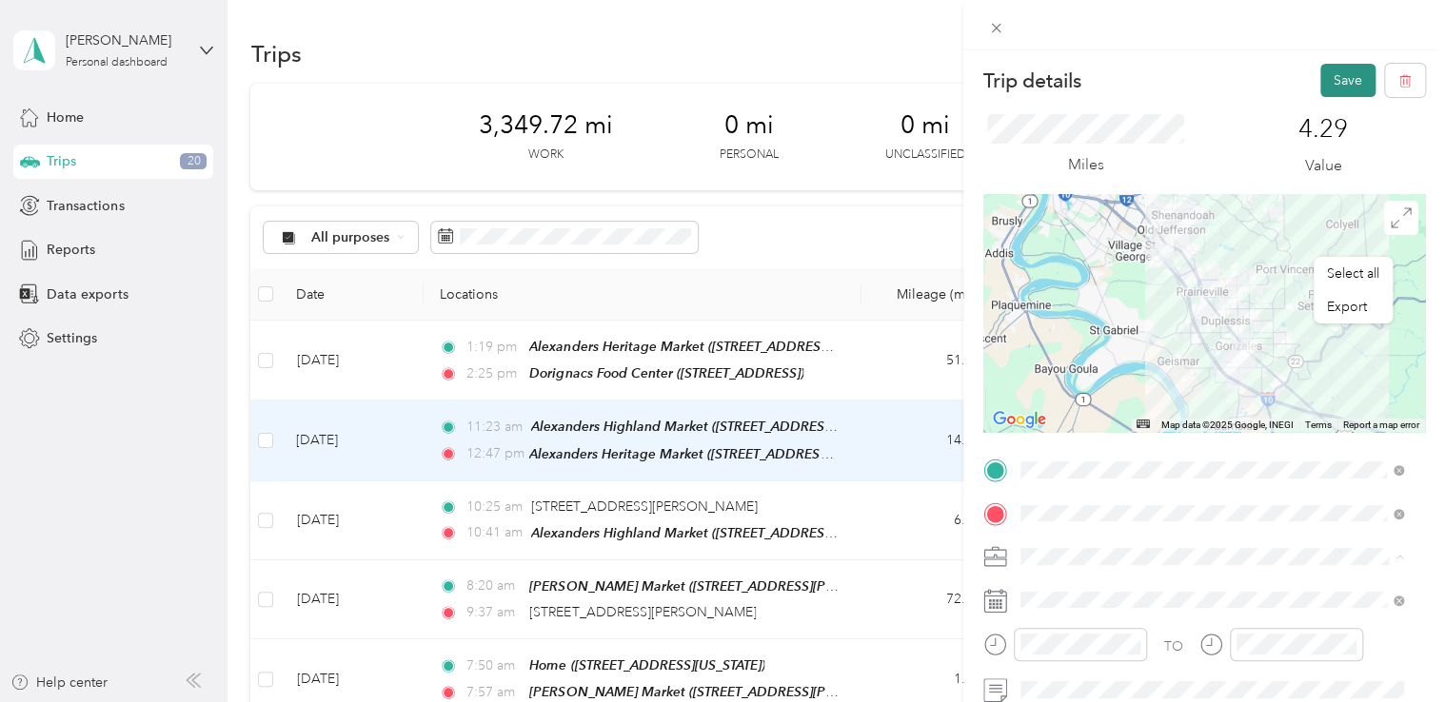
click at [1076, 75] on button "Save" at bounding box center [1347, 80] width 55 height 33
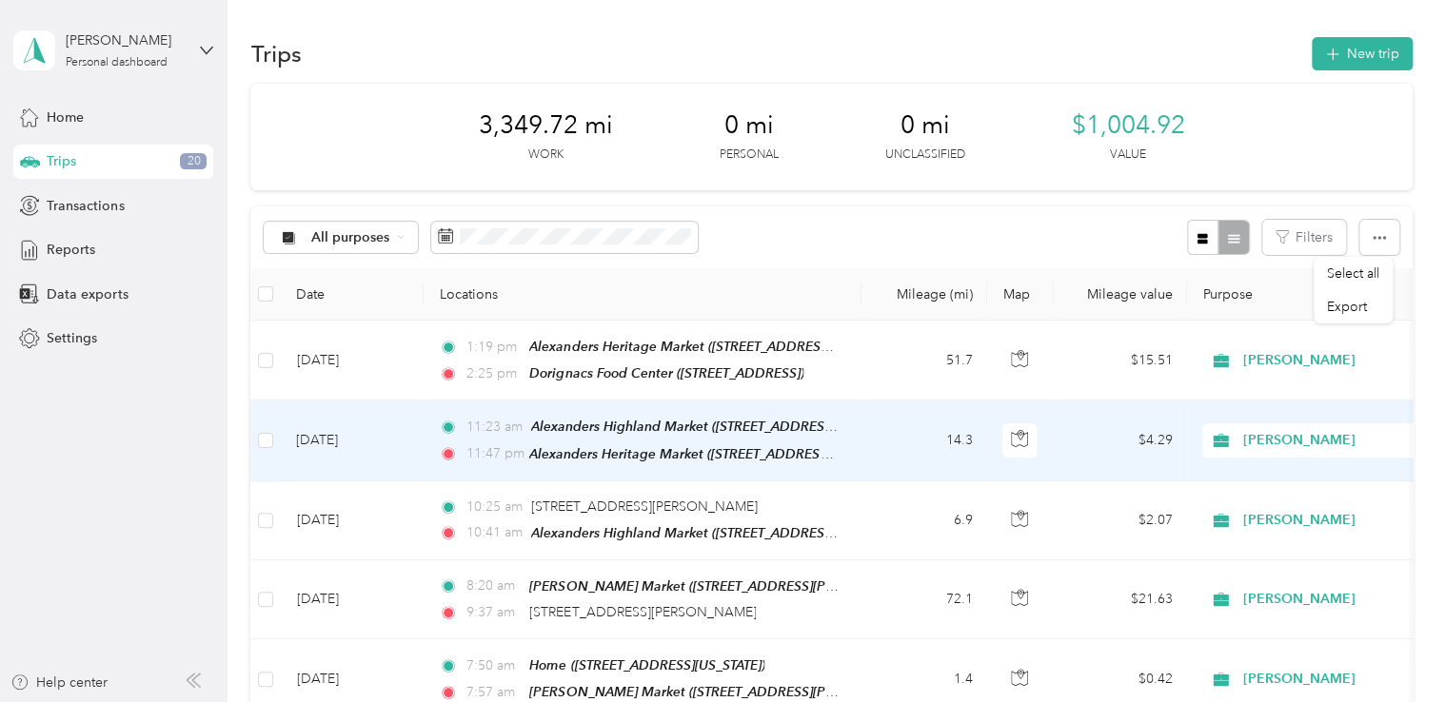
click at [490, 426] on span "11:23 am" at bounding box center [494, 427] width 56 height 21
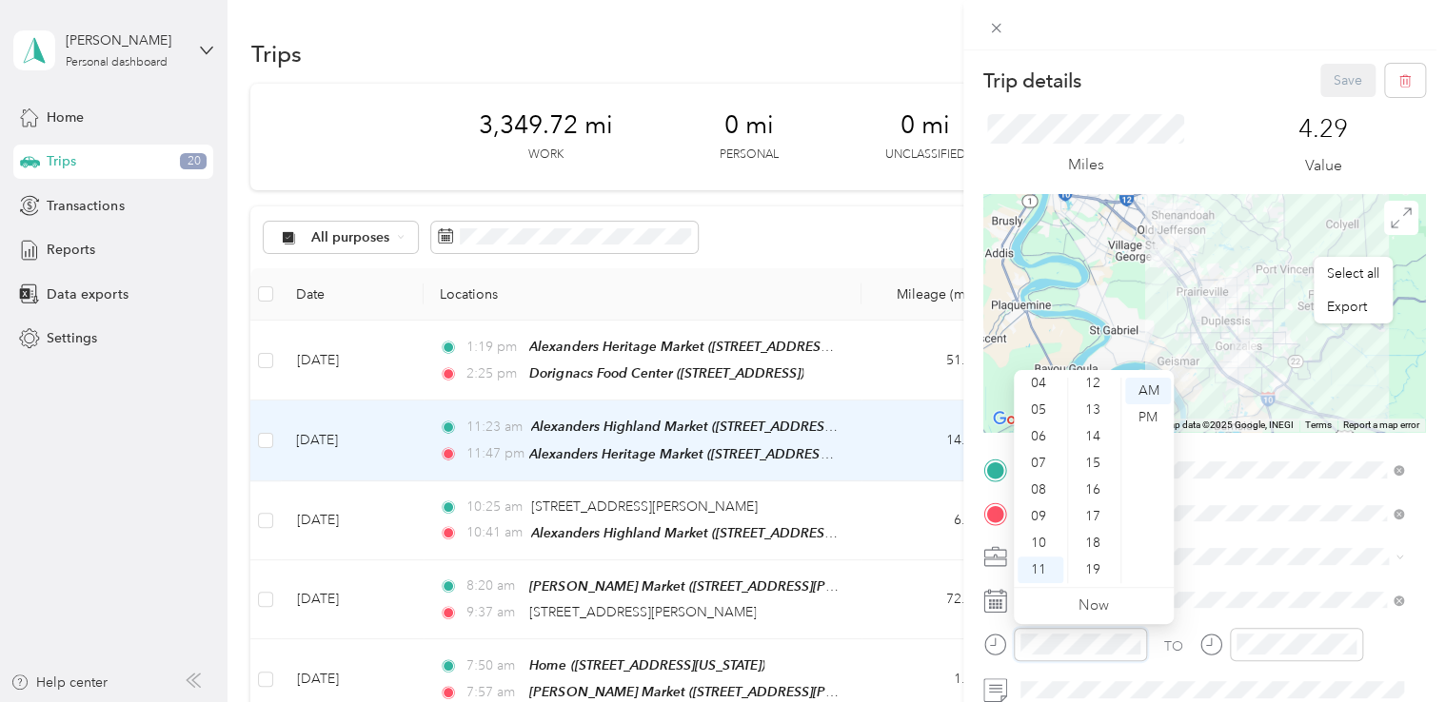
scroll to position [137, 0]
click at [1076, 444] on div "07" at bounding box center [1095, 440] width 46 height 27
click at [1076, 96] on div "Trip details Save" at bounding box center [1204, 80] width 442 height 33
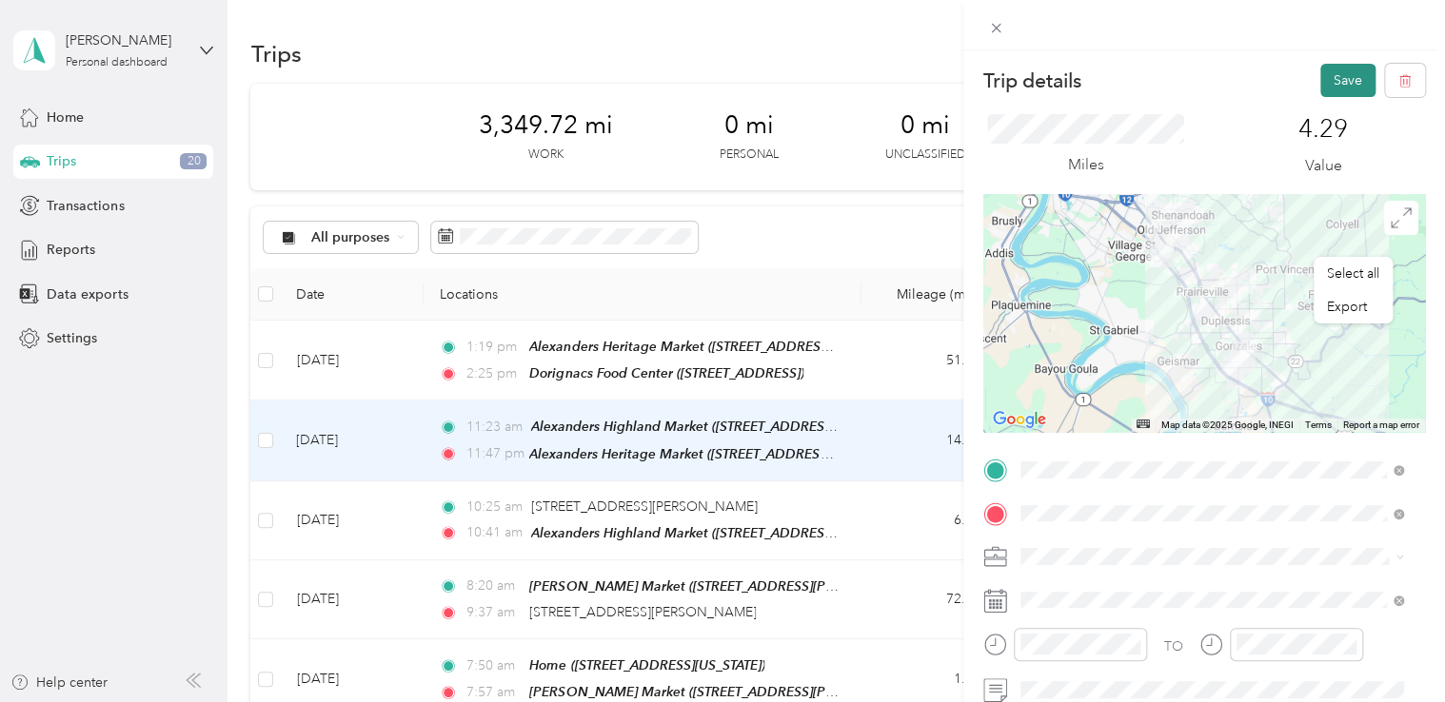
click at [1076, 85] on button "Save" at bounding box center [1347, 80] width 55 height 33
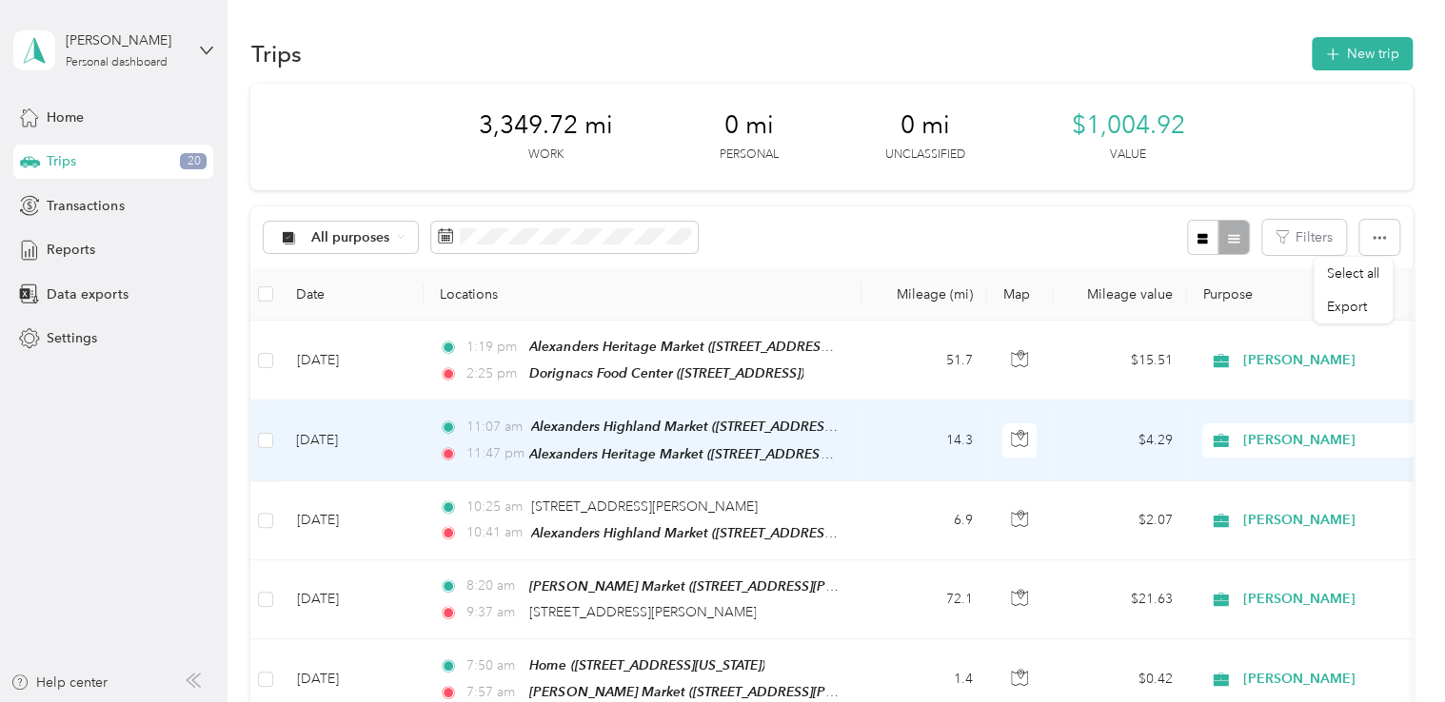
click at [489, 454] on span "11:47 pm" at bounding box center [493, 454] width 54 height 21
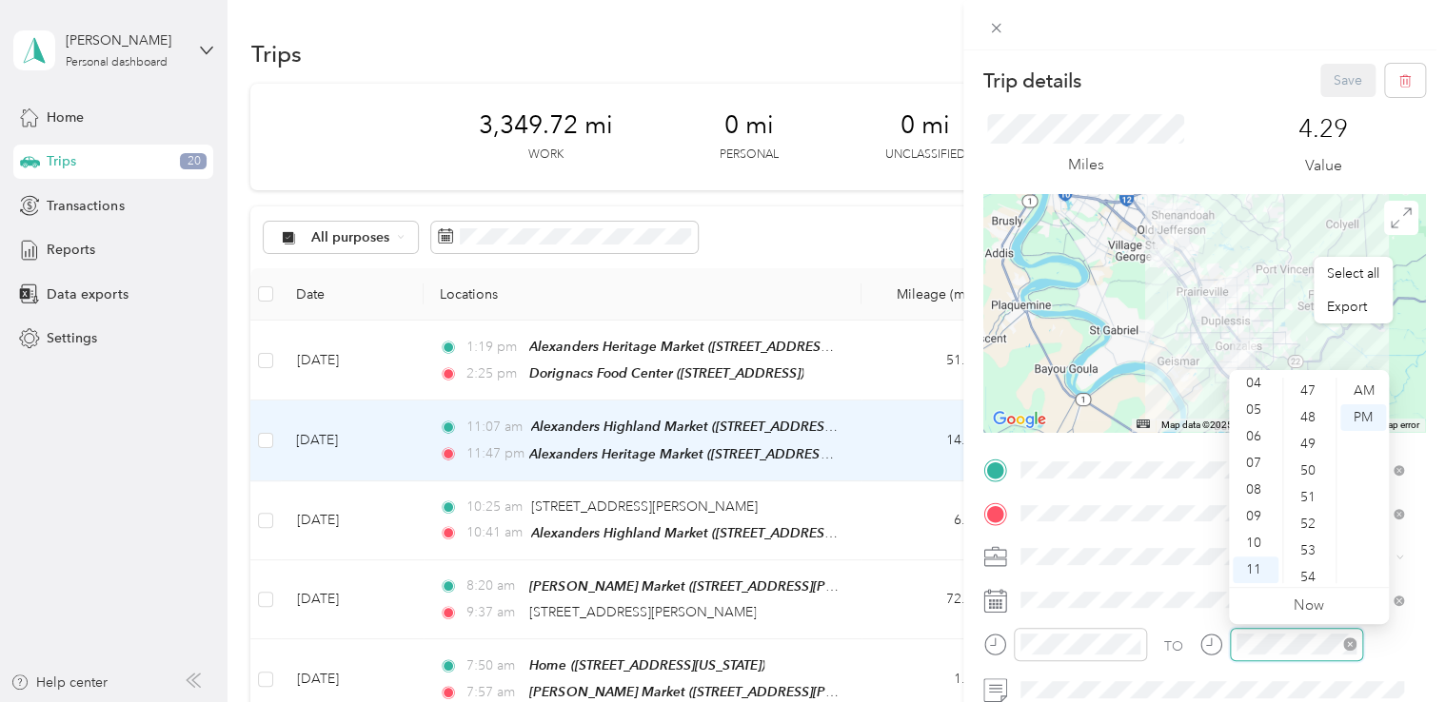
scroll to position [986, 0]
click at [1076, 89] on div "Trip details Save" at bounding box center [1204, 80] width 442 height 33
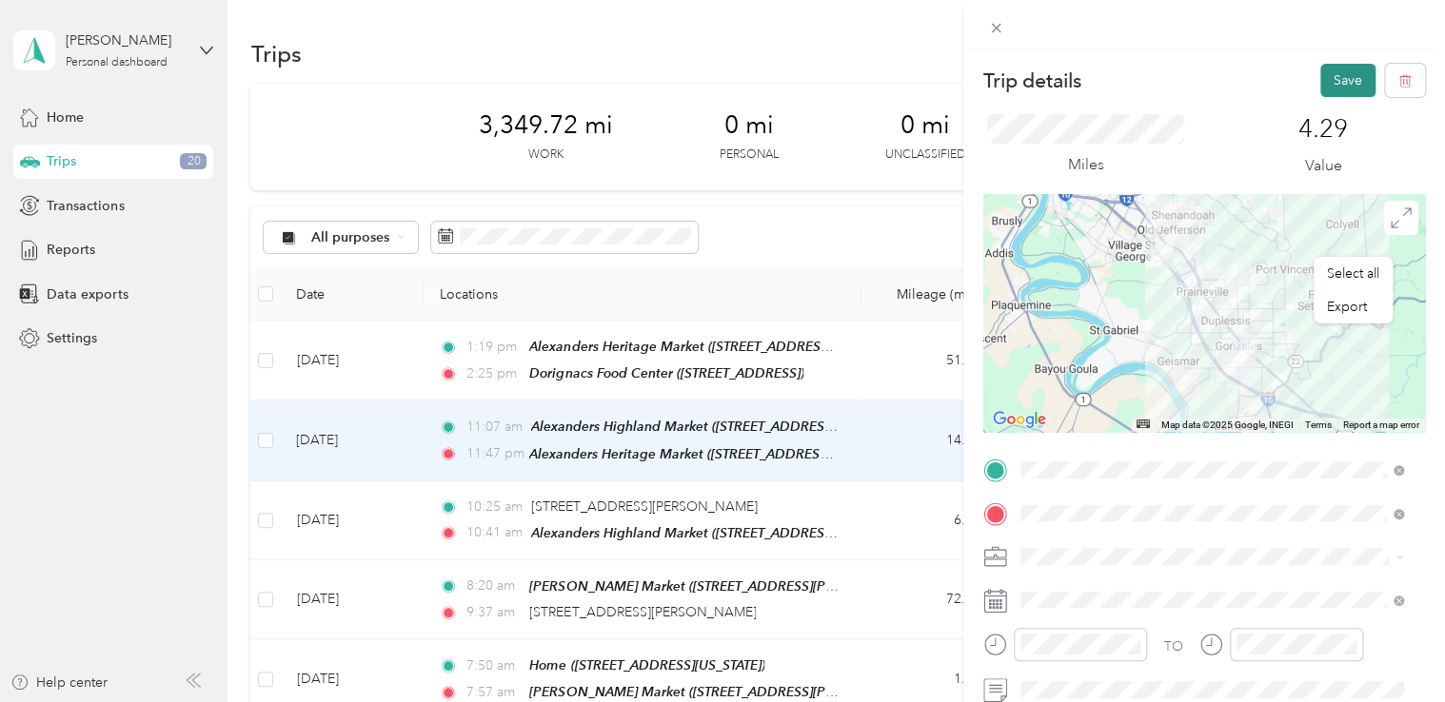
click at [1076, 75] on button "Save" at bounding box center [1347, 80] width 55 height 33
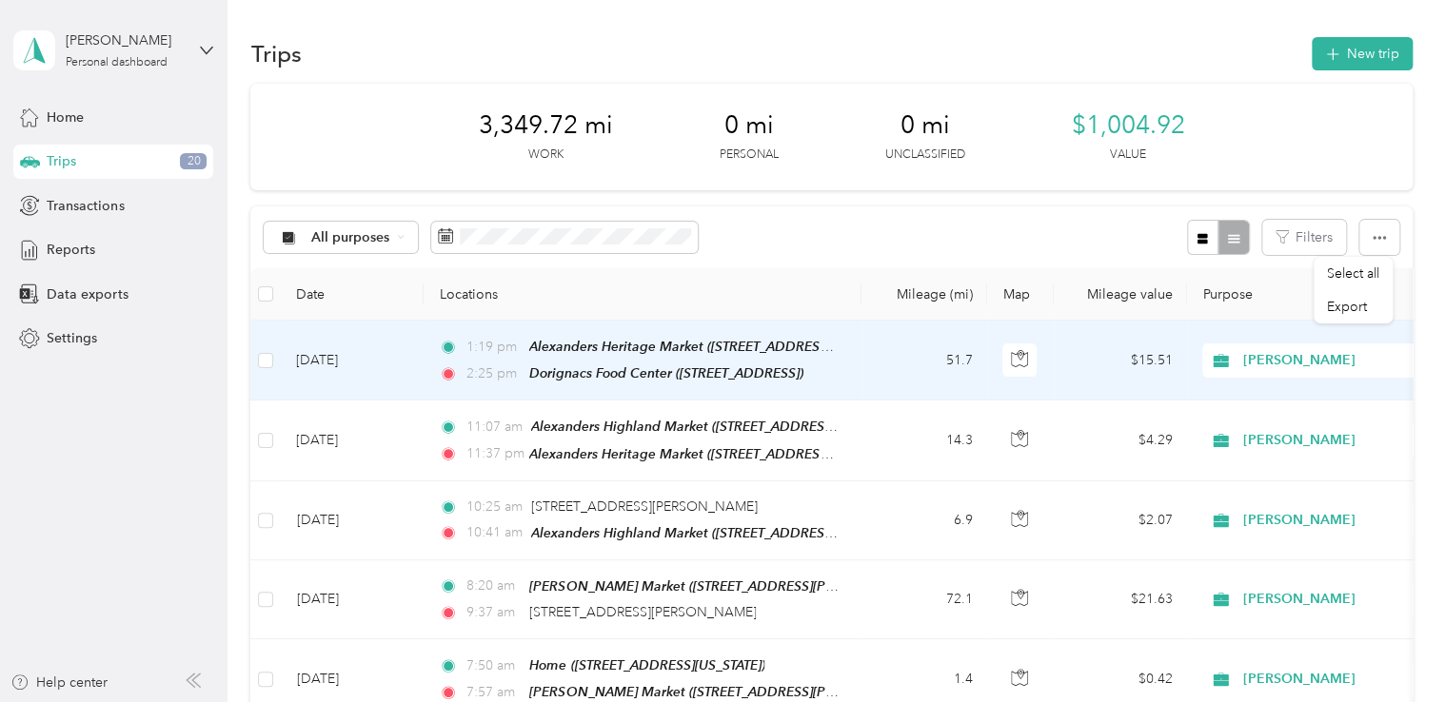
click at [501, 348] on span "1:19 pm" at bounding box center [493, 347] width 54 height 21
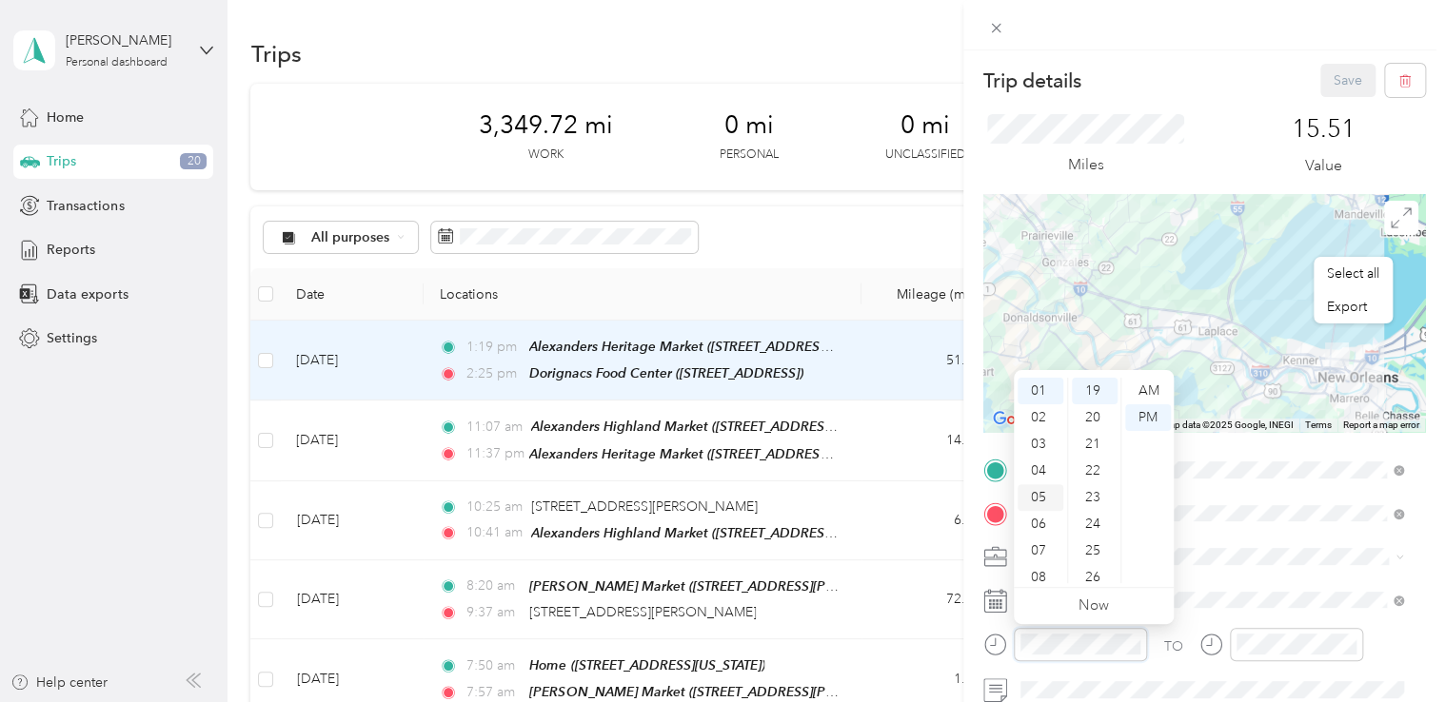
scroll to position [114, 0]
click at [1031, 573] on div "11" at bounding box center [1040, 570] width 46 height 27
click at [1076, 554] on div "58" at bounding box center [1095, 543] width 46 height 27
click at [1076, 390] on div "AM" at bounding box center [1148, 391] width 46 height 27
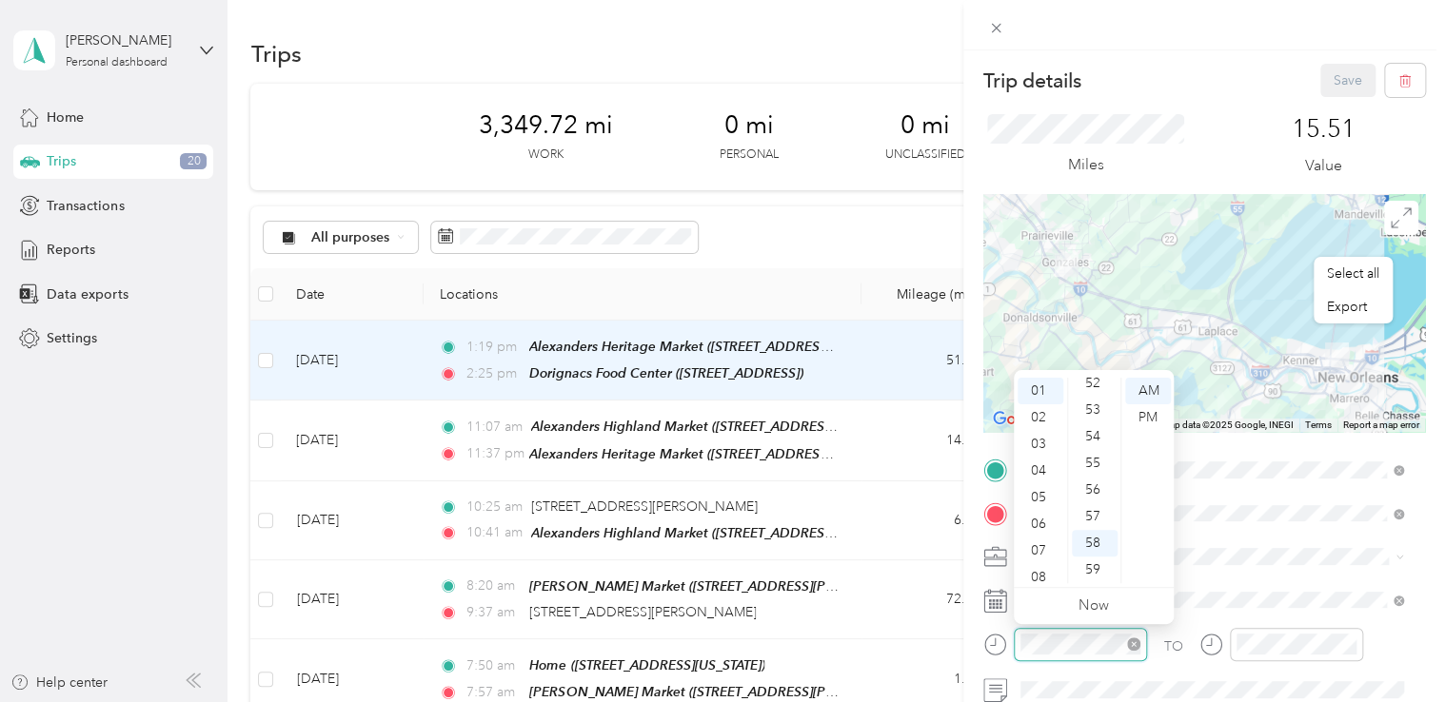
scroll to position [114, 0]
click at [1038, 573] on div "11" at bounding box center [1040, 570] width 46 height 27
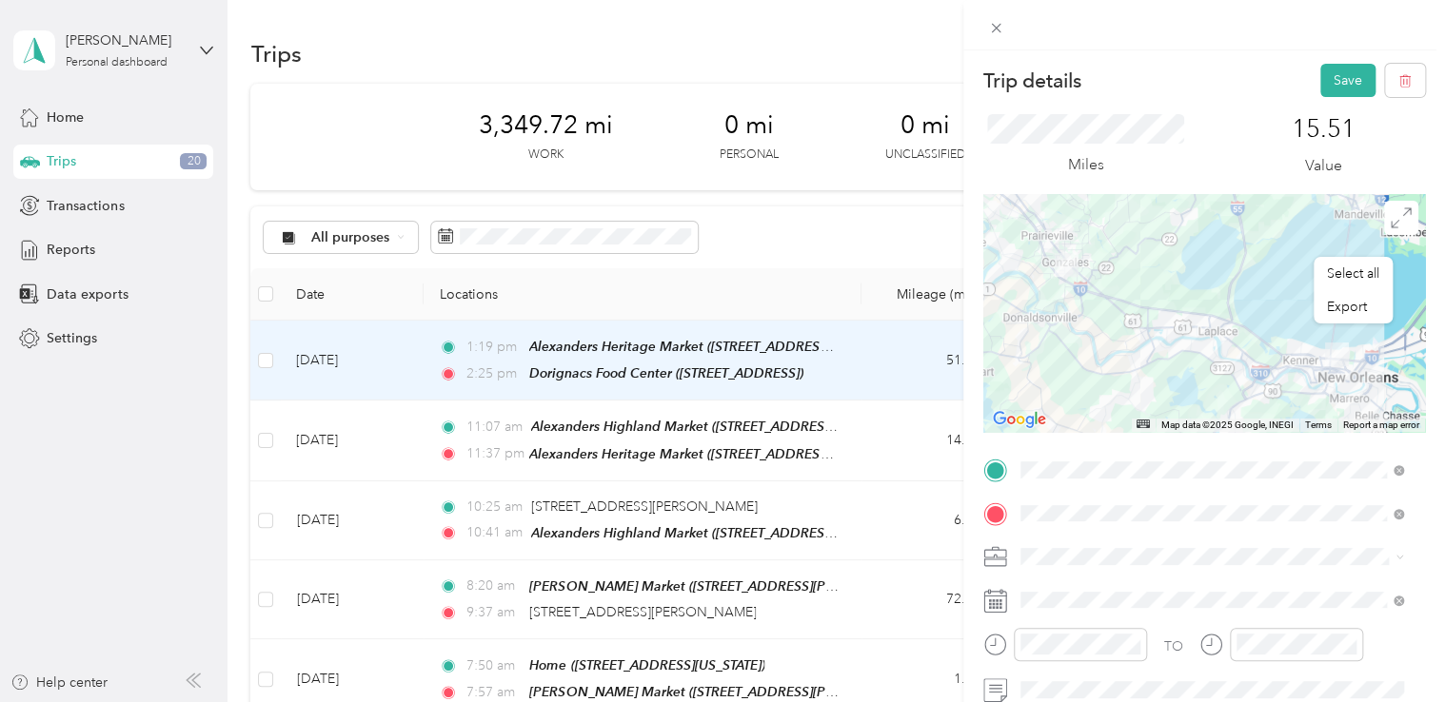
click at [1076, 565] on span at bounding box center [1219, 557] width 411 height 30
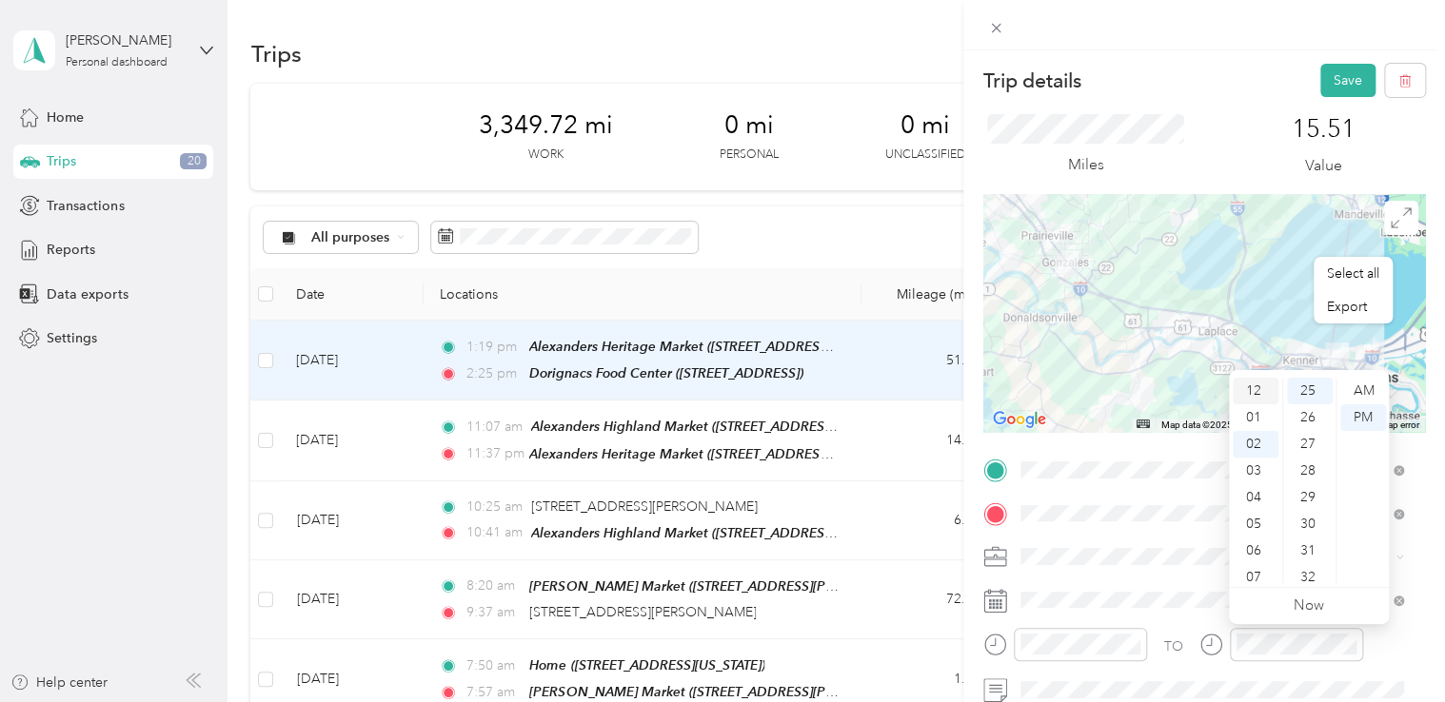
click at [1076, 383] on div "12" at bounding box center [1256, 391] width 46 height 27
click at [1076, 415] on div "01" at bounding box center [1256, 418] width 46 height 27
click at [1076, 575] on div "07" at bounding box center [1310, 577] width 46 height 27
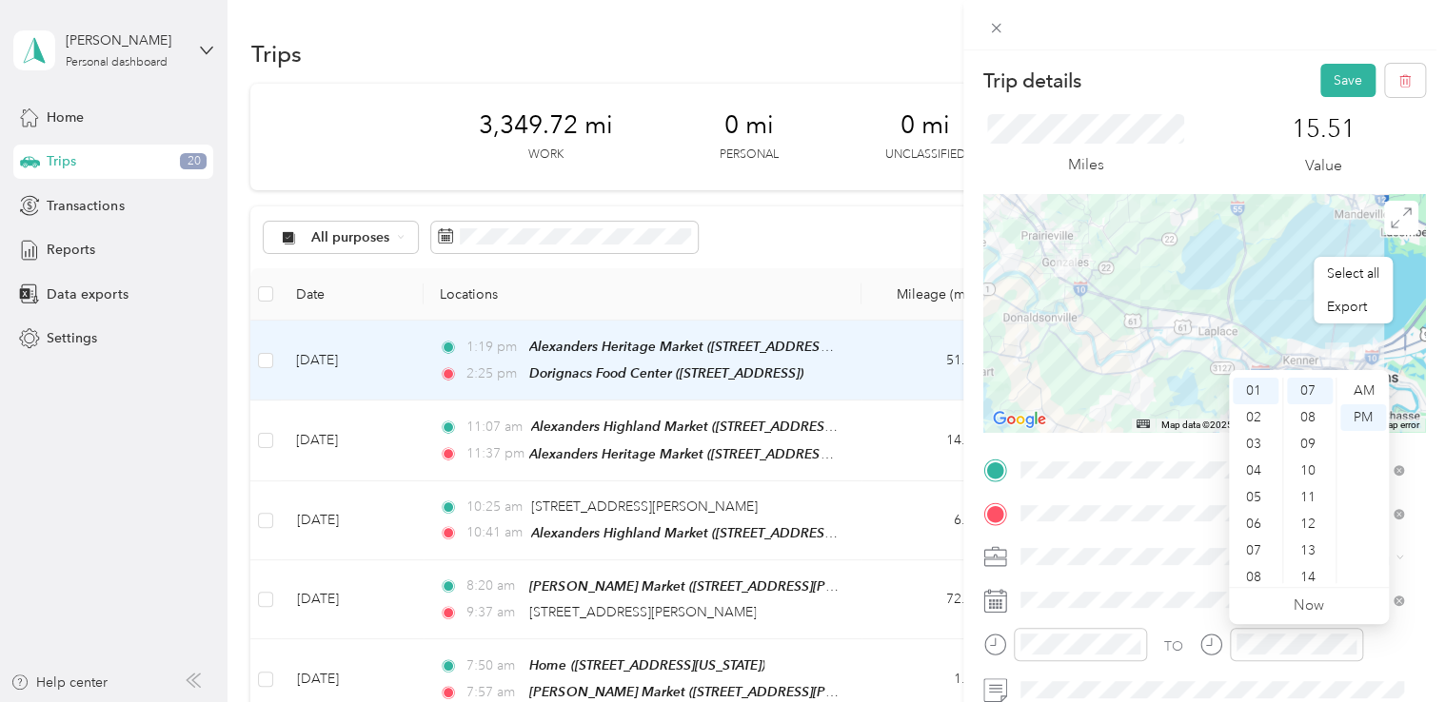
scroll to position [187, 0]
click at [1076, 573] on div "TO Add photo" at bounding box center [1204, 685] width 442 height 460
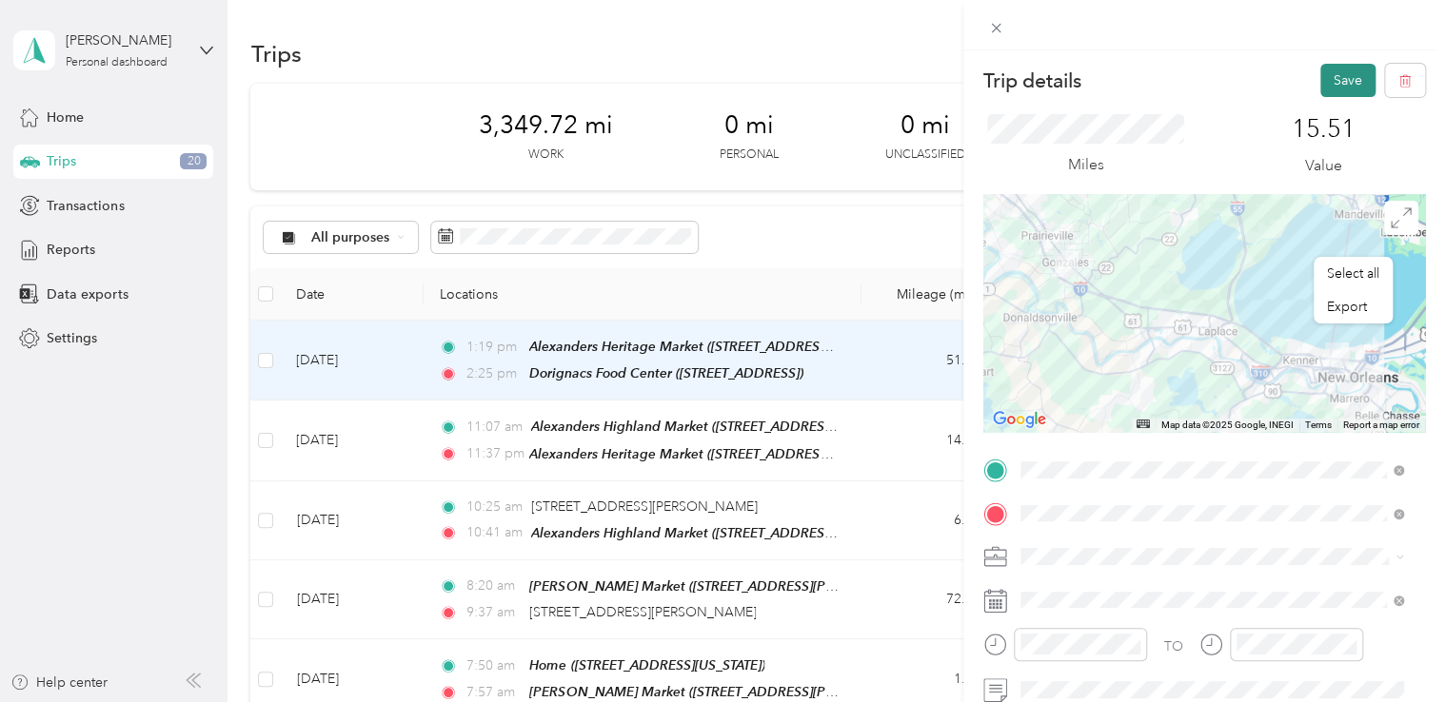
click at [1076, 73] on button "Save" at bounding box center [1347, 80] width 55 height 33
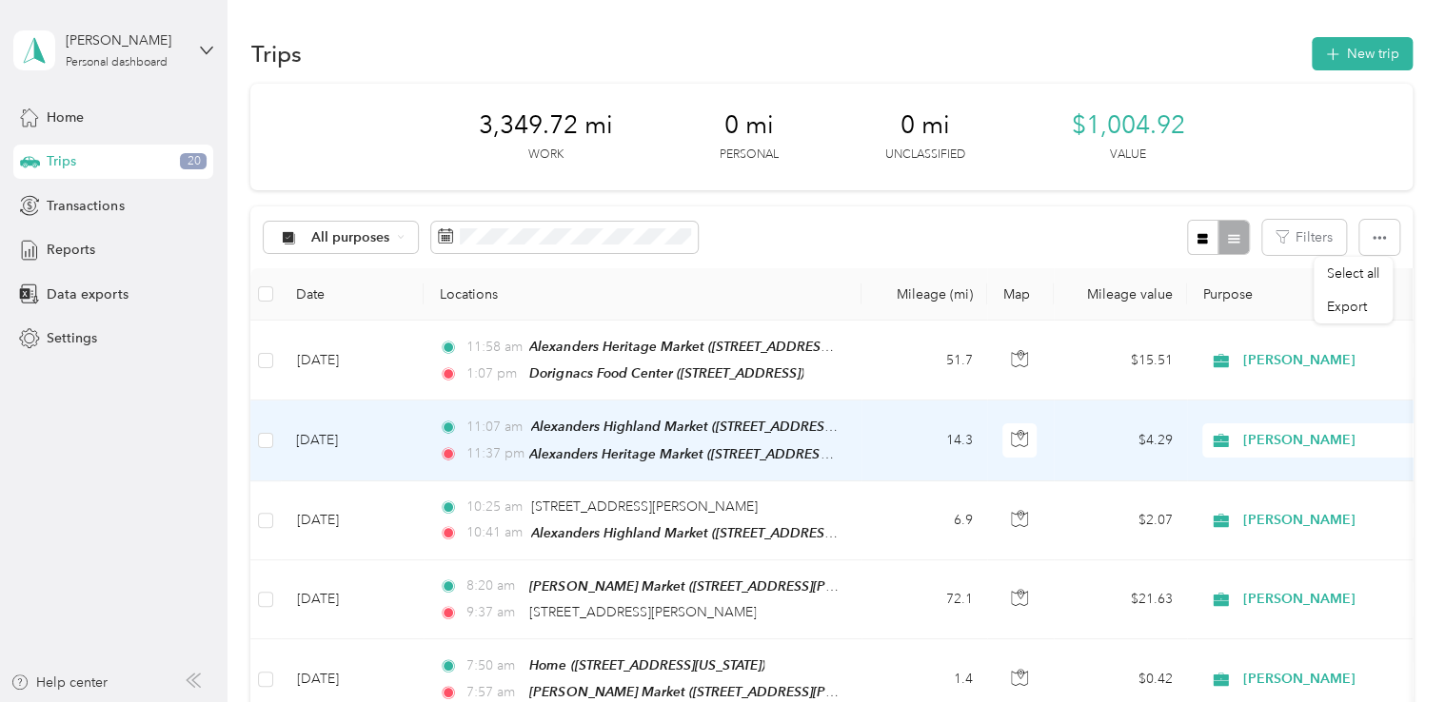
click at [487, 424] on span "11:07 am" at bounding box center [494, 427] width 56 height 21
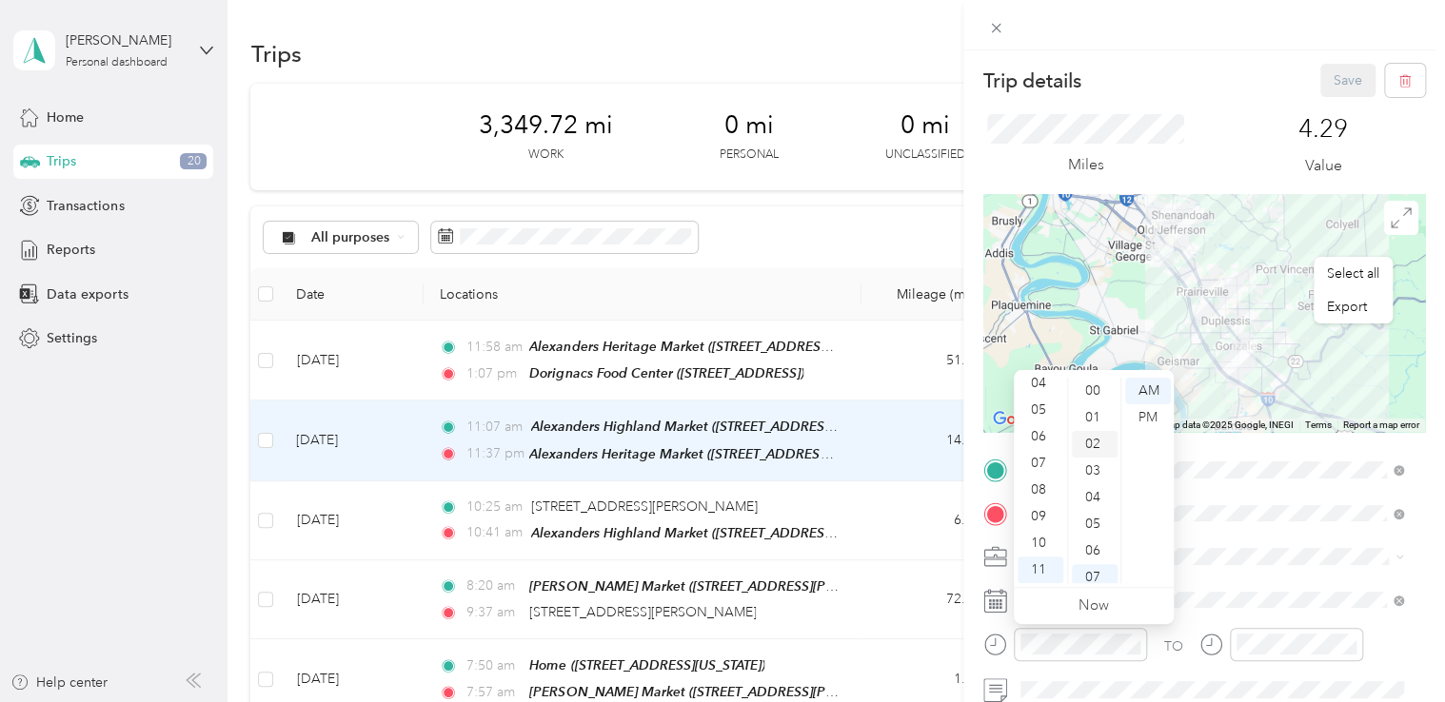
click at [1076, 448] on div "02" at bounding box center [1095, 444] width 46 height 27
click at [1076, 96] on div "Trip details Save" at bounding box center [1204, 80] width 442 height 33
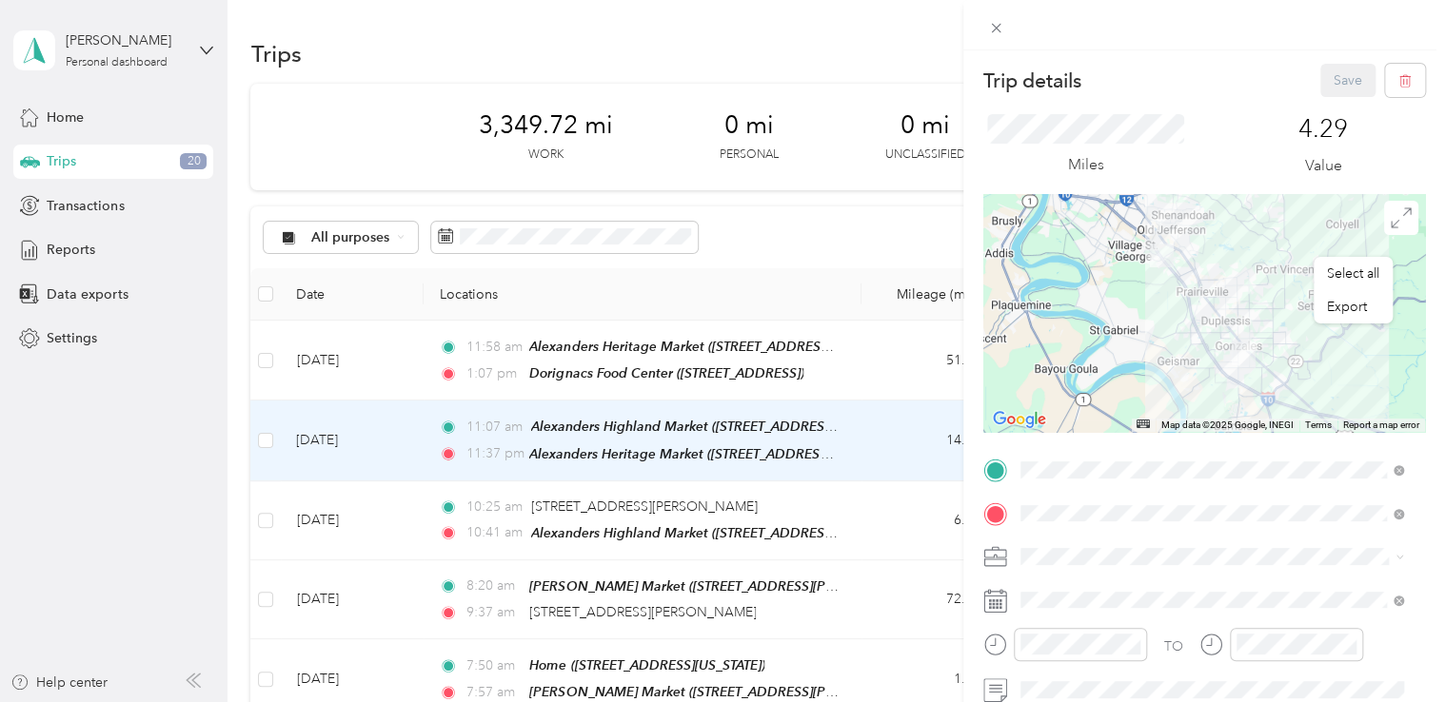
click at [1076, 78] on div "Save" at bounding box center [1373, 80] width 106 height 33
click at [1076, 94] on div "Trip details Save" at bounding box center [1204, 80] width 442 height 33
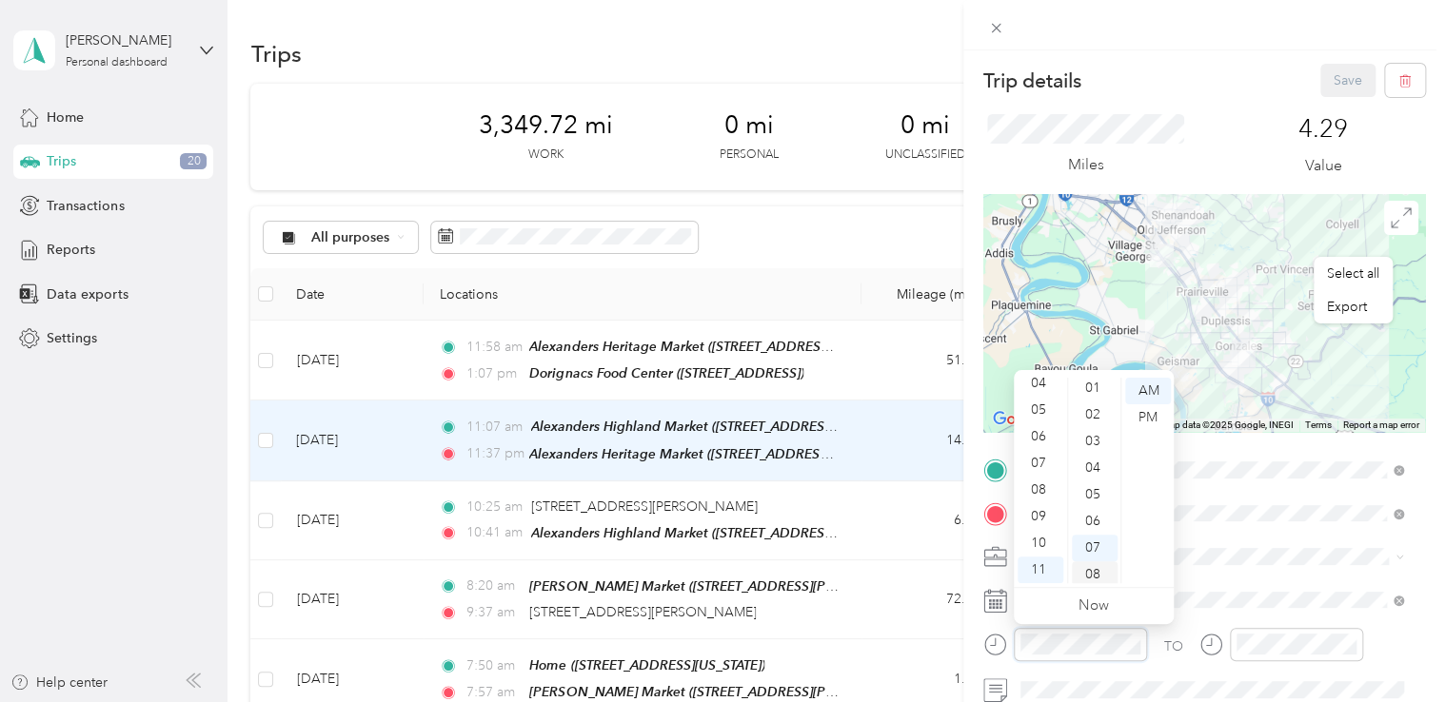
scroll to position [0, 0]
click at [1076, 440] on div "02" at bounding box center [1095, 444] width 46 height 27
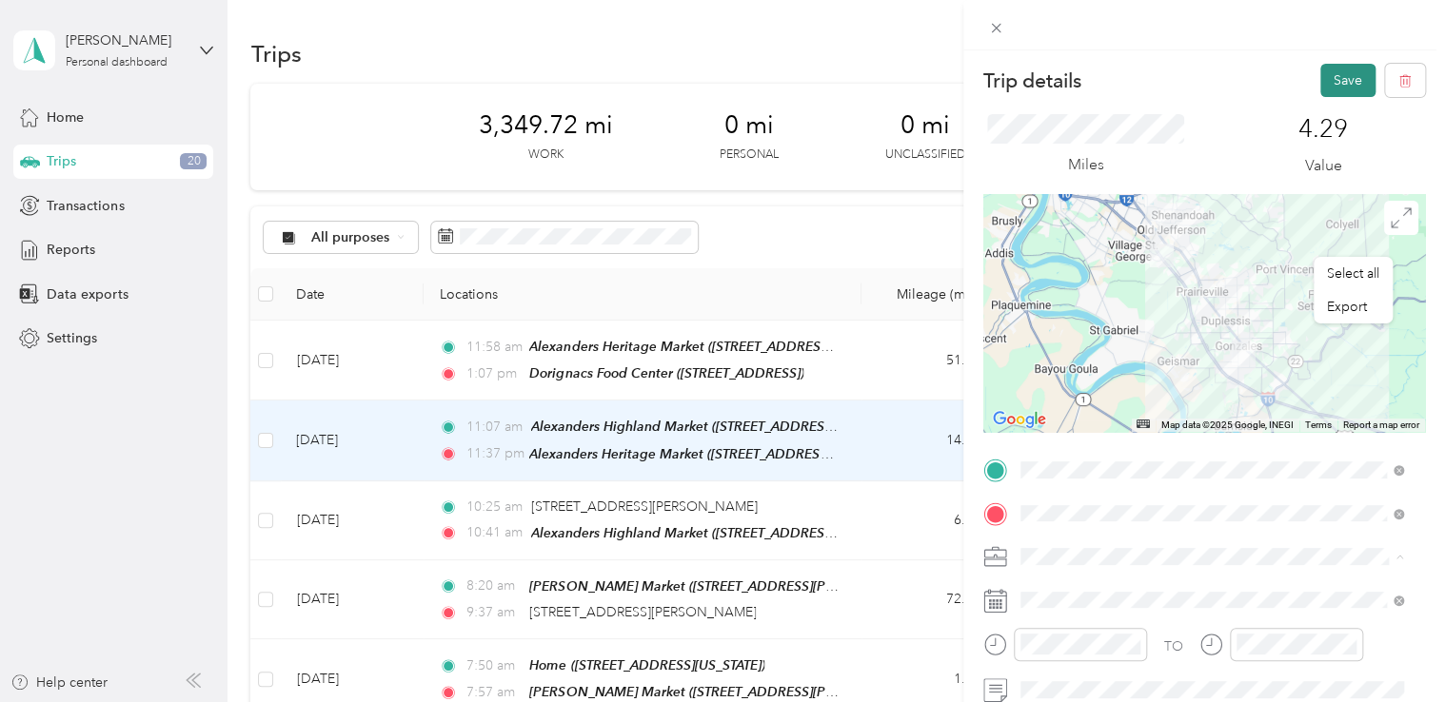
click at [1076, 88] on button "Save" at bounding box center [1347, 80] width 55 height 33
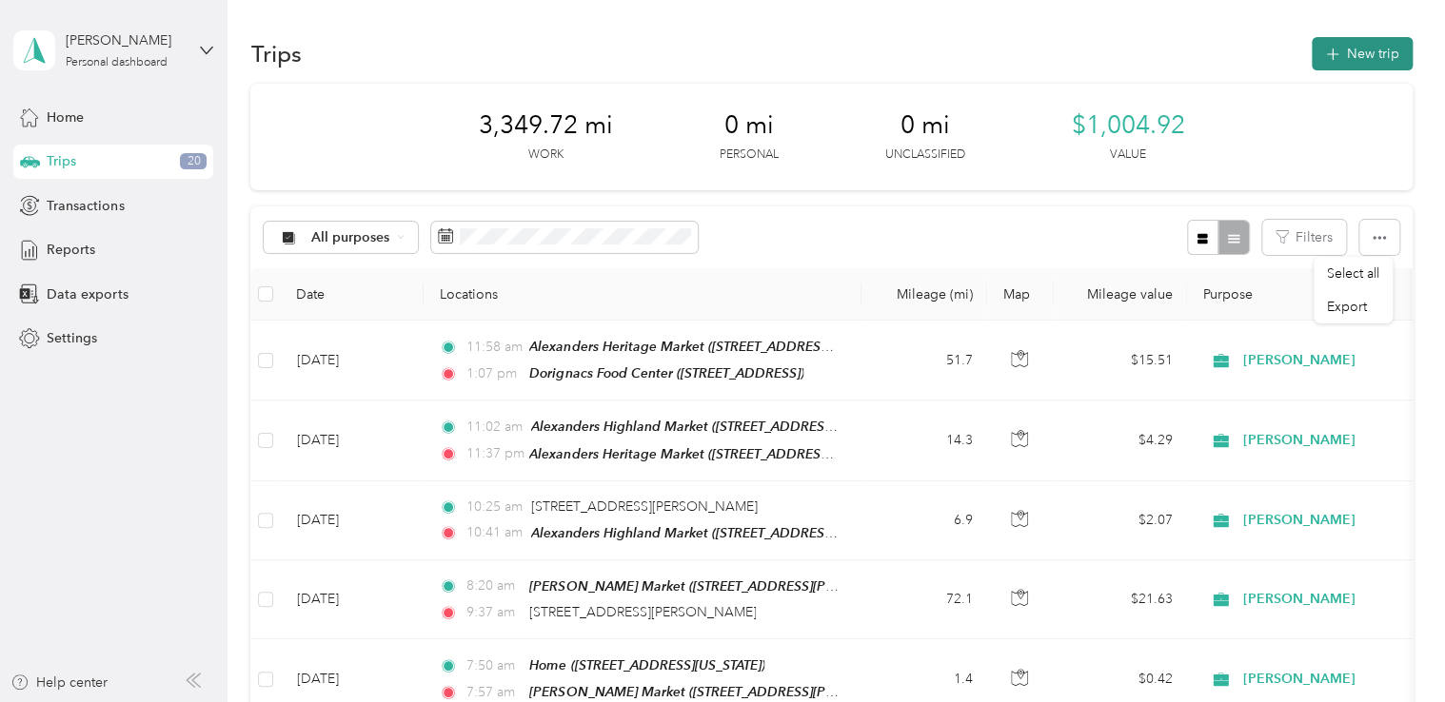
click at [1076, 57] on button "New trip" at bounding box center [1362, 53] width 101 height 33
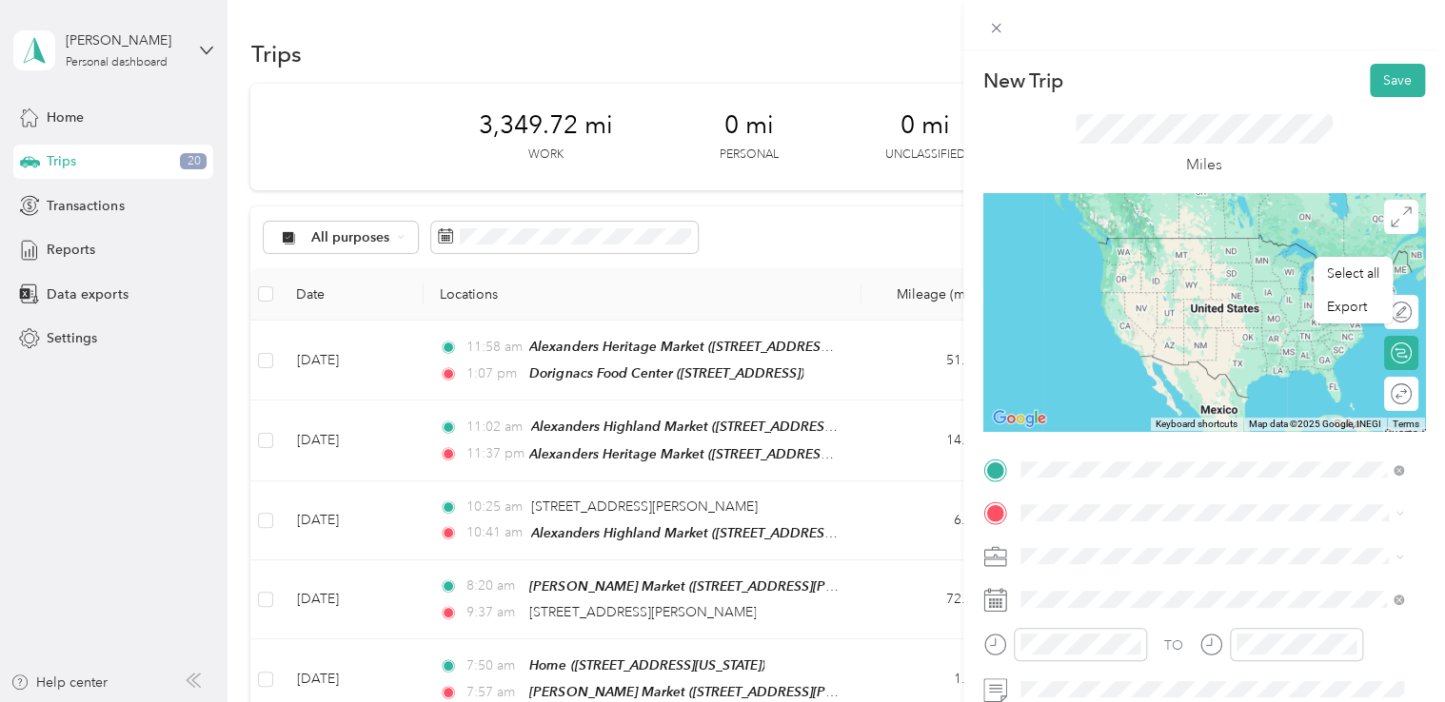
click at [1076, 259] on div "TEAM Dorignacs Food Center [STREET_ADDRESS]" at bounding box center [1161, 259] width 211 height 47
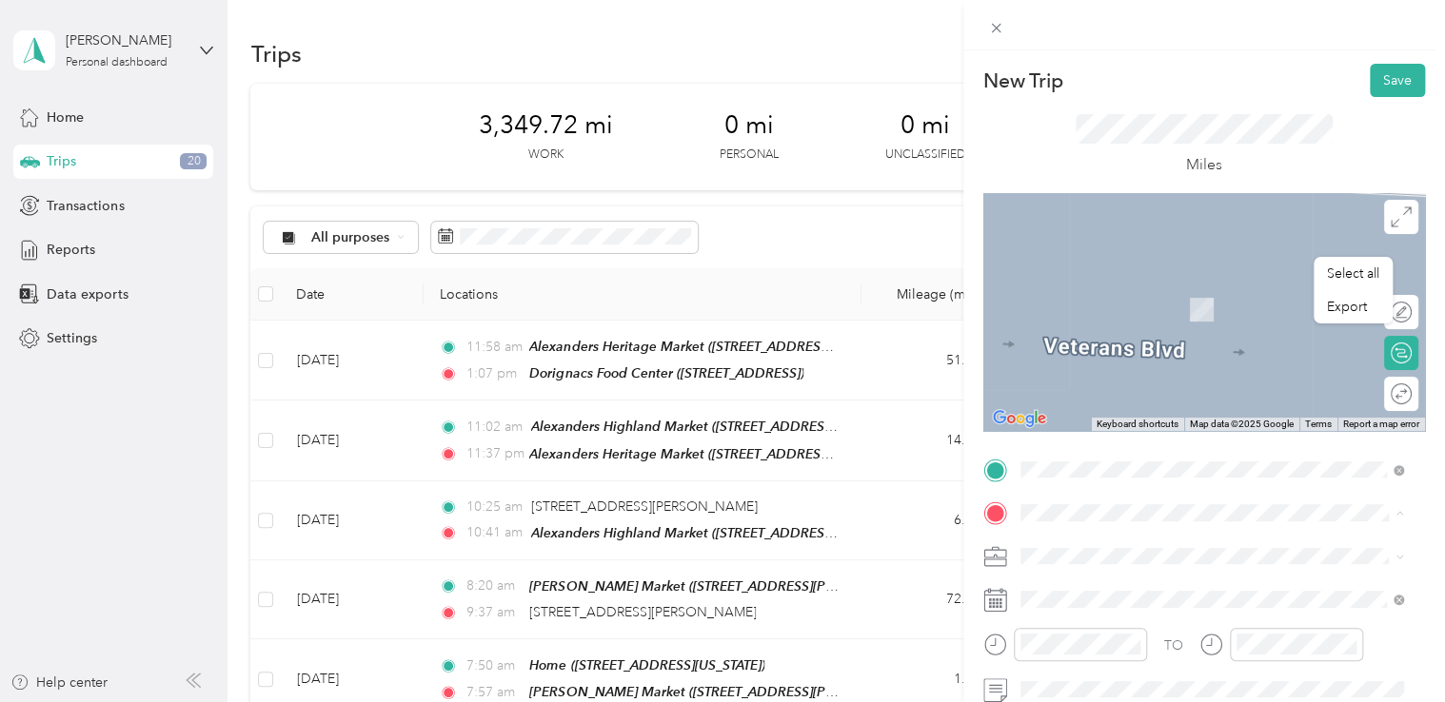
click at [1076, 298] on div "Home [STREET_ADDRESS][US_STATE]" at bounding box center [1151, 300] width 190 height 40
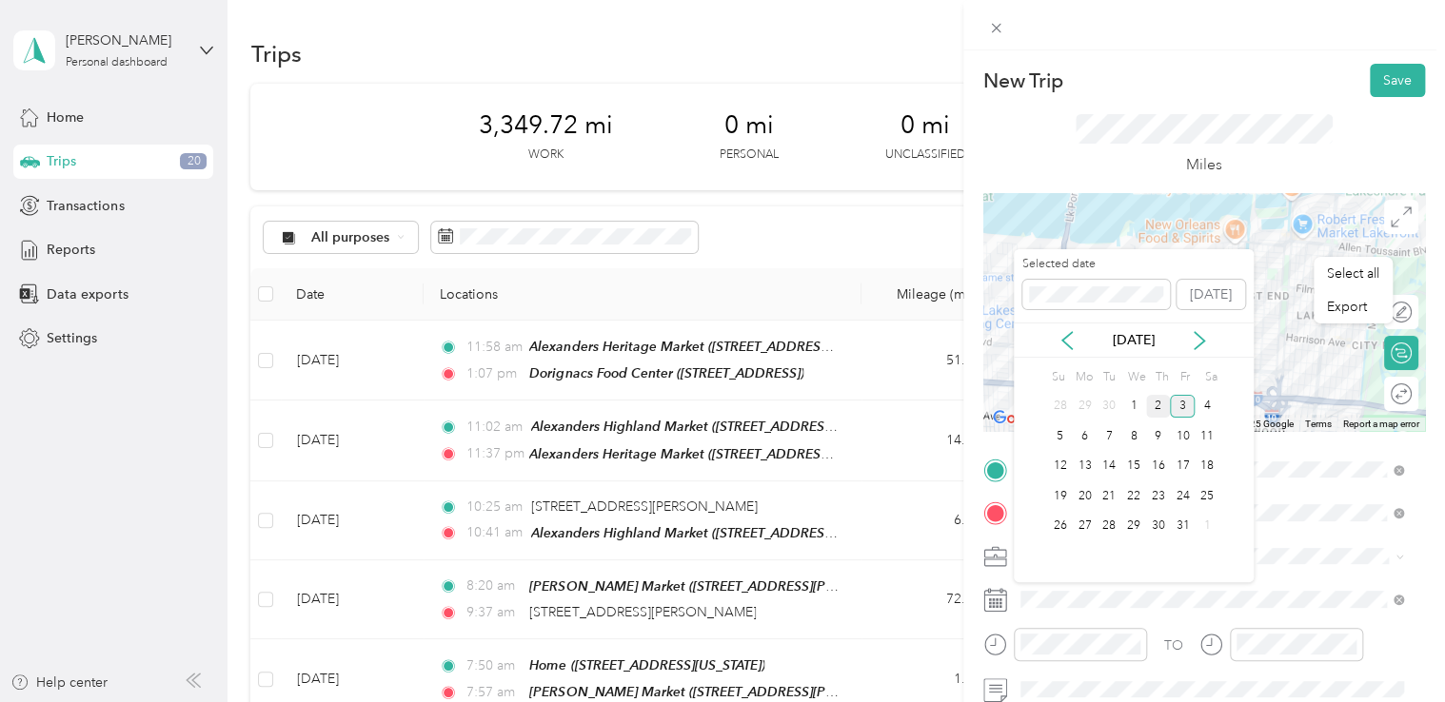
click at [1076, 402] on div "2" at bounding box center [1158, 407] width 25 height 24
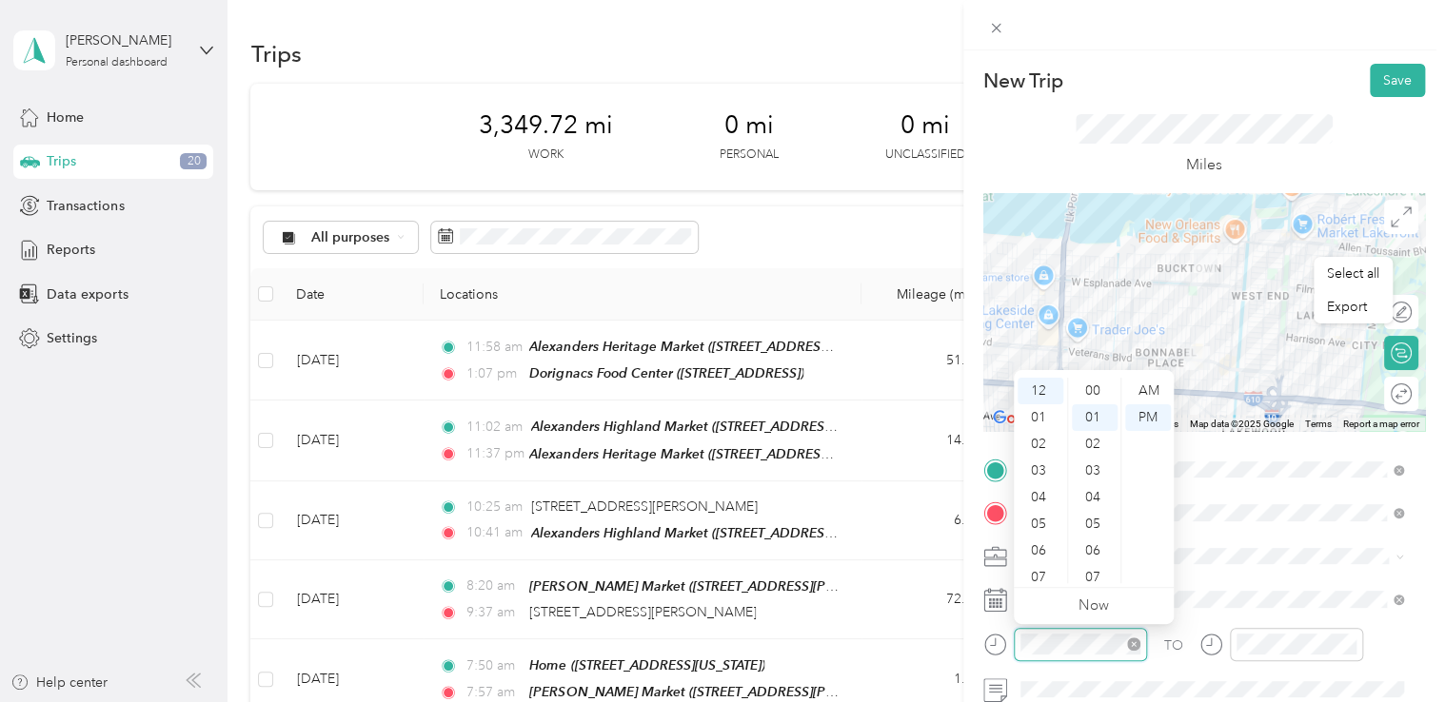
scroll to position [27, 0]
click at [1042, 417] on div "01" at bounding box center [1040, 418] width 46 height 27
click at [1076, 524] on div "24" at bounding box center [1095, 528] width 46 height 27
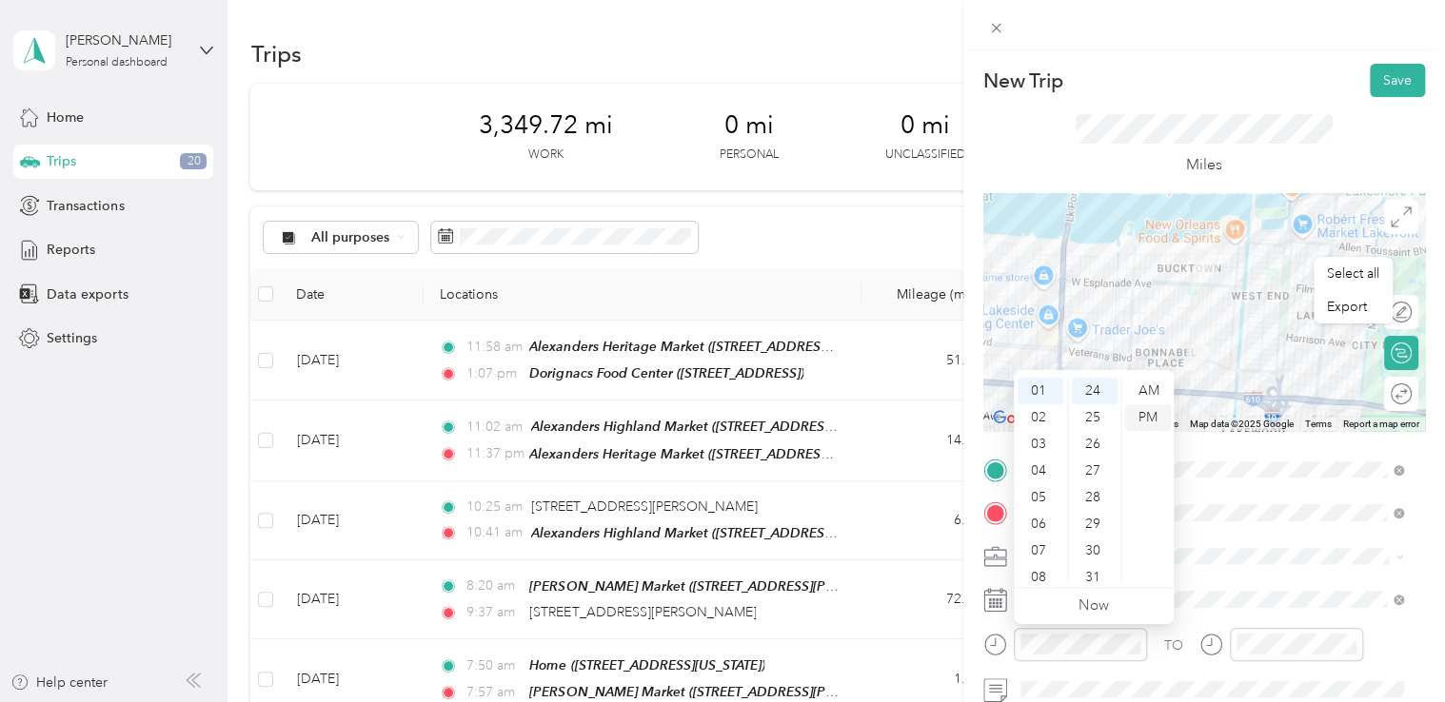
click at [1076, 413] on div "PM" at bounding box center [1148, 418] width 46 height 27
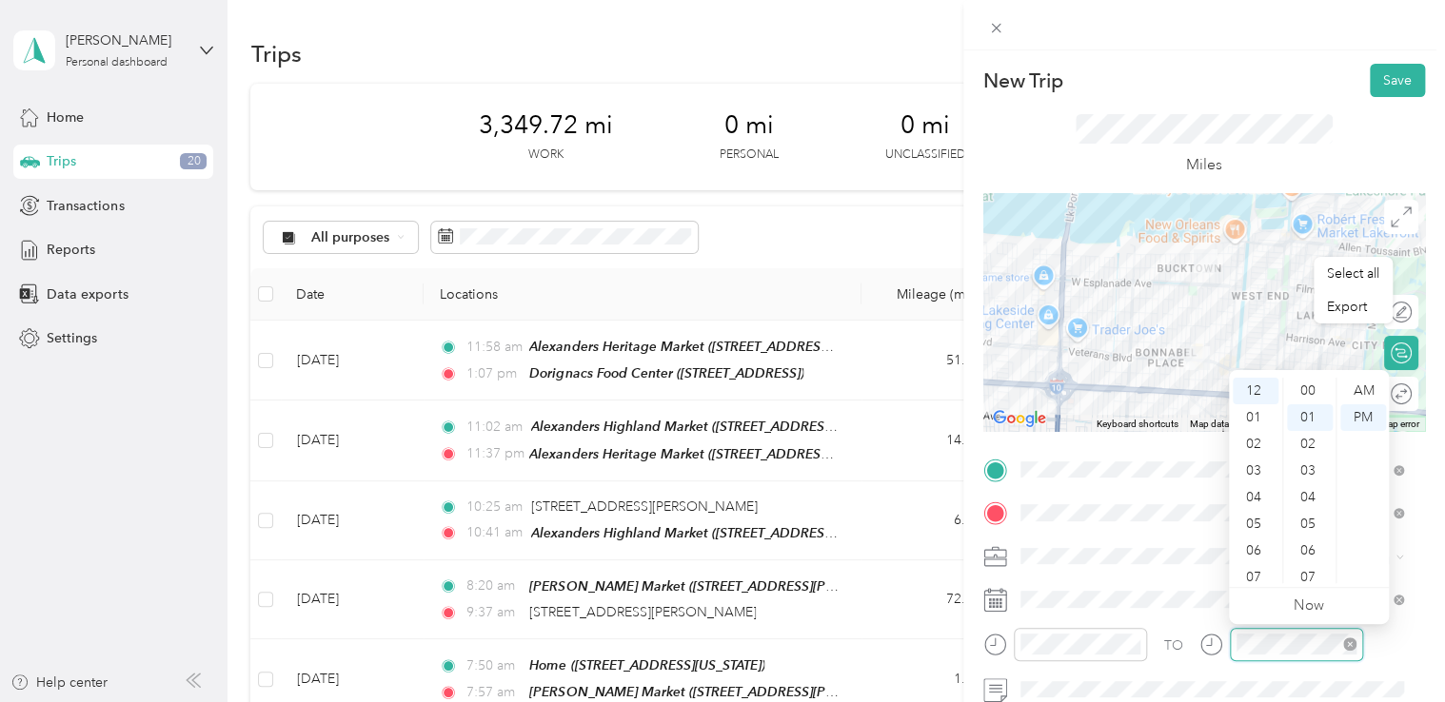
scroll to position [27, 0]
click at [1076, 413] on div "01" at bounding box center [1256, 418] width 46 height 27
click at [1076, 431] on div "31" at bounding box center [1310, 429] width 46 height 27
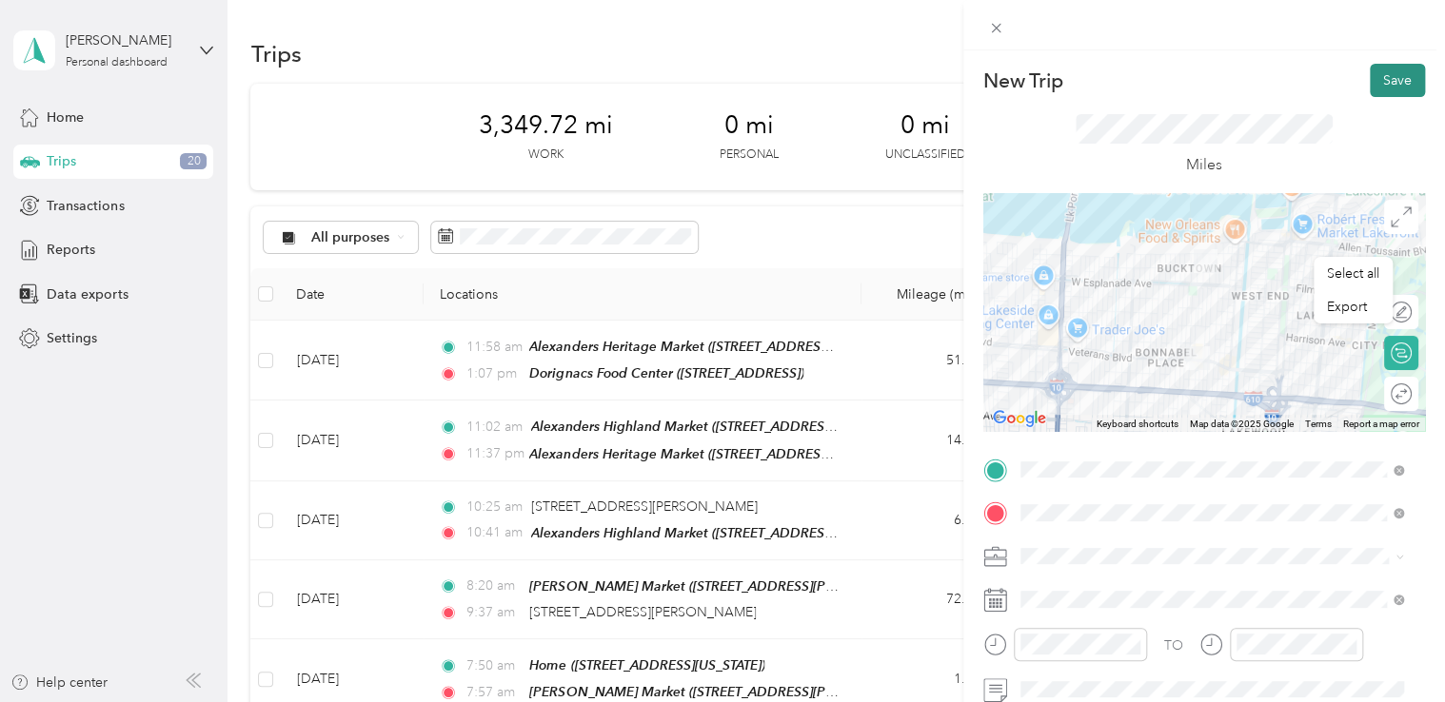
click at [1076, 86] on button "Save" at bounding box center [1397, 80] width 55 height 33
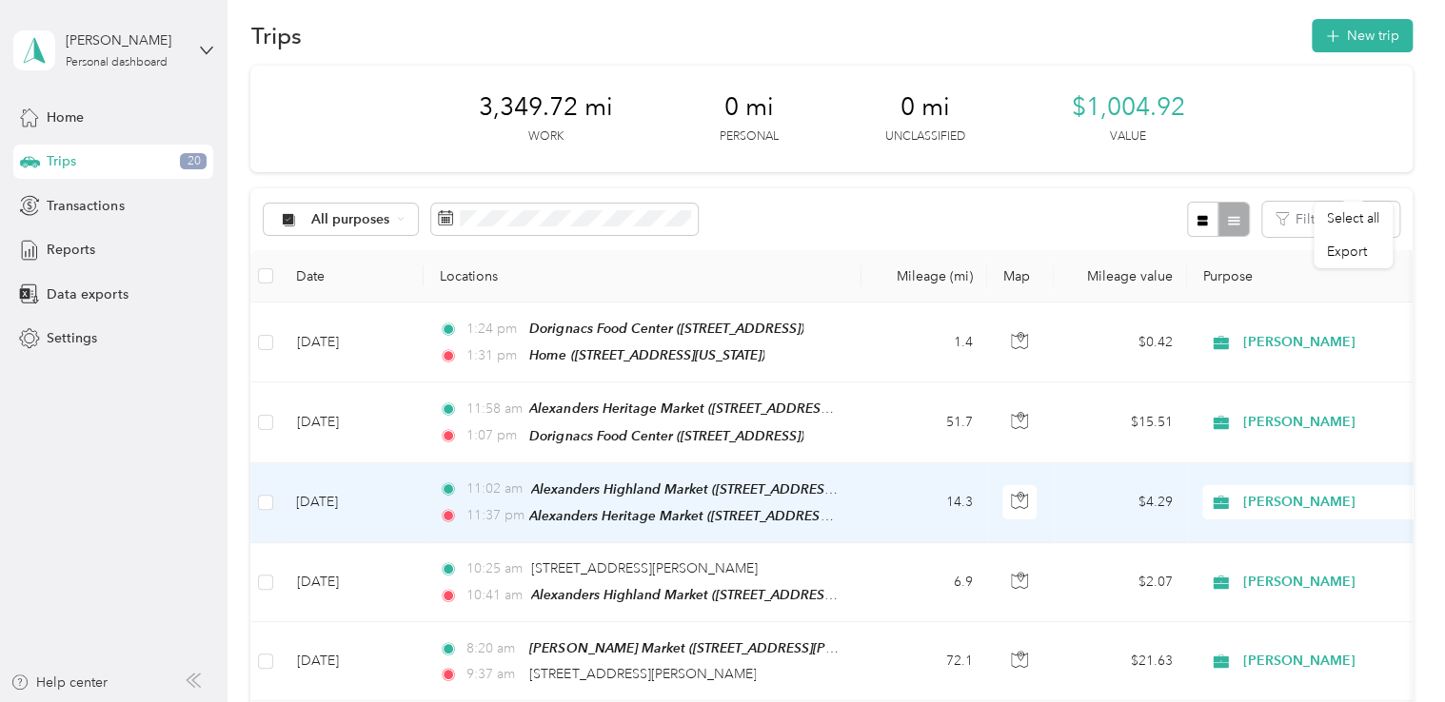
scroll to position [0, 0]
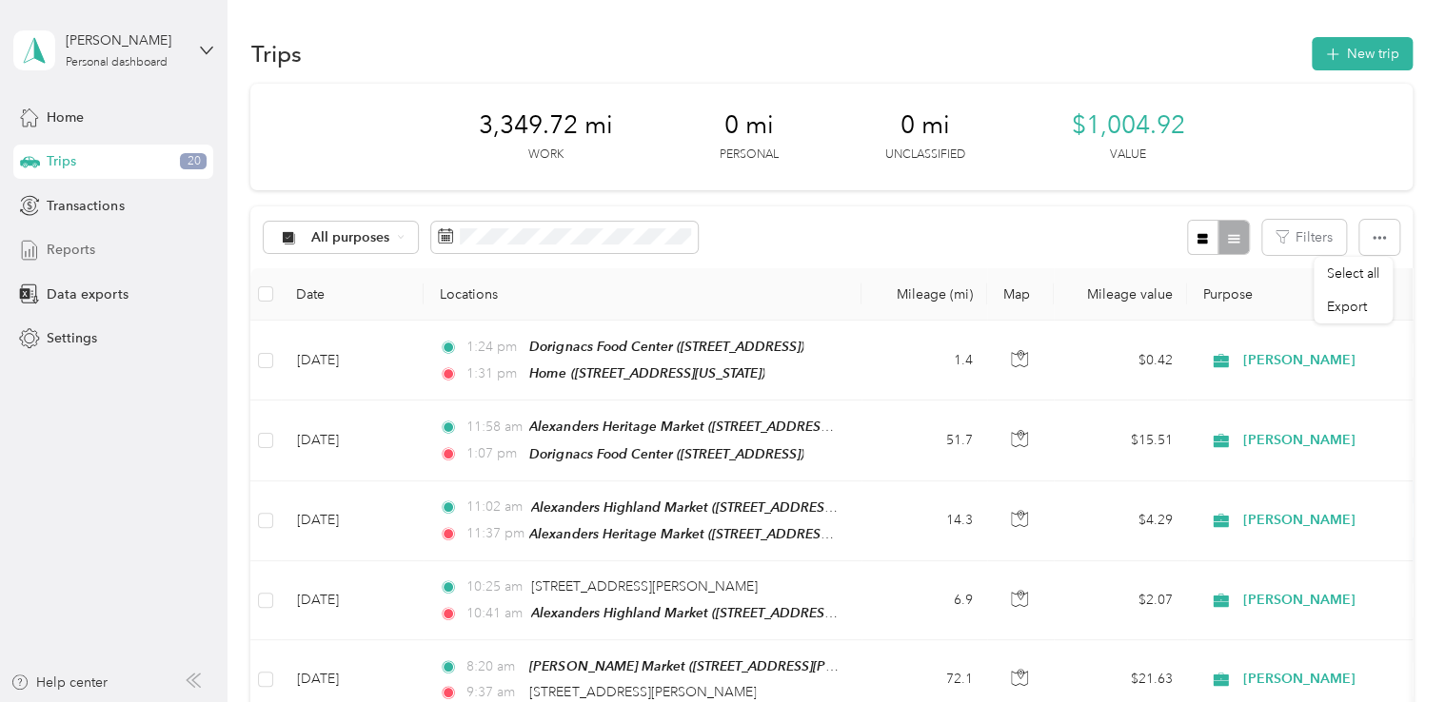
click at [75, 253] on span "Reports" at bounding box center [71, 250] width 49 height 20
